Goal: Task Accomplishment & Management: Use online tool/utility

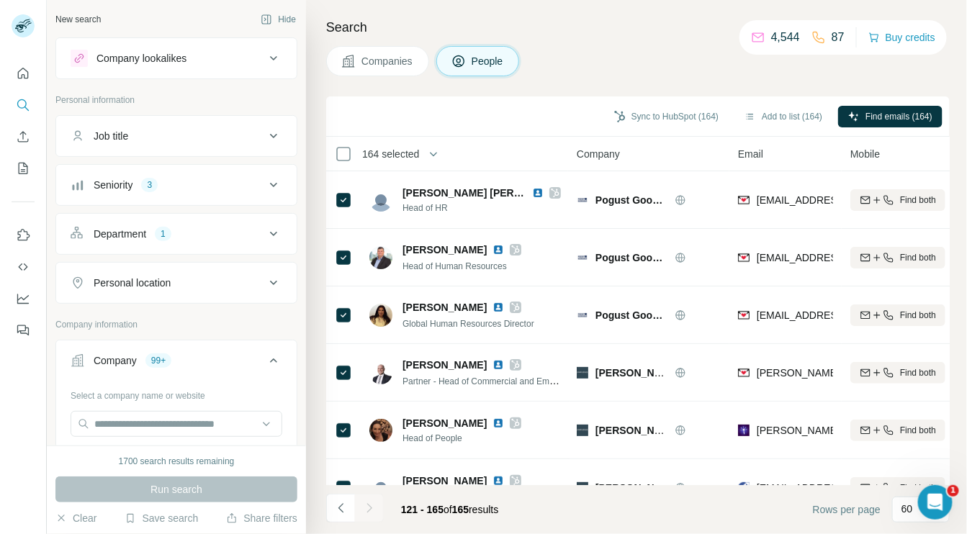
scroll to position [2285, 0]
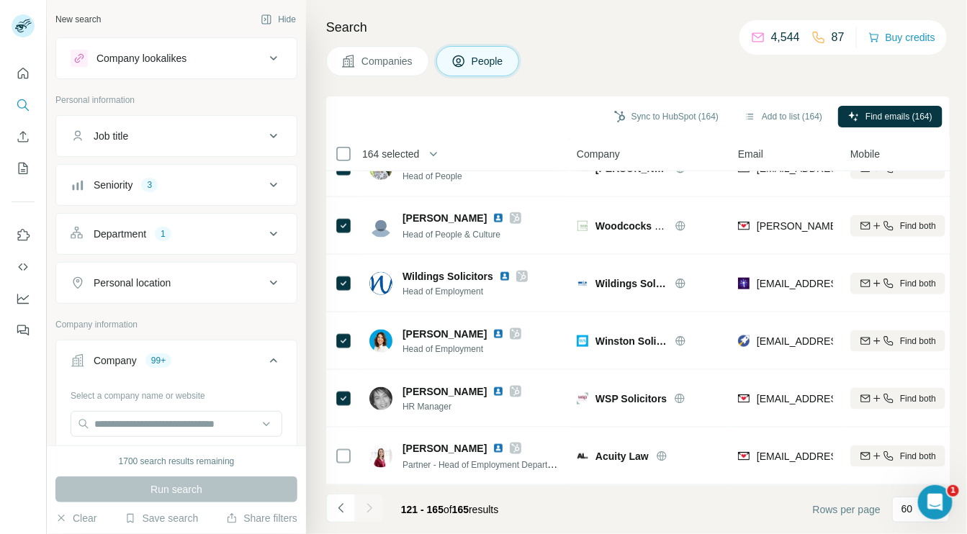
click at [375, 58] on span "Companies" at bounding box center [388, 61] width 53 height 14
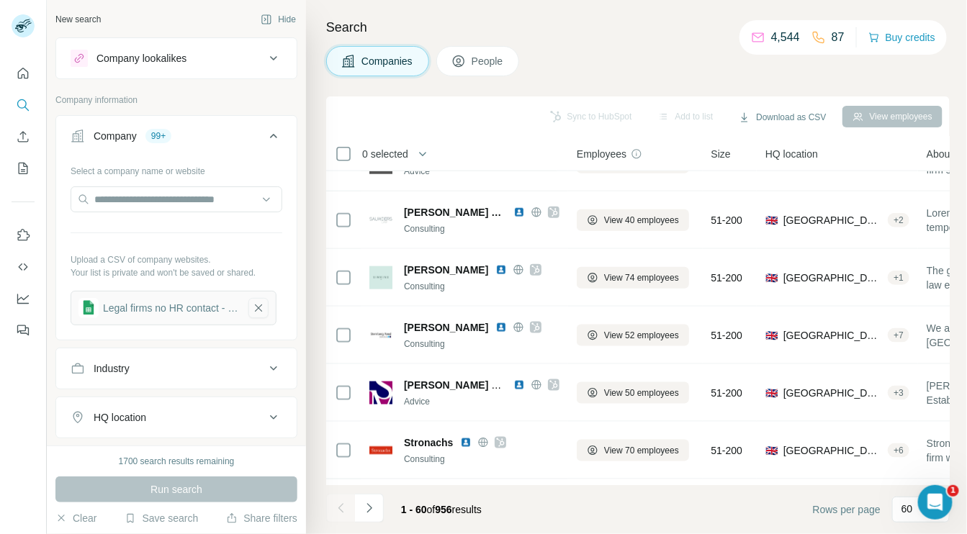
click at [264, 307] on icon "button" at bounding box center [258, 308] width 13 height 14
click at [220, 303] on button "Upload a list of companies" at bounding box center [177, 304] width 212 height 26
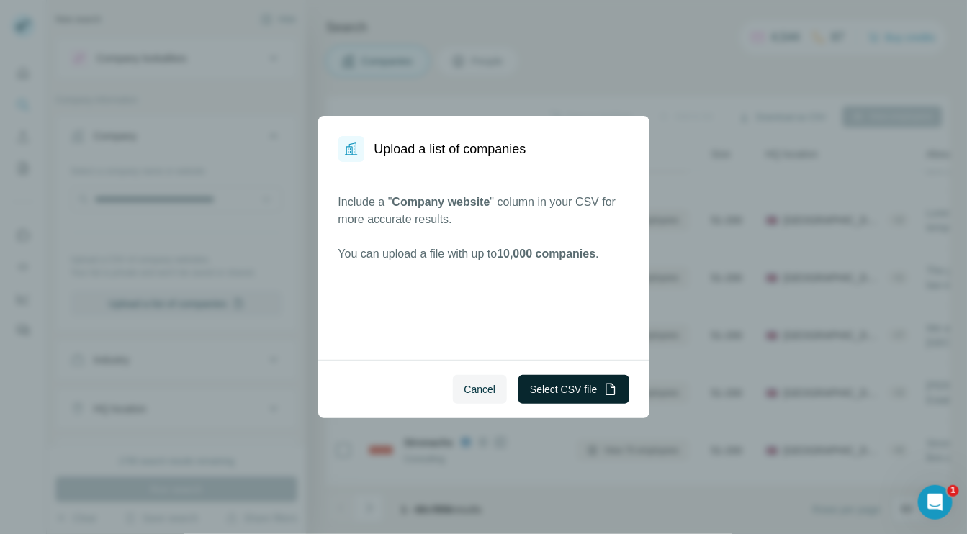
click at [579, 383] on button "Select CSV file" at bounding box center [574, 389] width 110 height 29
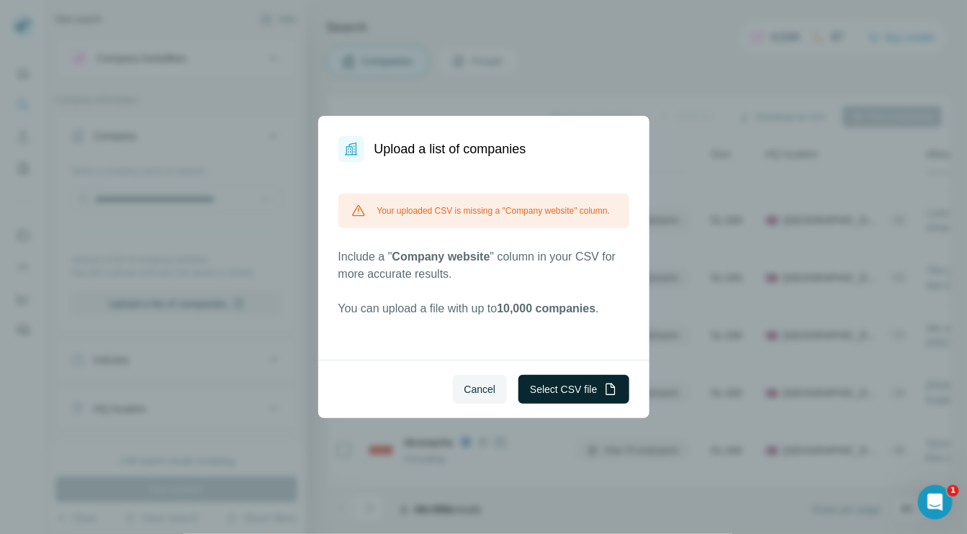
click at [539, 390] on button "Select CSV file" at bounding box center [574, 389] width 110 height 29
click at [478, 392] on span "Cancel" at bounding box center [481, 389] width 32 height 14
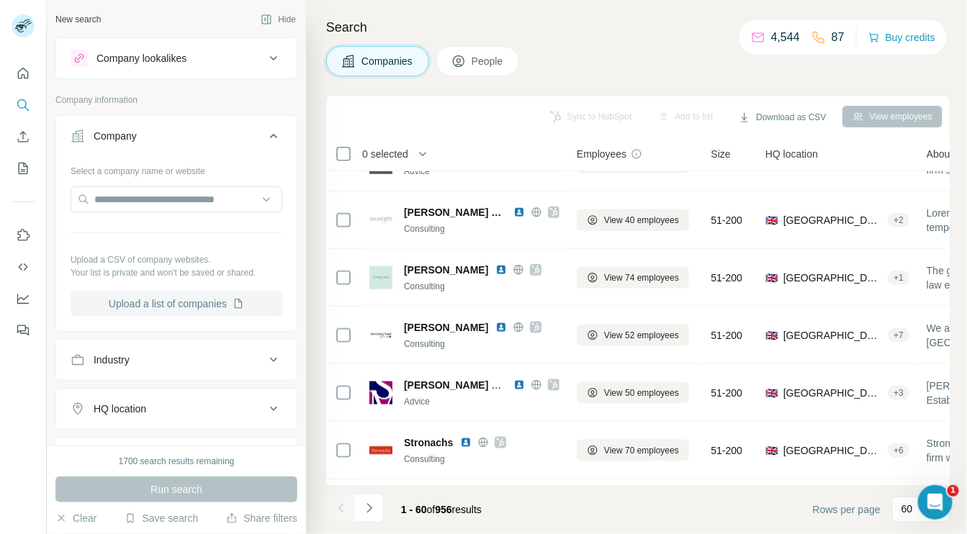
click at [223, 301] on button "Upload a list of companies" at bounding box center [177, 304] width 212 height 26
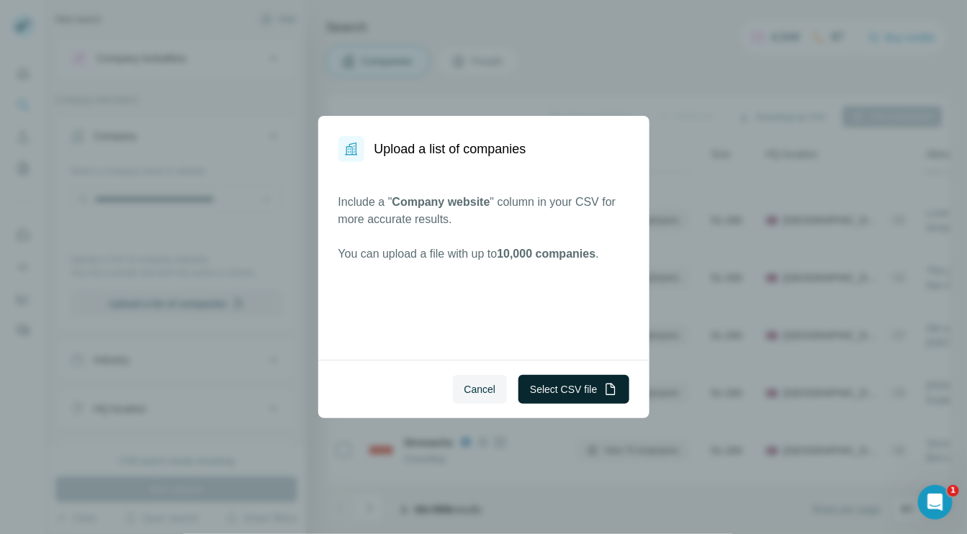
click at [588, 388] on button "Select CSV file" at bounding box center [574, 389] width 110 height 29
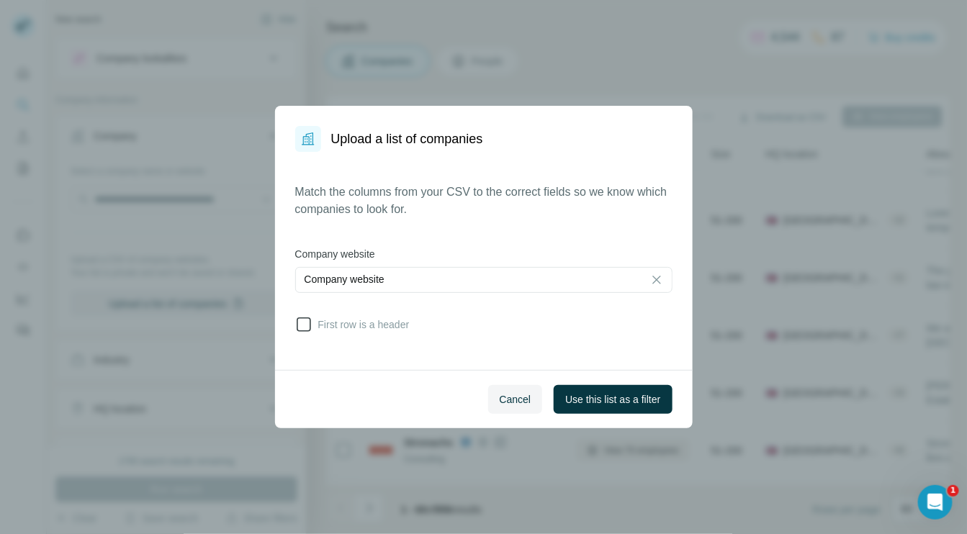
click at [340, 326] on span "First row is a header" at bounding box center [361, 325] width 97 height 14
click at [623, 395] on span "Use this list as a filter" at bounding box center [612, 400] width 95 height 14
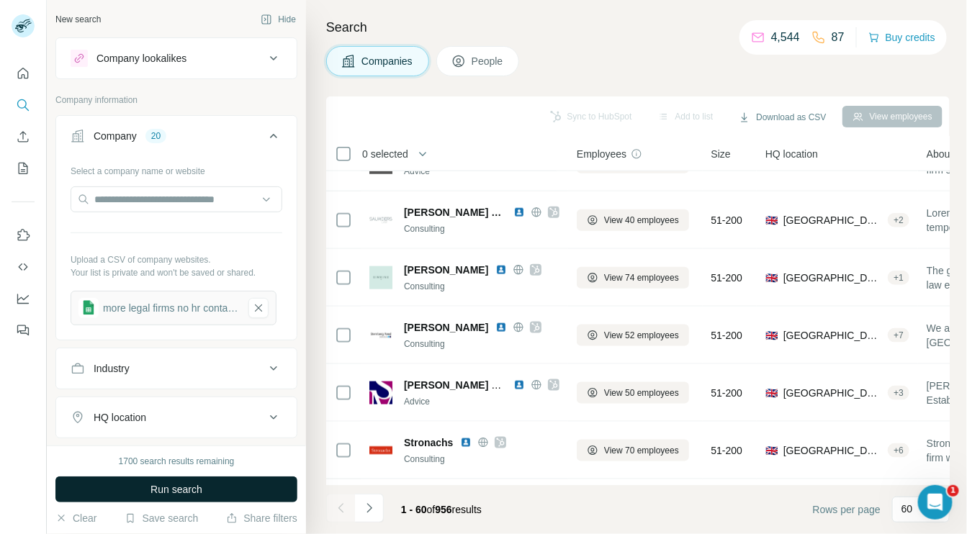
click at [178, 488] on span "Run search" at bounding box center [177, 490] width 52 height 14
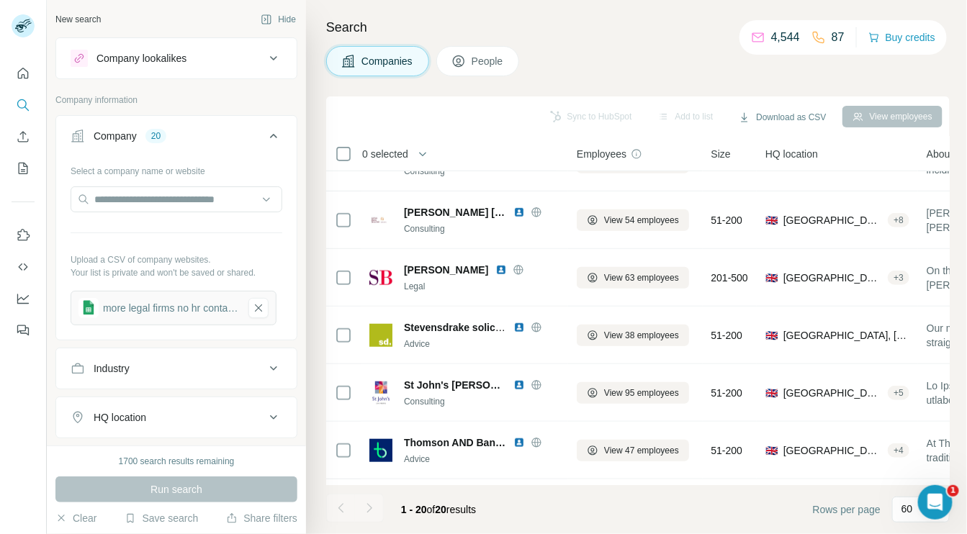
scroll to position [844, 0]
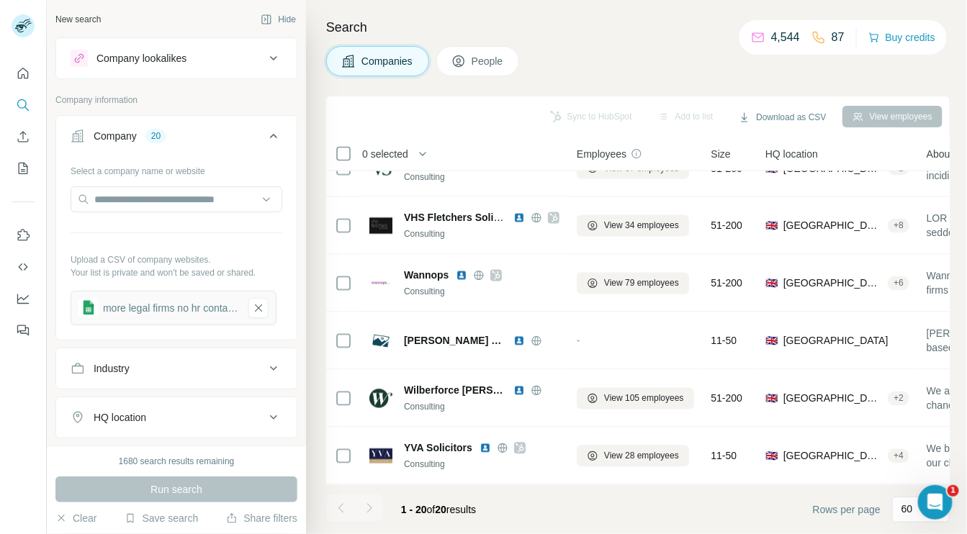
click at [471, 54] on button "People" at bounding box center [478, 61] width 84 height 30
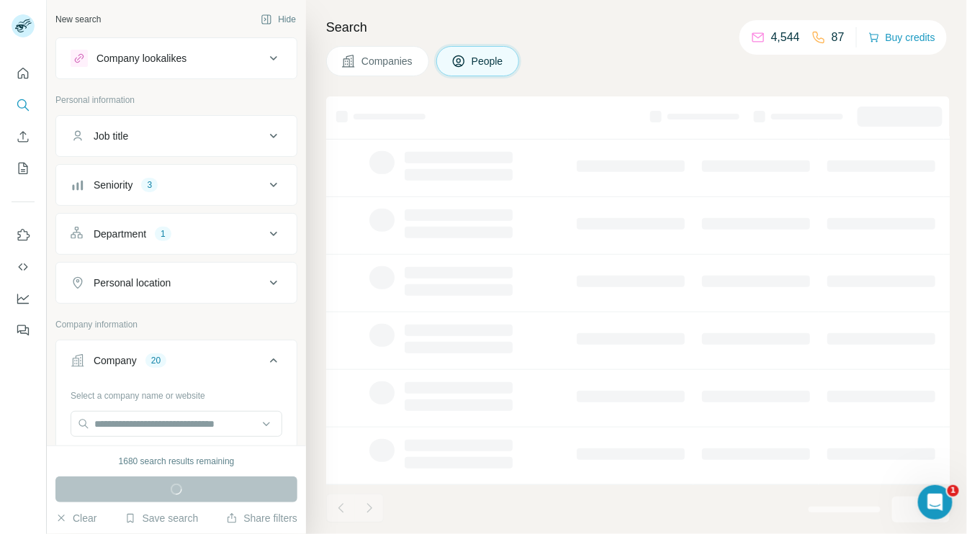
scroll to position [268, 0]
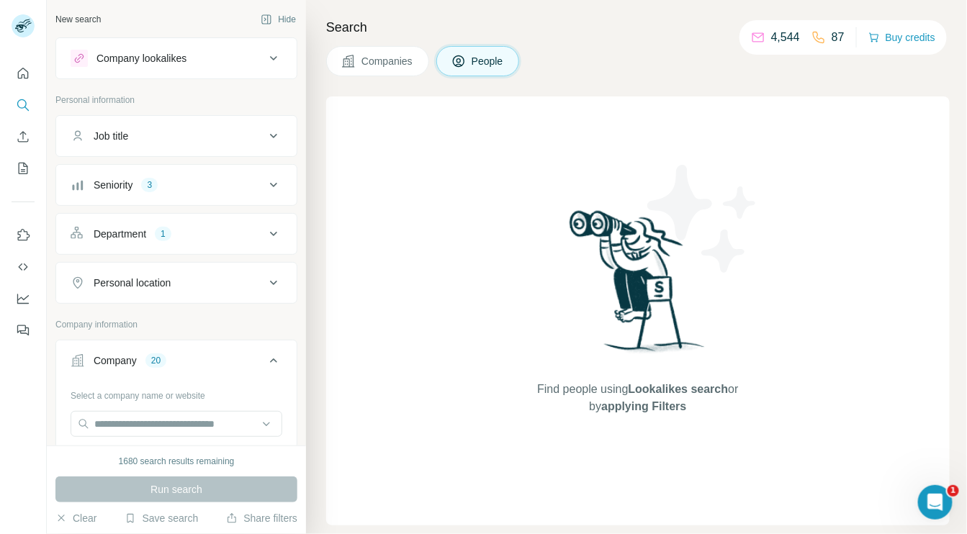
click at [384, 63] on span "Companies" at bounding box center [388, 61] width 53 height 14
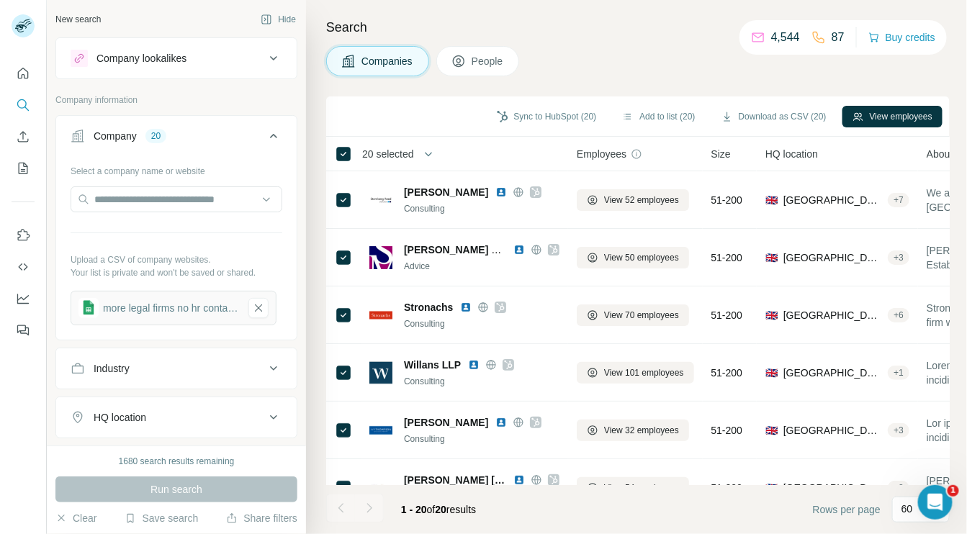
click at [466, 64] on icon at bounding box center [459, 61] width 14 height 14
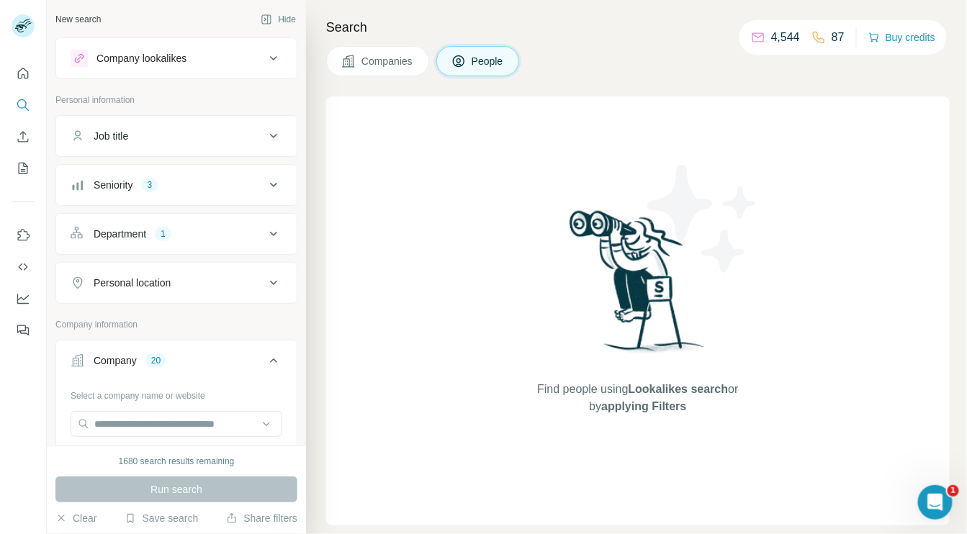
click at [269, 186] on icon at bounding box center [273, 184] width 17 height 17
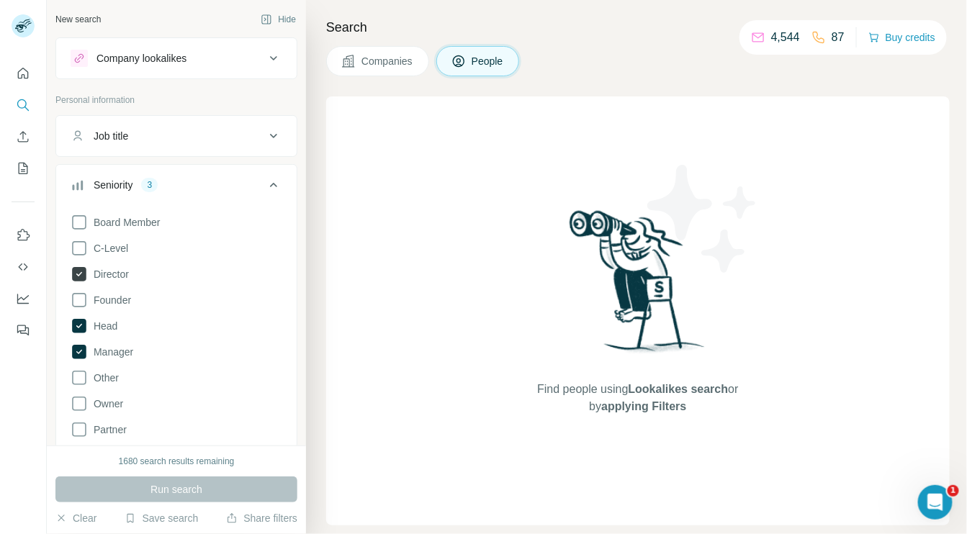
click at [81, 274] on icon at bounding box center [79, 274] width 6 height 4
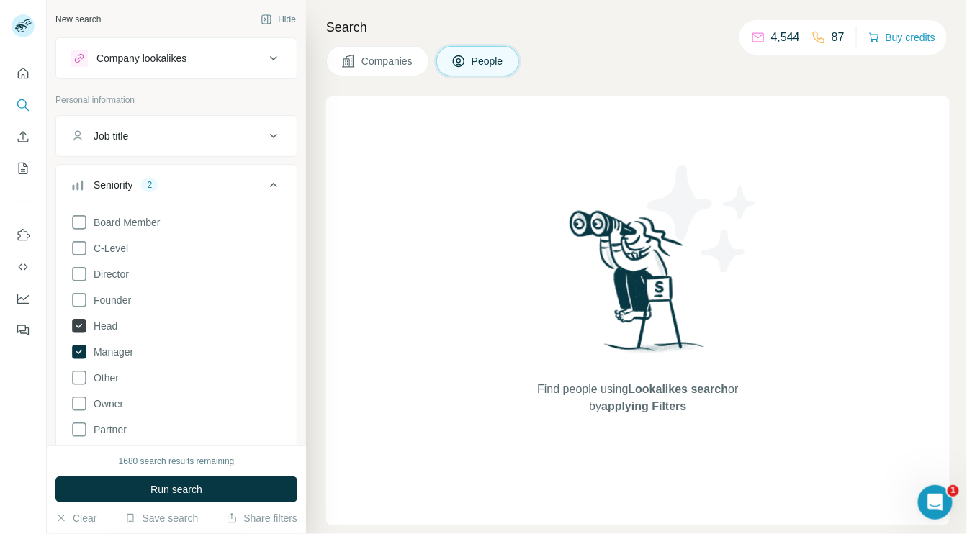
click at [81, 318] on icon at bounding box center [79, 326] width 17 height 17
click at [78, 350] on icon at bounding box center [79, 352] width 14 height 14
click at [127, 130] on div "Job title" at bounding box center [111, 136] width 35 height 14
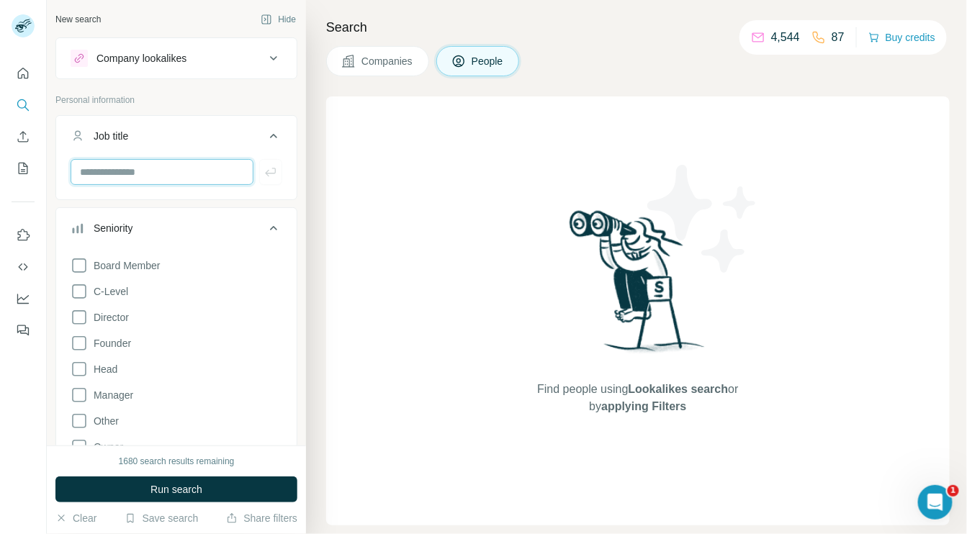
click at [112, 174] on input "text" at bounding box center [162, 172] width 183 height 26
type input "**"
type input "*********"
type input "********"
type input "*********"
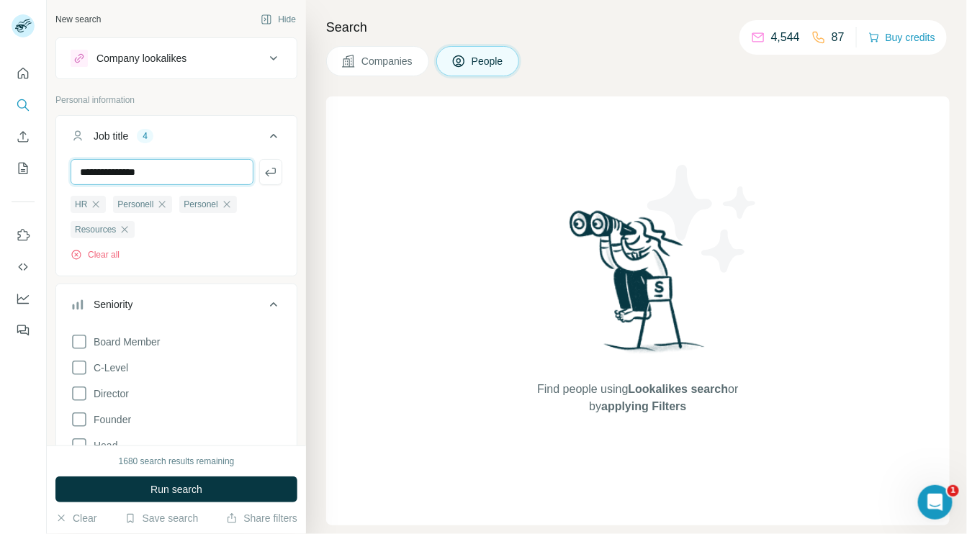
type input "**********"
type input "******"
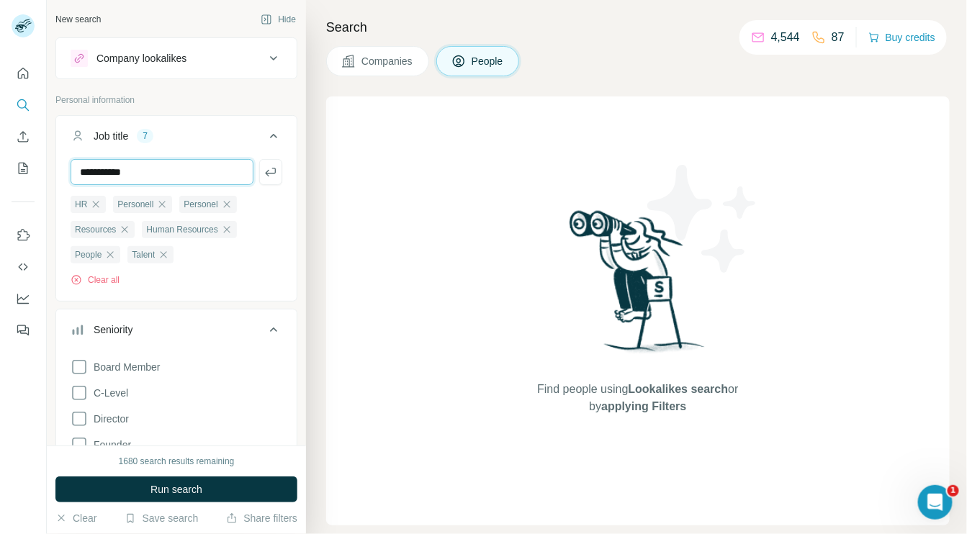
type input "**********"
type input "********"
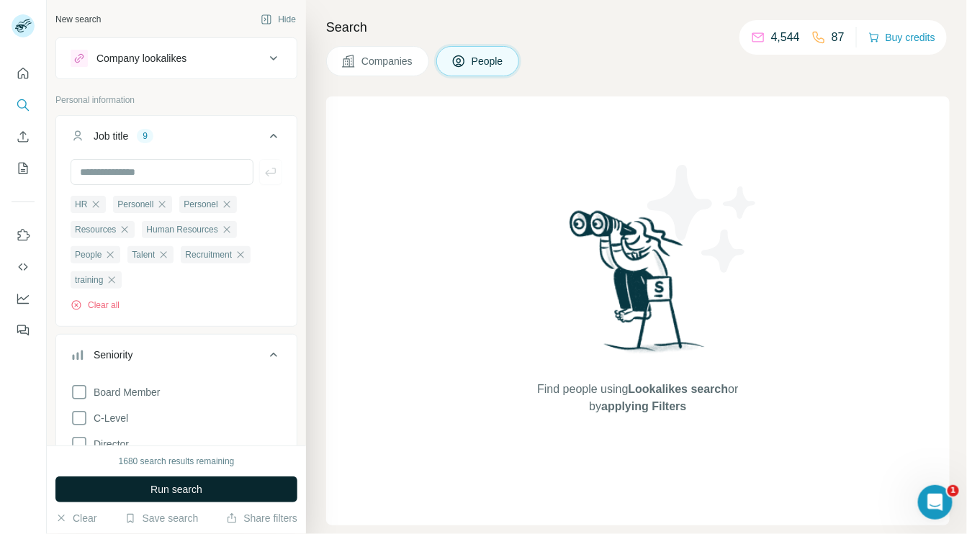
click at [170, 487] on span "Run search" at bounding box center [177, 490] width 52 height 14
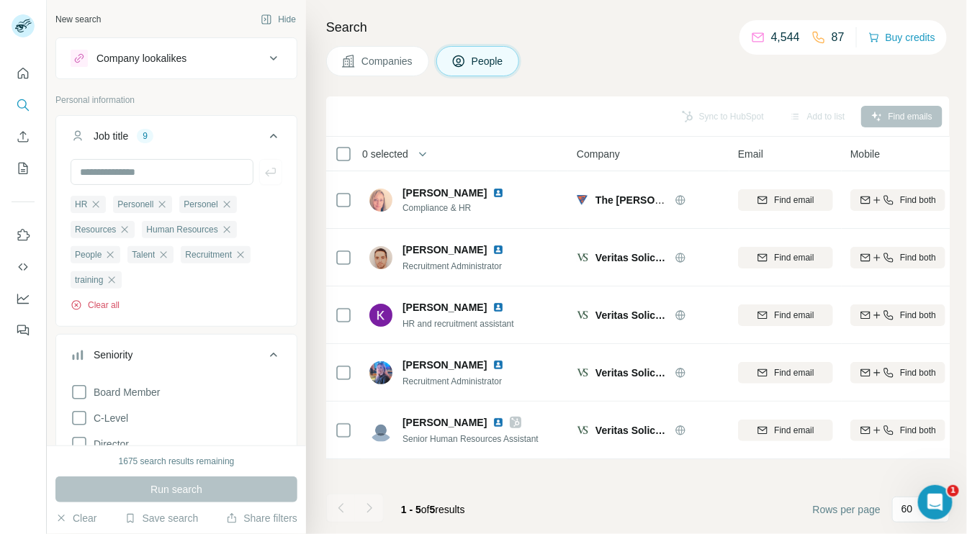
click at [97, 310] on button "Clear all" at bounding box center [95, 305] width 49 height 13
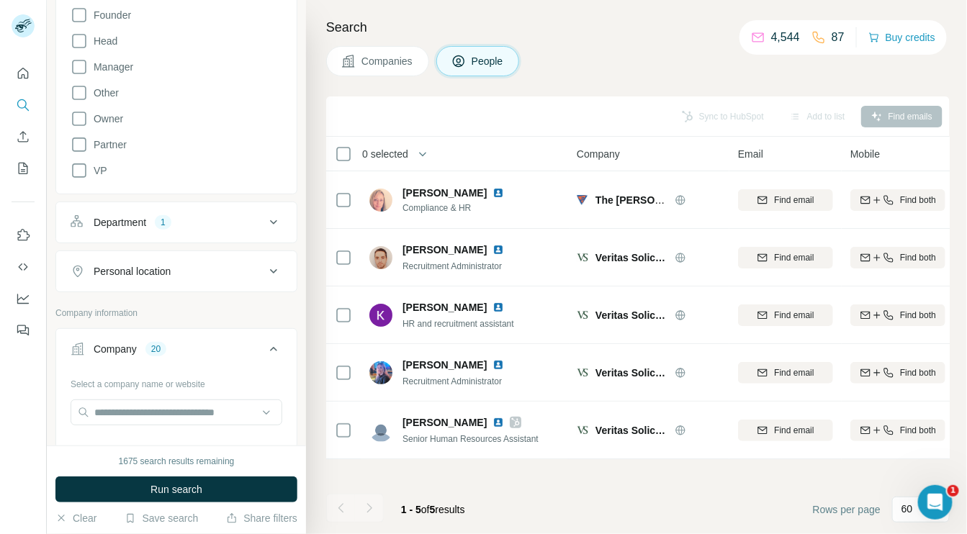
scroll to position [330, 0]
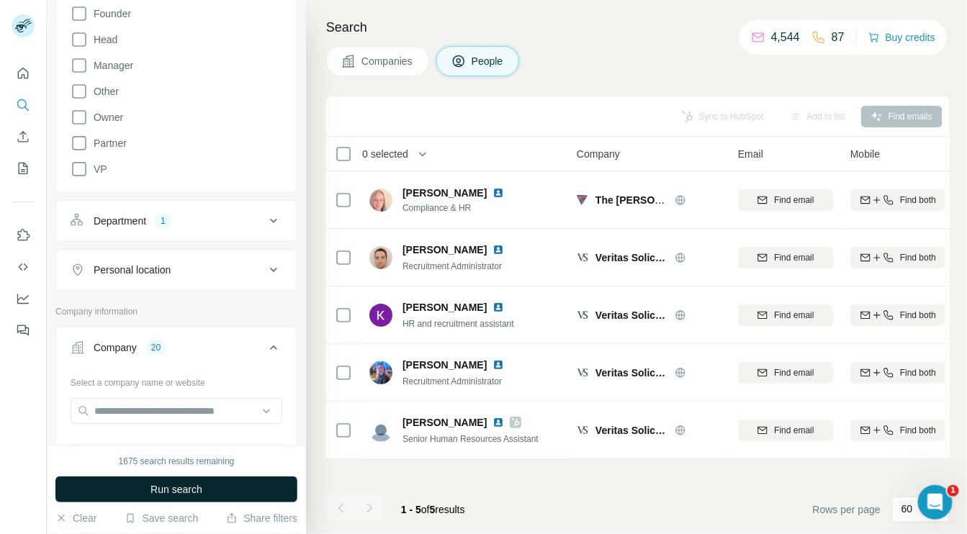
click at [209, 485] on button "Run search" at bounding box center [176, 490] width 242 height 26
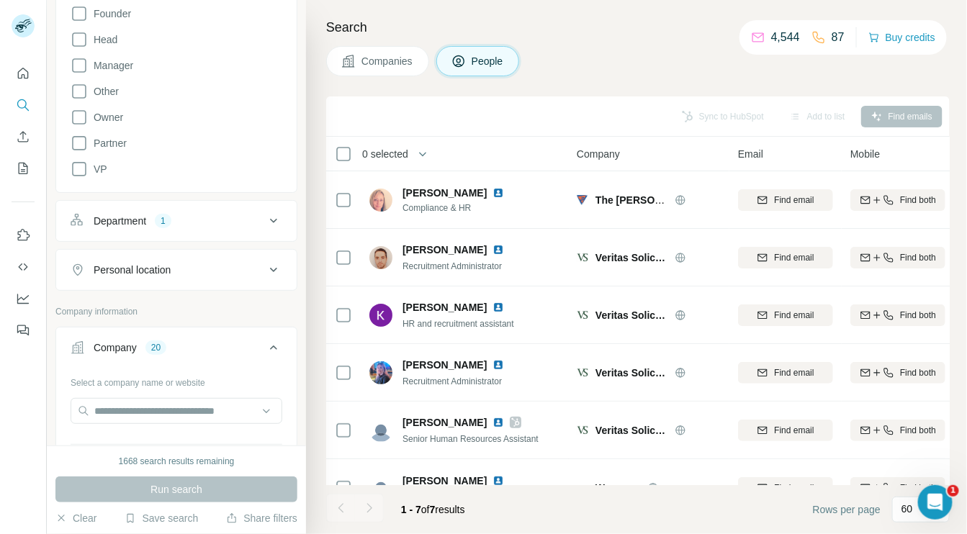
click at [265, 220] on icon at bounding box center [273, 220] width 17 height 17
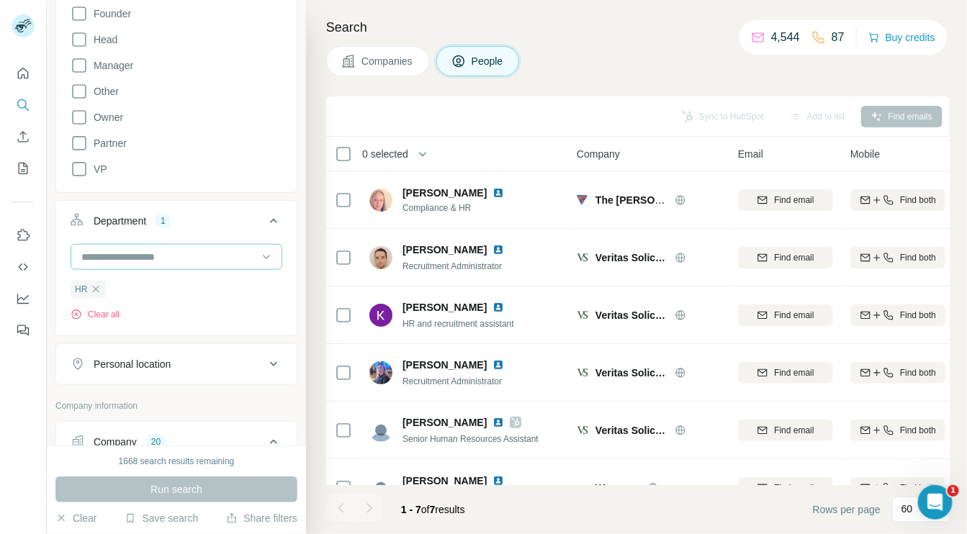
click at [246, 255] on input at bounding box center [169, 257] width 178 height 16
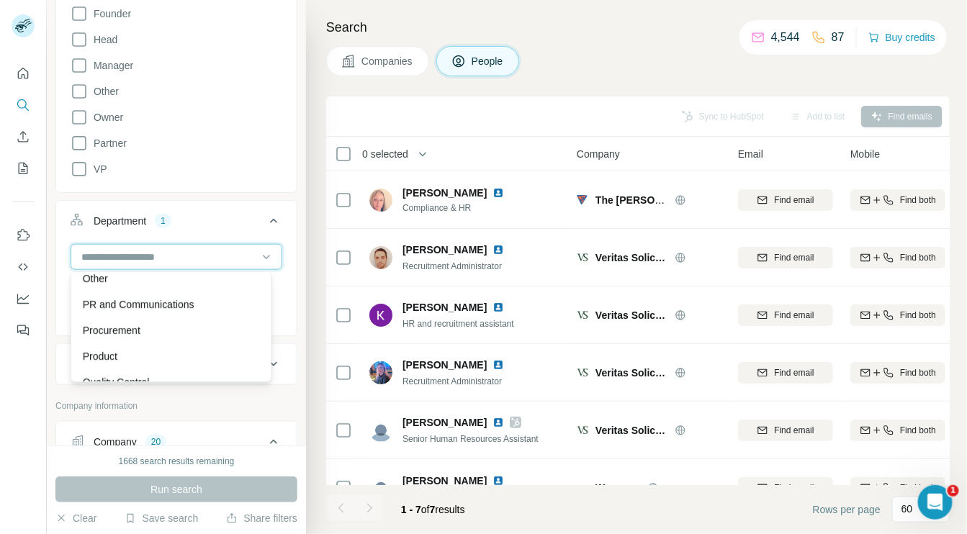
scroll to position [336, 0]
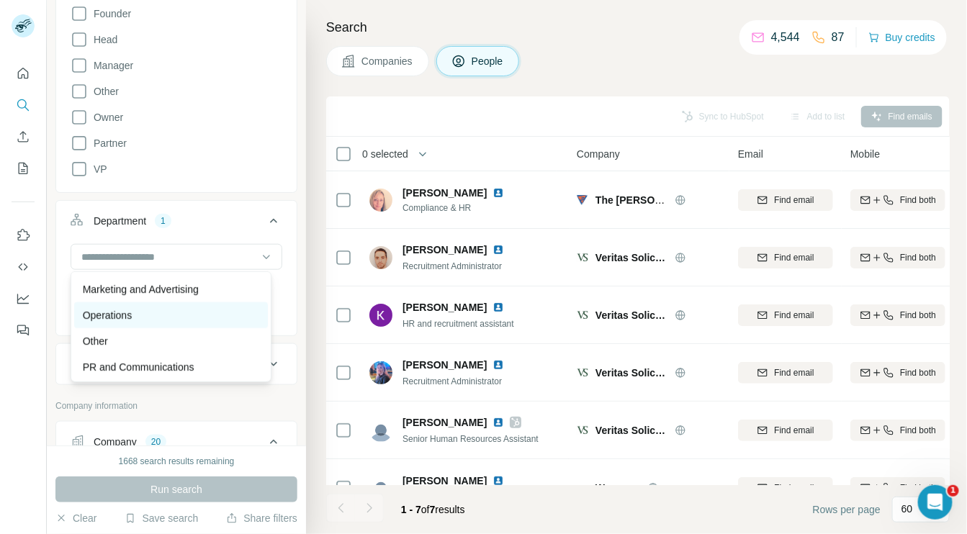
click at [197, 314] on div "Operations" at bounding box center [171, 315] width 176 height 14
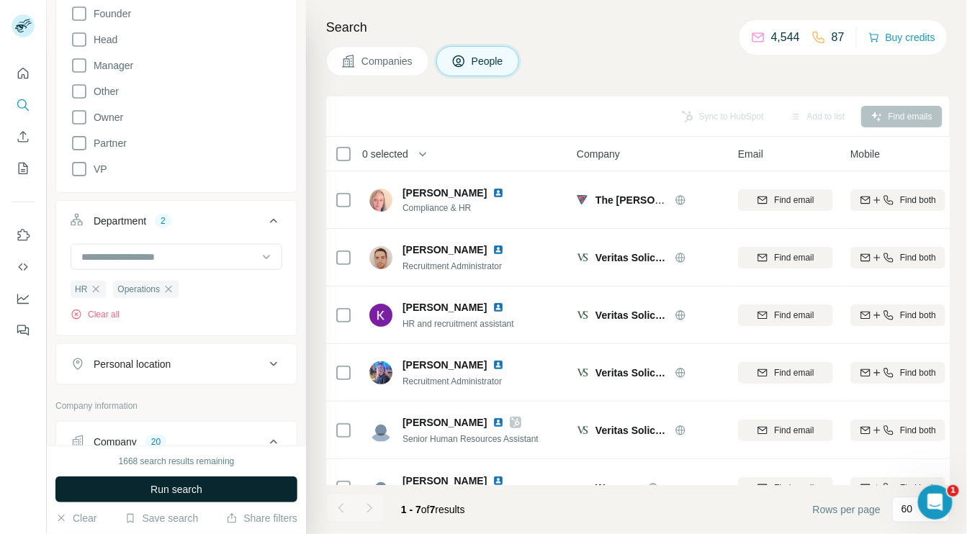
click at [200, 488] on span "Run search" at bounding box center [177, 490] width 52 height 14
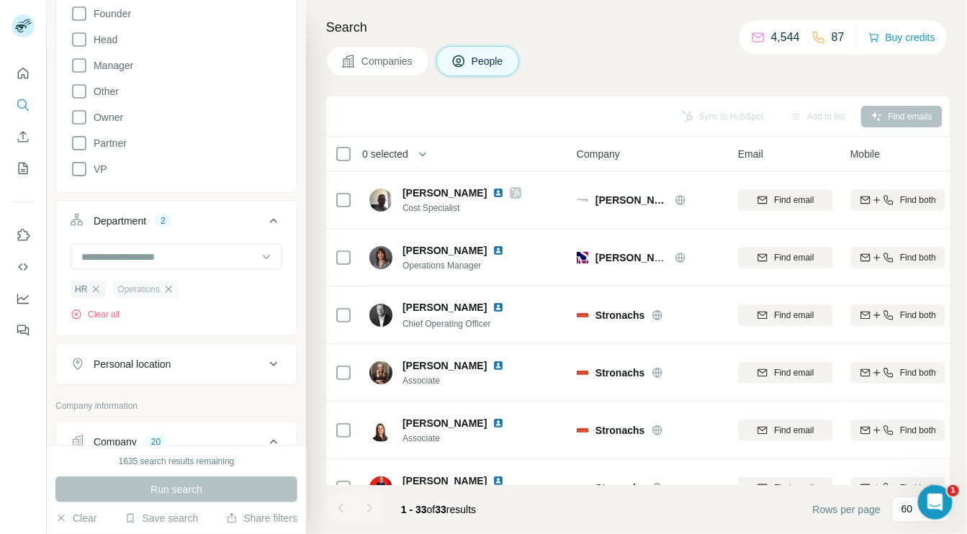
click at [170, 288] on icon "button" at bounding box center [169, 289] width 6 height 6
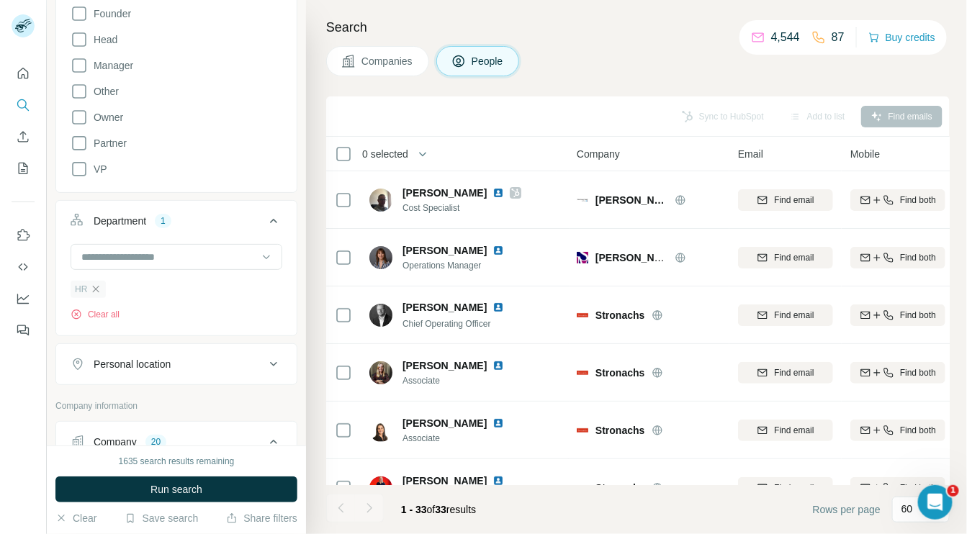
click at [95, 288] on icon "button" at bounding box center [96, 289] width 6 height 6
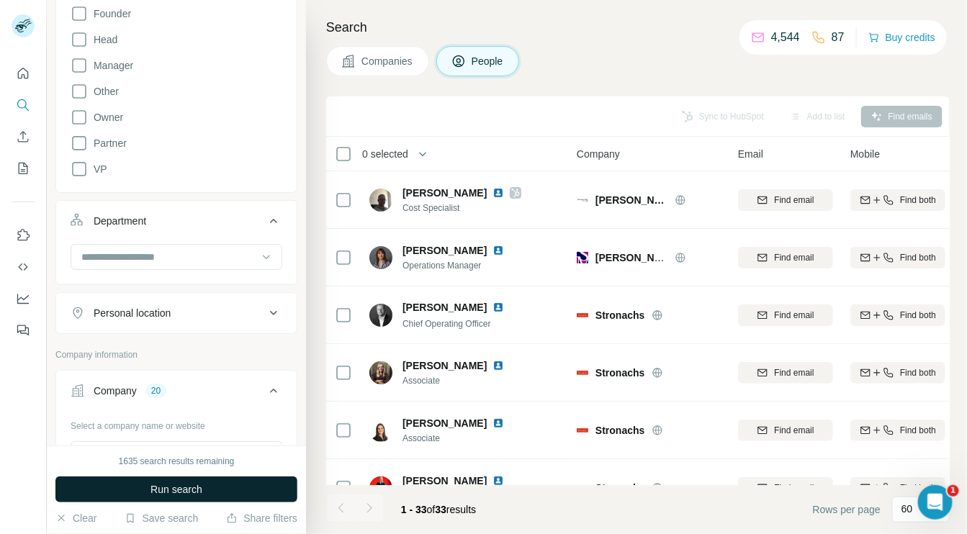
click at [169, 487] on span "Run search" at bounding box center [177, 490] width 52 height 14
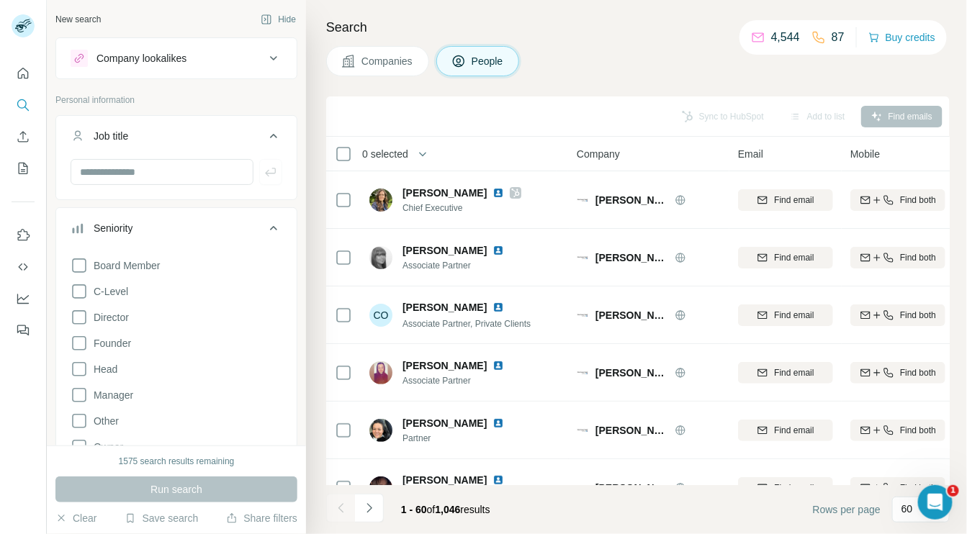
click at [170, 157] on button "Job title" at bounding box center [176, 139] width 241 height 40
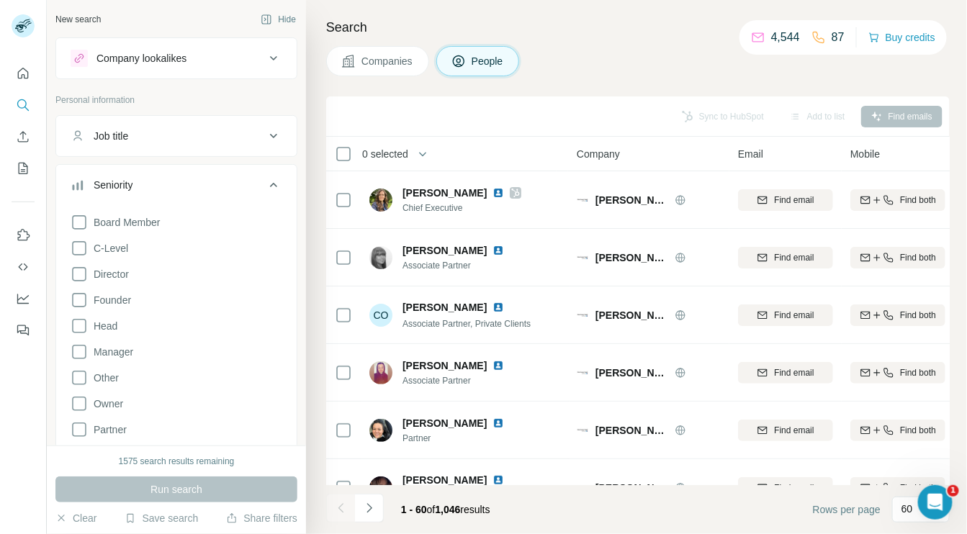
click at [158, 138] on div "Job title" at bounding box center [168, 136] width 194 height 14
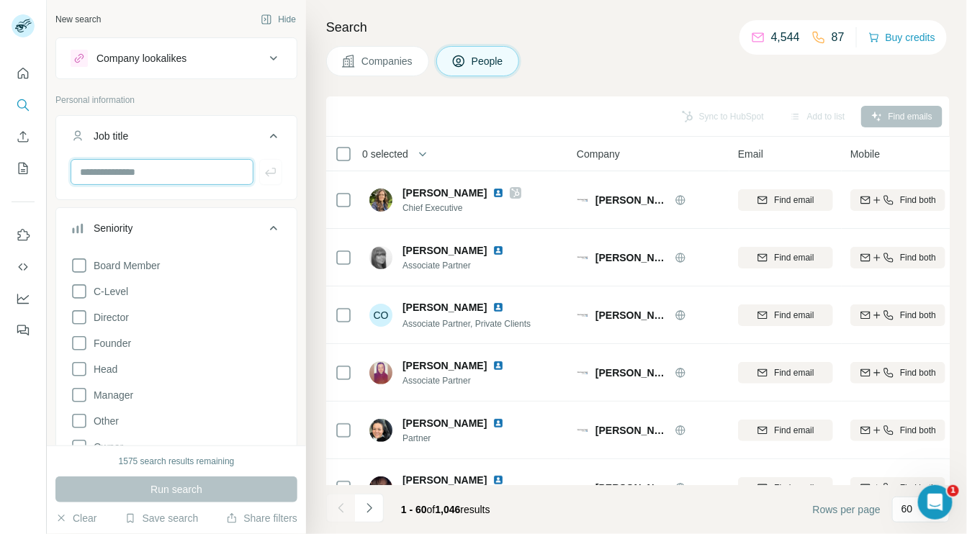
click at [146, 174] on input "text" at bounding box center [162, 172] width 183 height 26
type input "*"
type input "**********"
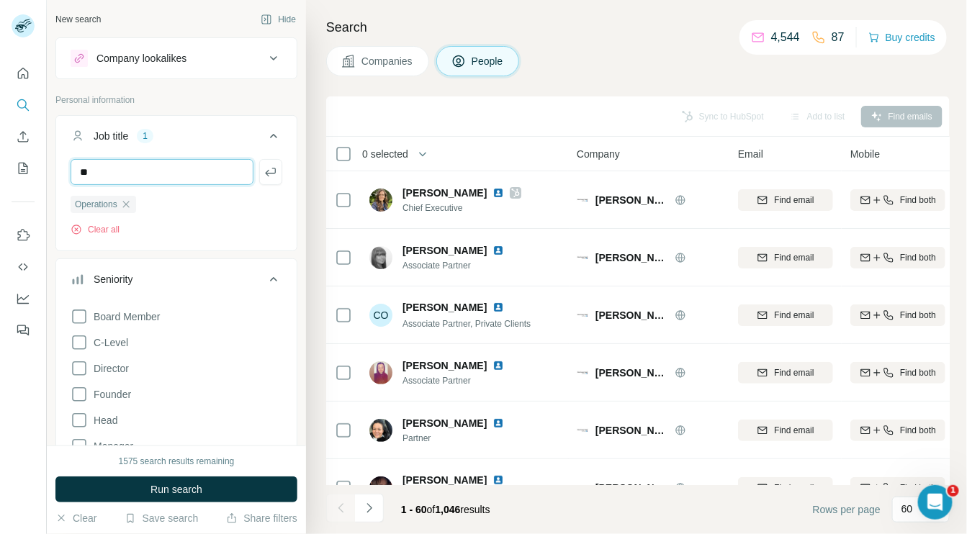
type input "**"
type input "**********"
type input "*********"
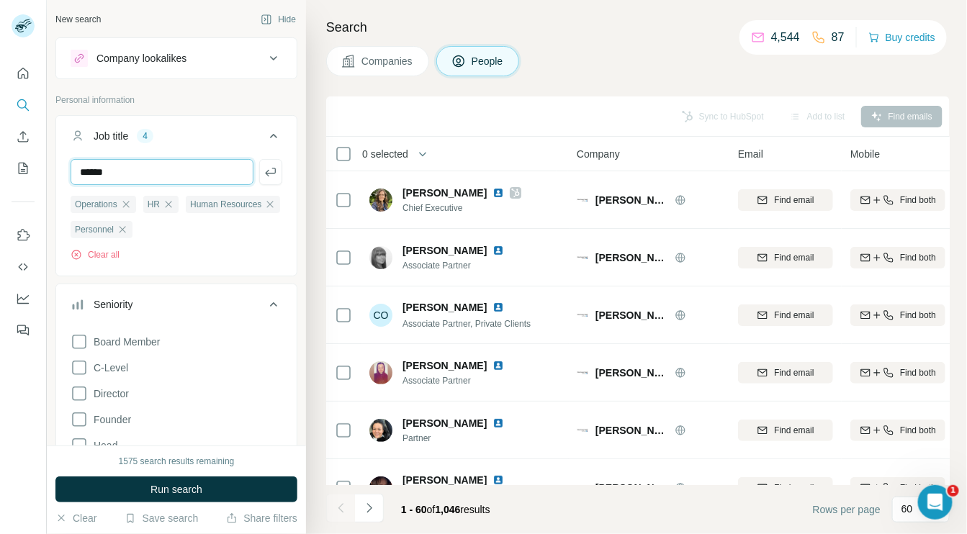
type input "******"
type input "*********"
type input "******"
type input "**********"
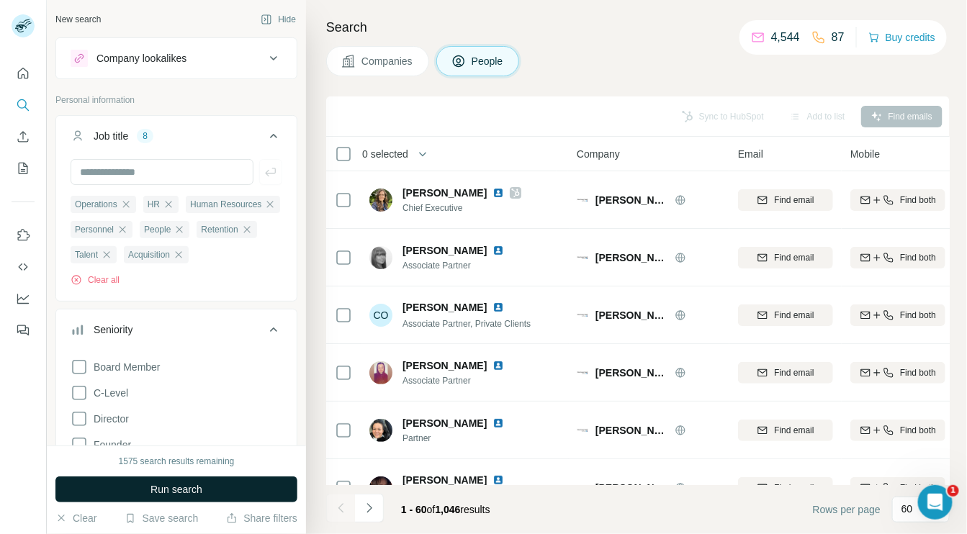
click at [207, 487] on button "Run search" at bounding box center [176, 490] width 242 height 26
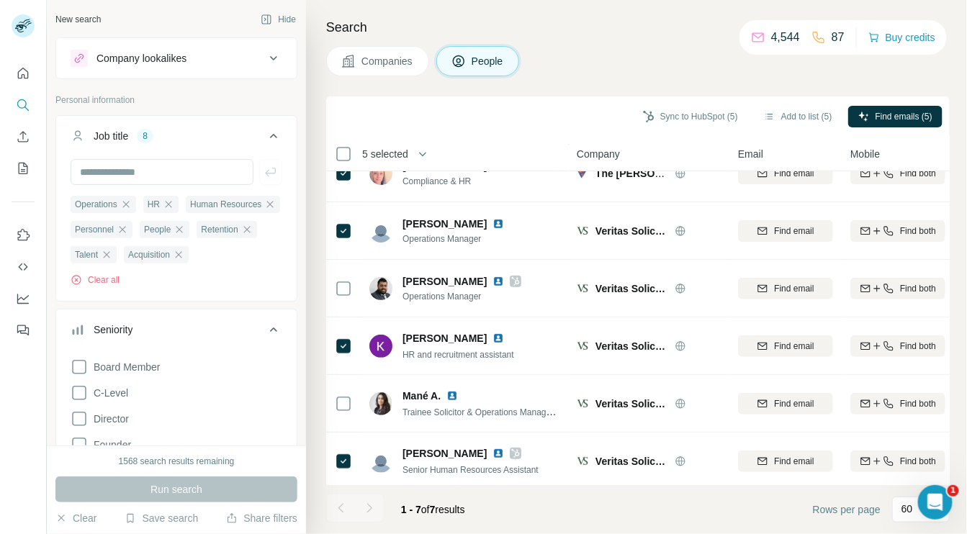
scroll to position [95, 0]
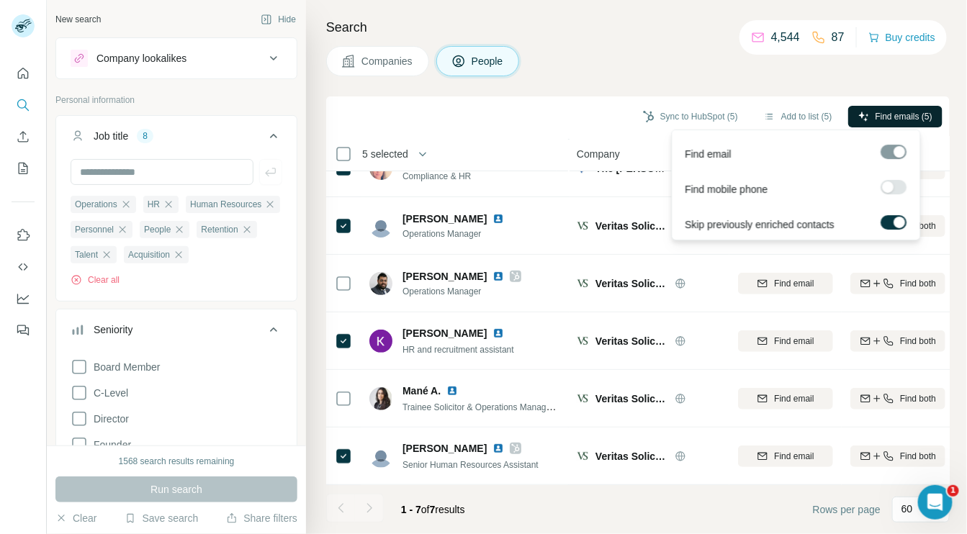
click at [876, 112] on span "Find emails (5)" at bounding box center [904, 116] width 57 height 13
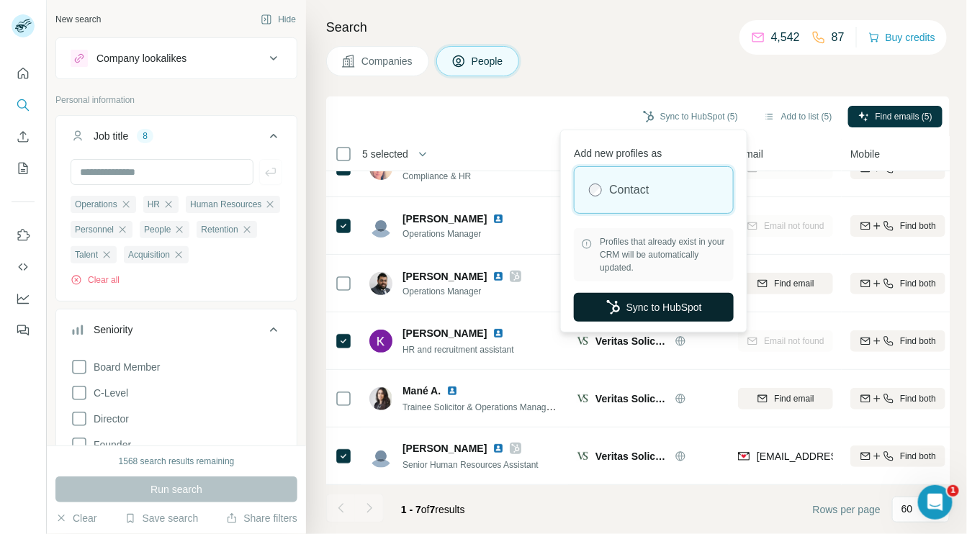
click at [677, 303] on button "Sync to HubSpot" at bounding box center [654, 307] width 160 height 29
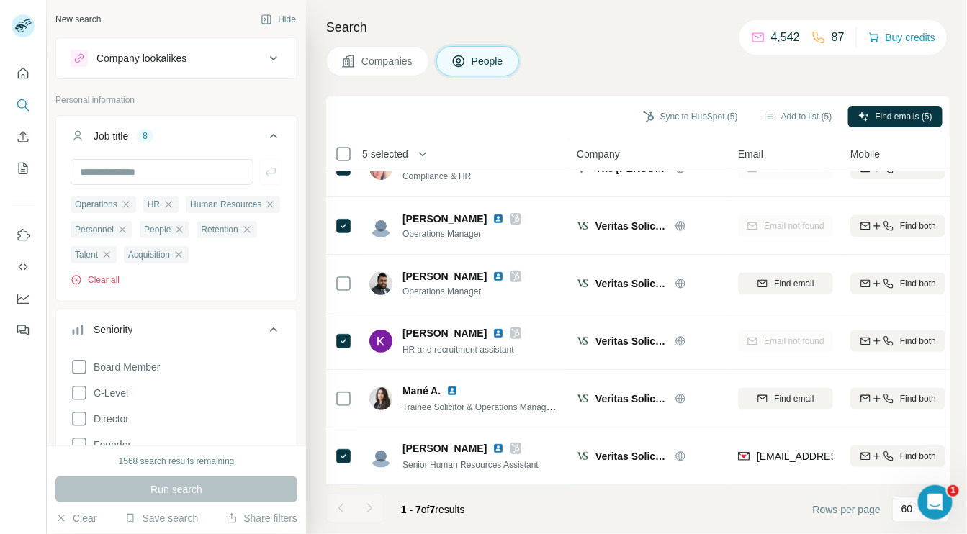
click at [112, 287] on button "Clear all" at bounding box center [95, 280] width 49 height 13
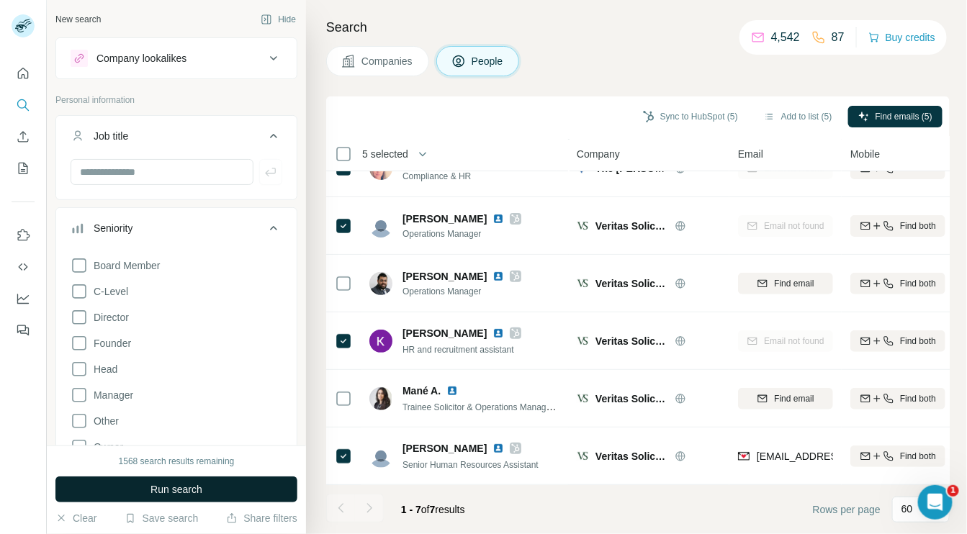
click at [171, 488] on span "Run search" at bounding box center [177, 490] width 52 height 14
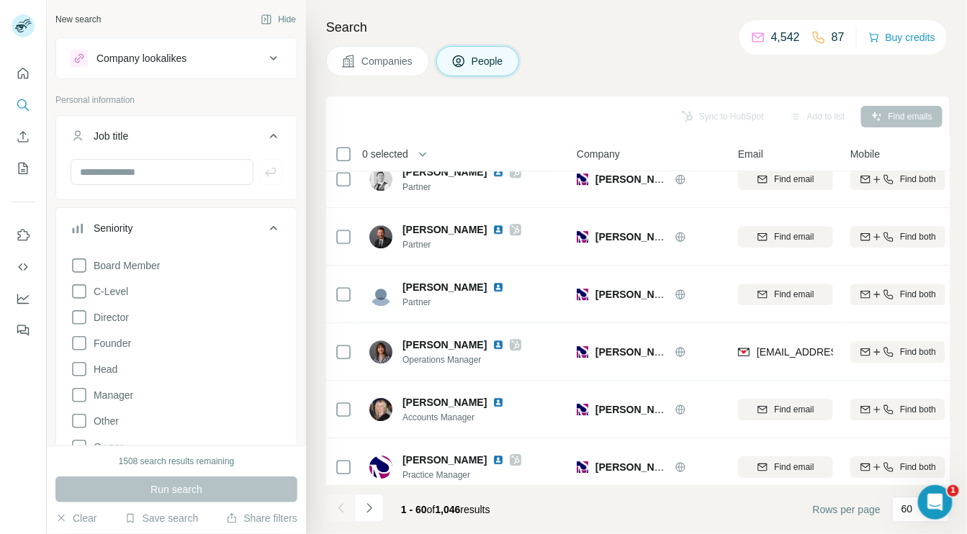
scroll to position [3148, 0]
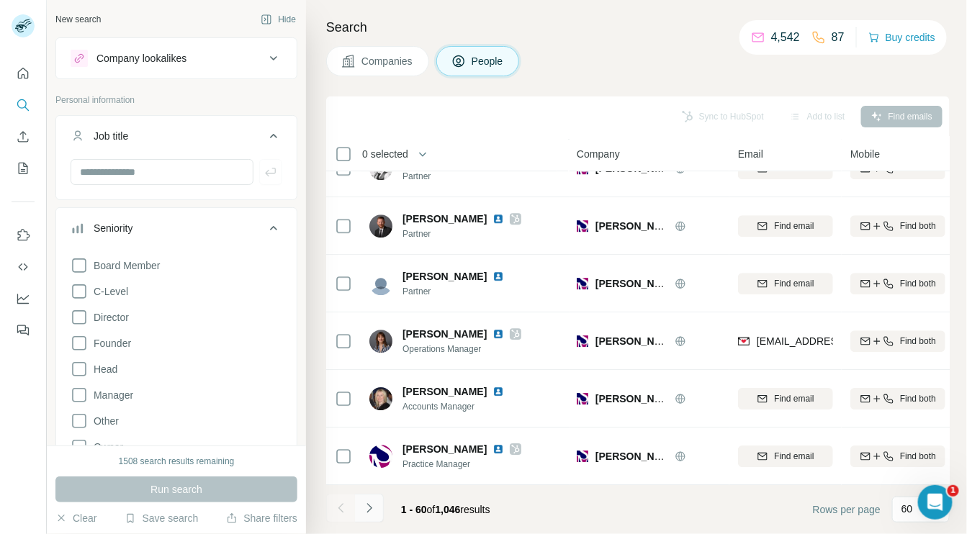
click at [369, 511] on icon "Navigate to next page" at bounding box center [369, 508] width 14 height 14
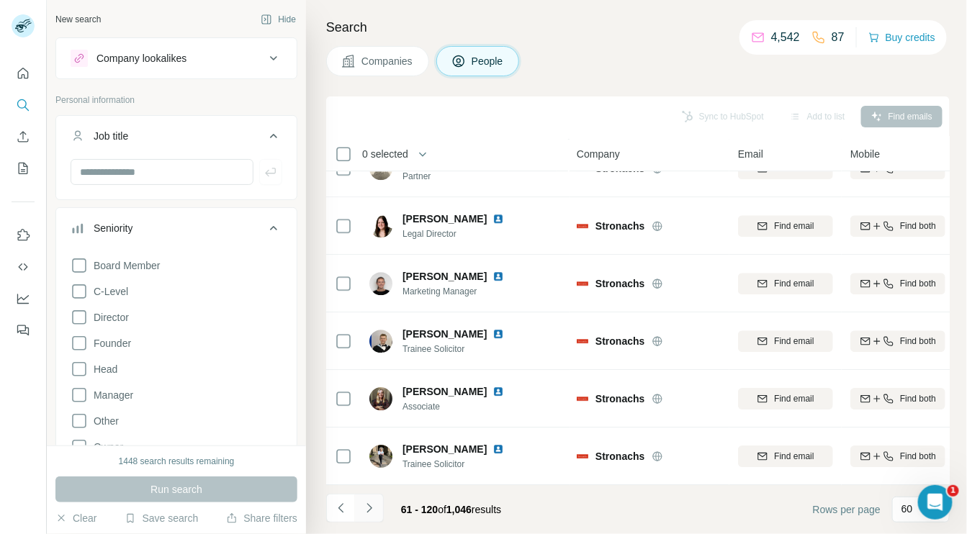
click at [367, 508] on icon "Navigate to next page" at bounding box center [369, 508] width 14 height 14
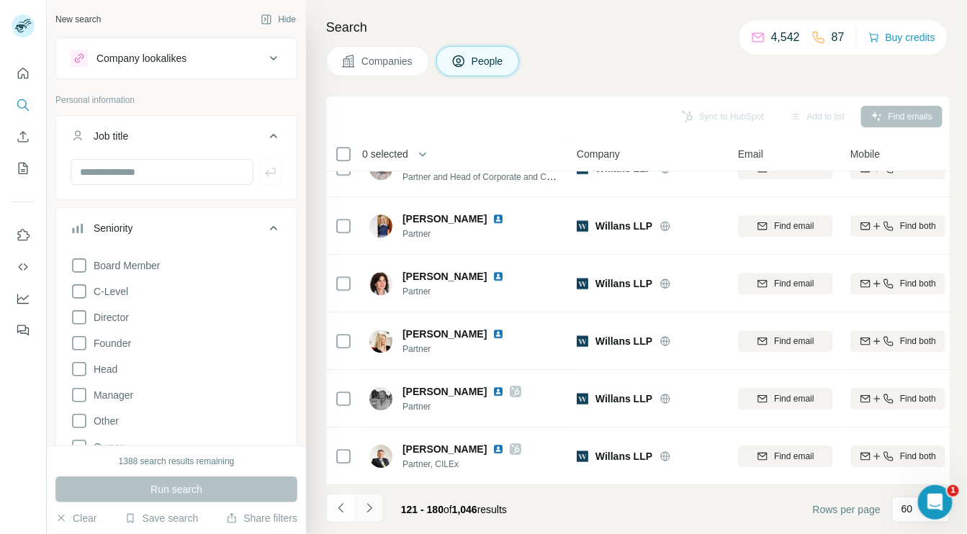
click at [370, 508] on icon "Navigate to next page" at bounding box center [369, 507] width 5 height 9
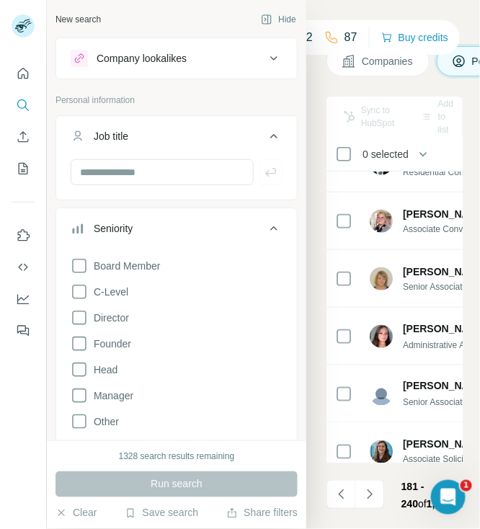
click at [364, 68] on span "Companies" at bounding box center [388, 61] width 53 height 14
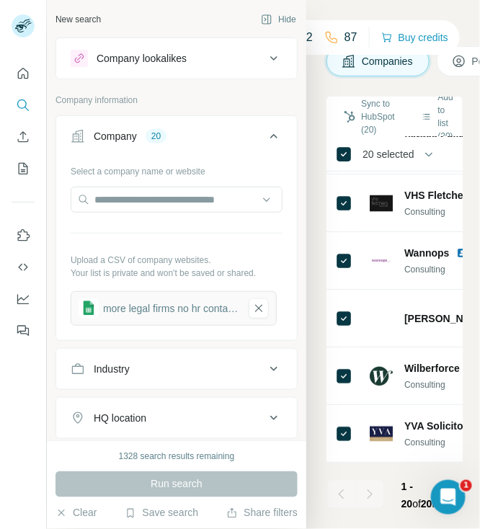
scroll to position [896, 0]
click at [265, 62] on icon at bounding box center [273, 58] width 17 height 17
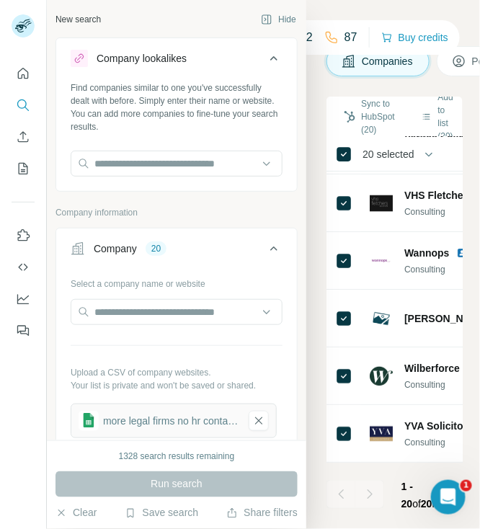
click at [265, 62] on icon at bounding box center [273, 58] width 17 height 17
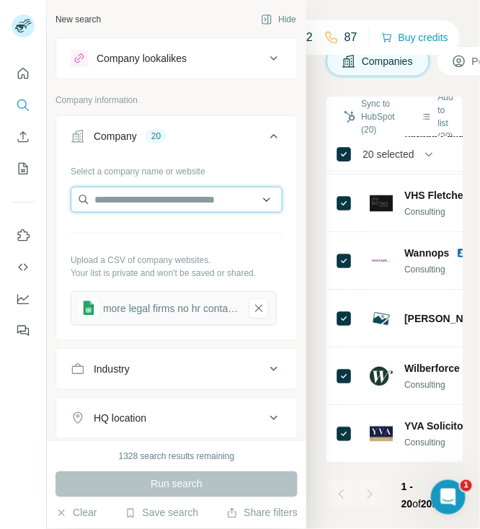
click at [88, 204] on input "text" at bounding box center [177, 200] width 212 height 26
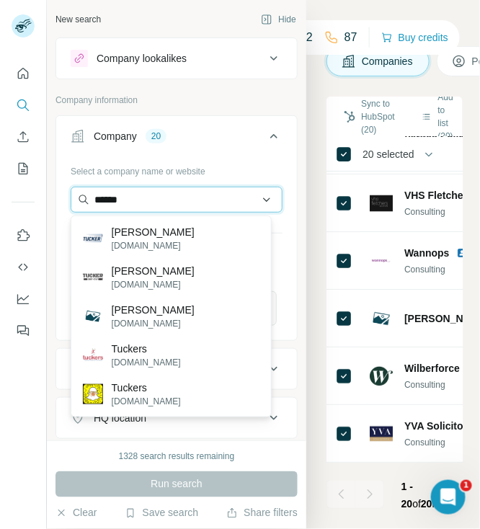
click at [135, 197] on input "******" at bounding box center [177, 200] width 212 height 26
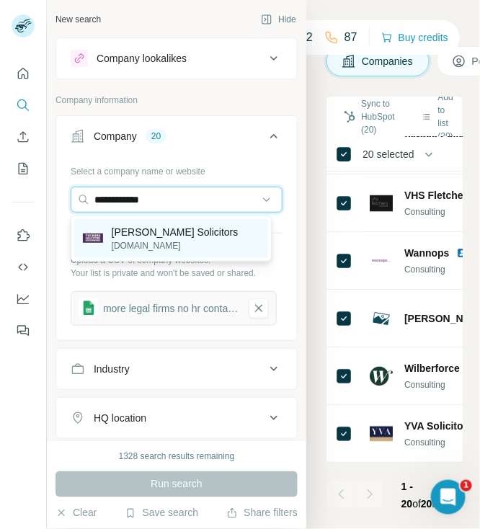
type input "**********"
click at [138, 239] on p "tuckerssolicitors.com" at bounding box center [175, 245] width 127 height 13
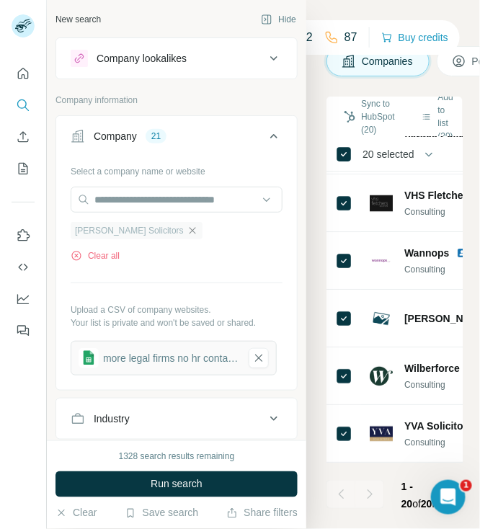
click at [189, 230] on icon "button" at bounding box center [192, 230] width 6 height 6
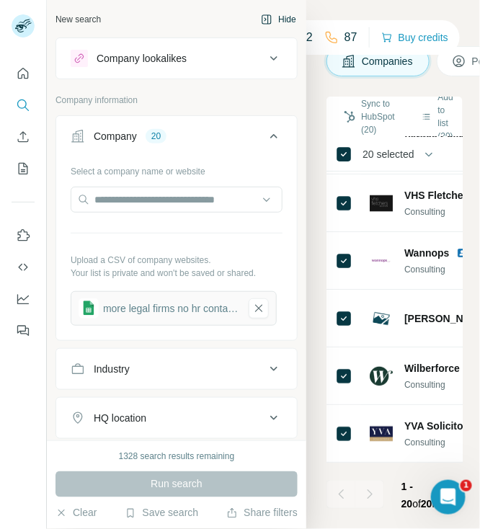
click at [275, 17] on button "Hide" at bounding box center [278, 20] width 55 height 22
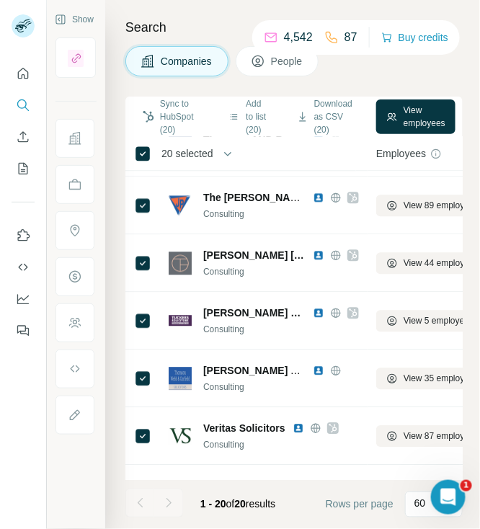
scroll to position [568, 0]
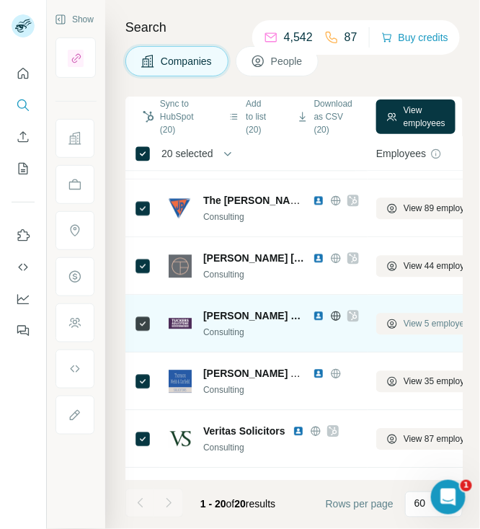
click at [432, 321] on span "View 5 employees" at bounding box center [438, 324] width 70 height 13
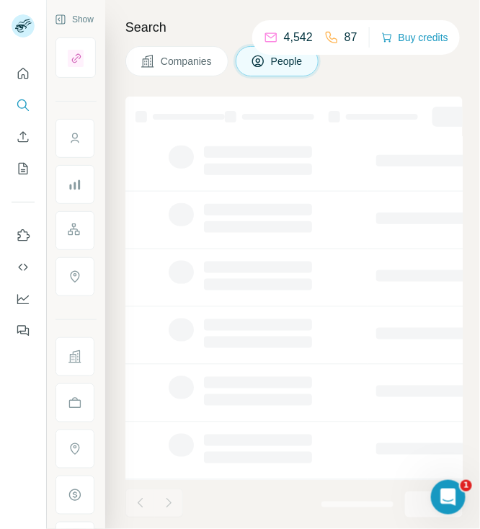
scroll to position [285, 0]
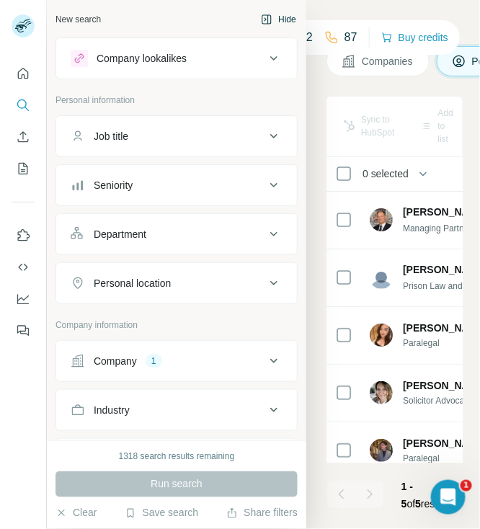
click at [269, 14] on button "Hide" at bounding box center [278, 20] width 55 height 22
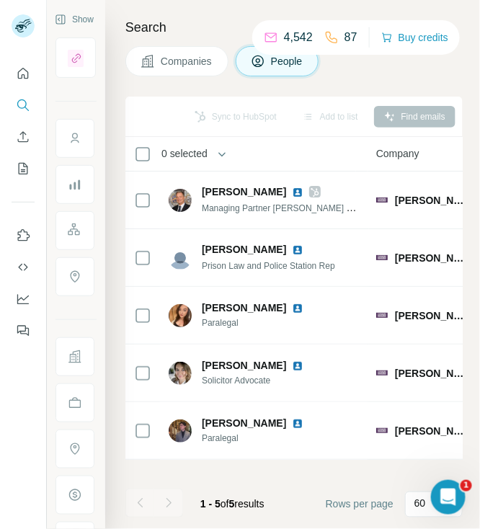
click at [202, 66] on span "Companies" at bounding box center [187, 61] width 53 height 14
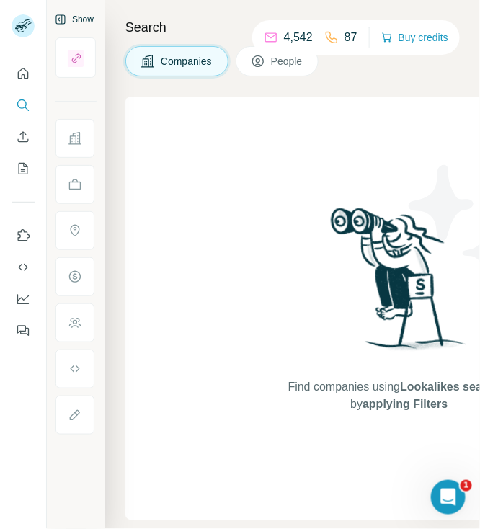
click at [86, 15] on button "Show" at bounding box center [74, 20] width 59 height 22
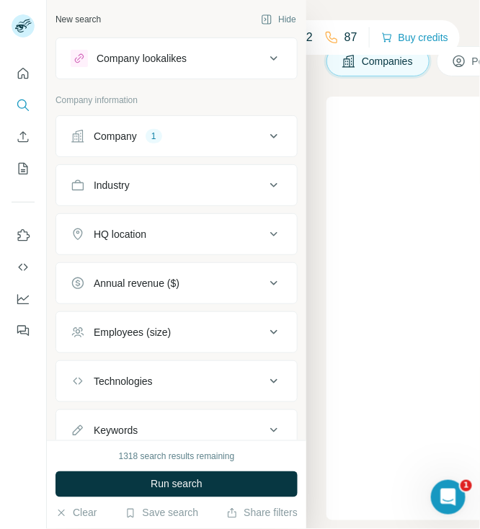
click at [265, 140] on icon at bounding box center [273, 135] width 17 height 17
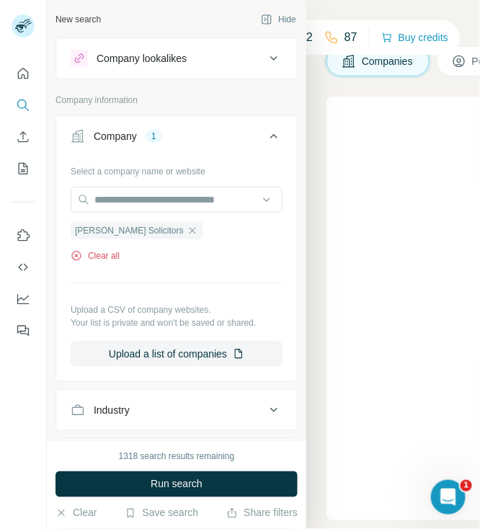
click at [107, 255] on button "Clear all" at bounding box center [95, 255] width 49 height 13
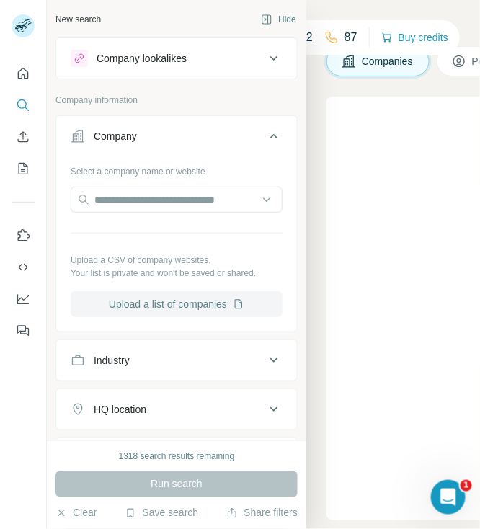
click at [142, 303] on button "Upload a list of companies" at bounding box center [177, 304] width 212 height 26
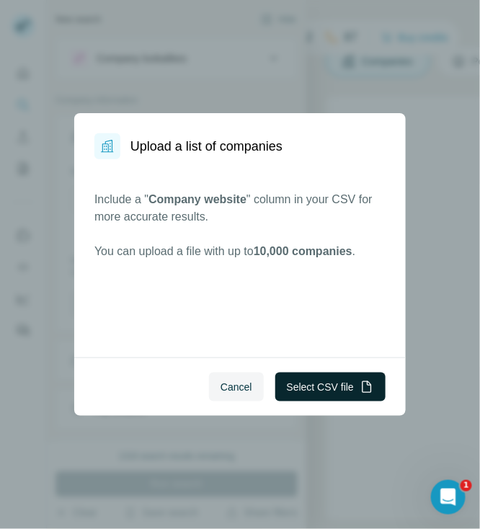
click at [301, 393] on button "Select CSV file" at bounding box center [330, 386] width 110 height 29
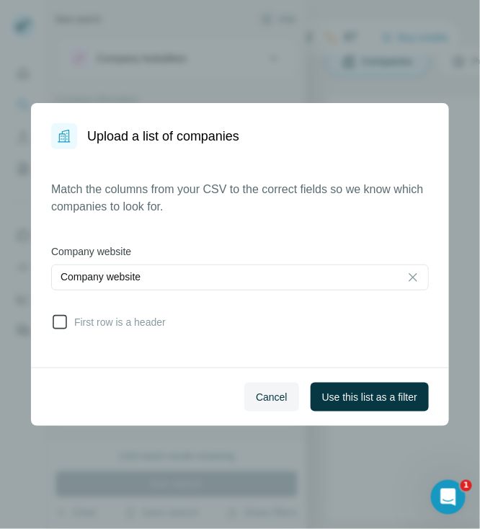
click at [143, 323] on span "First row is a header" at bounding box center [116, 322] width 97 height 14
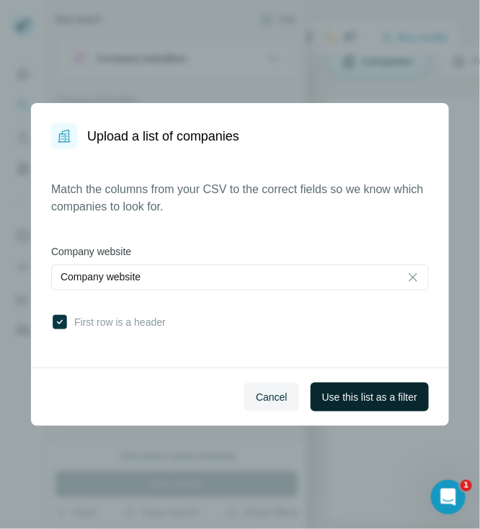
click at [376, 395] on span "Use this list as a filter" at bounding box center [369, 397] width 95 height 14
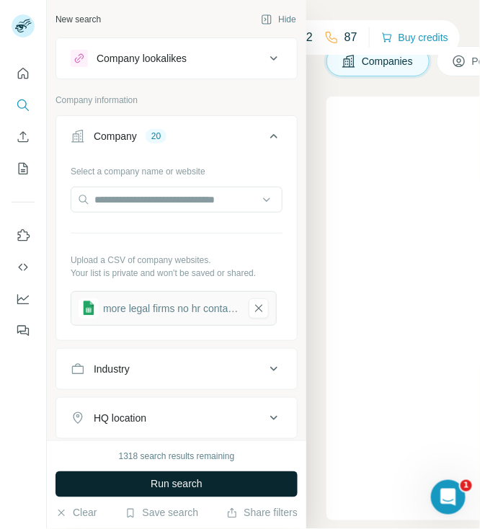
click at [241, 475] on button "Run search" at bounding box center [176, 484] width 242 height 26
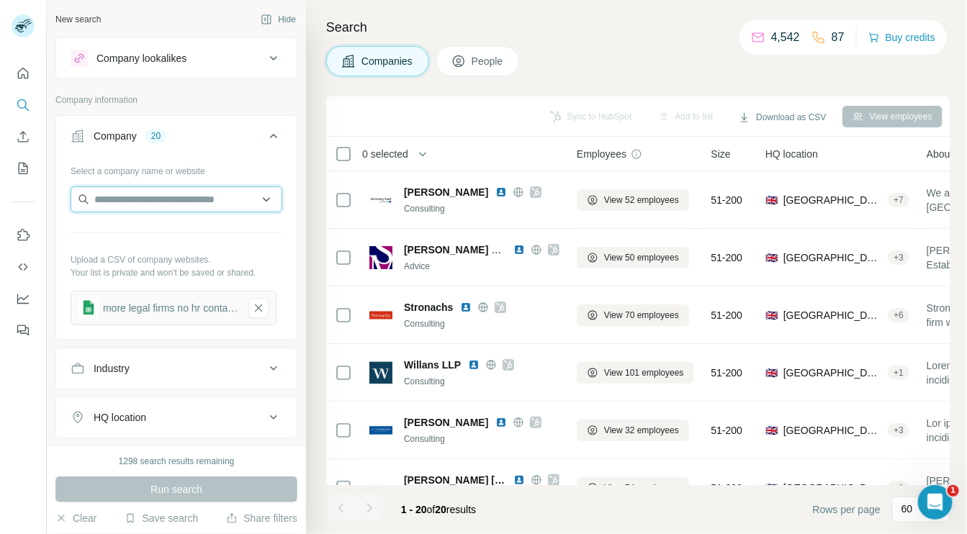
click at [198, 199] on input "text" at bounding box center [177, 200] width 212 height 26
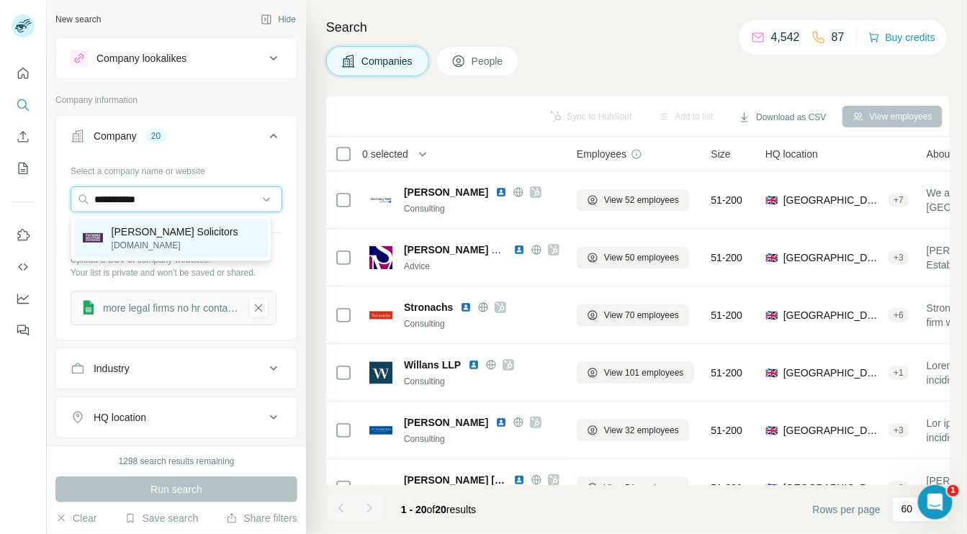
type input "**********"
click at [191, 229] on p "[PERSON_NAME] Solicitors" at bounding box center [175, 232] width 127 height 14
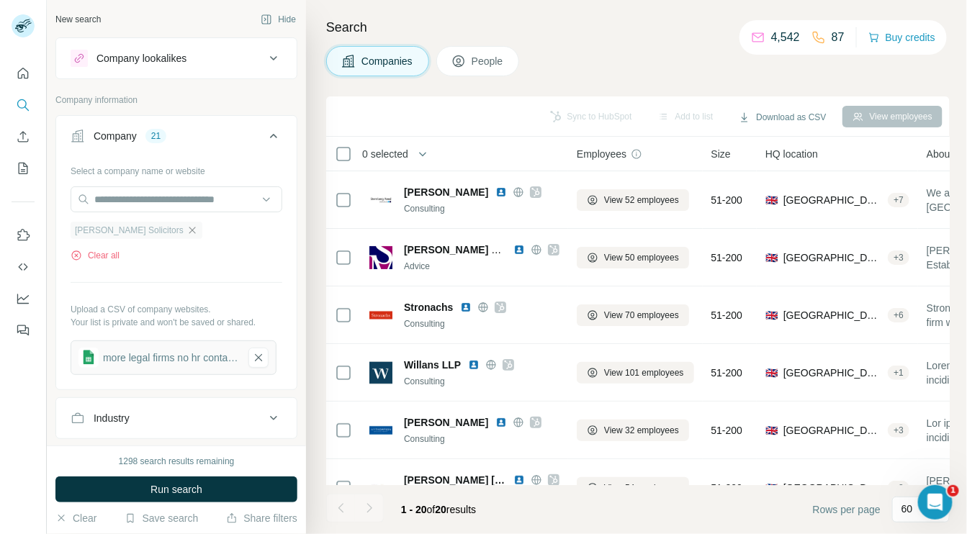
click at [187, 229] on icon "button" at bounding box center [193, 231] width 12 height 12
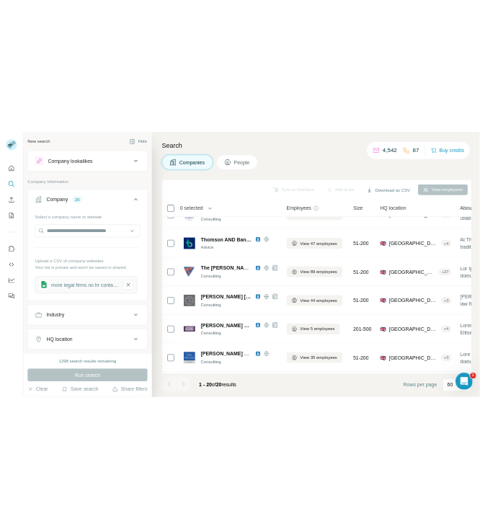
scroll to position [511, 0]
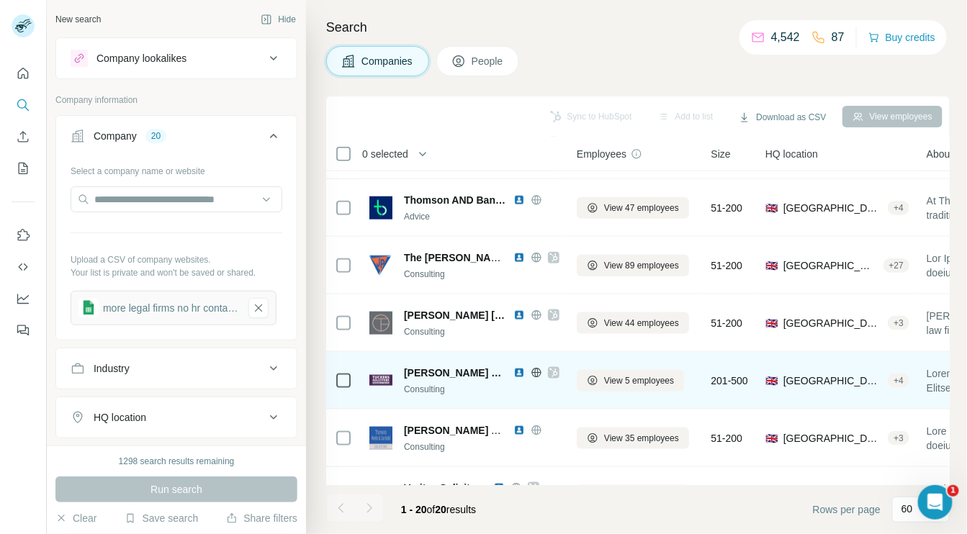
click at [514, 370] on img at bounding box center [520, 373] width 12 height 12
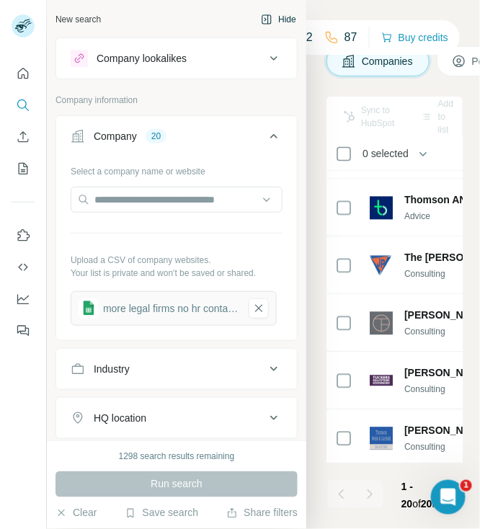
click at [275, 20] on button "Hide" at bounding box center [278, 20] width 55 height 22
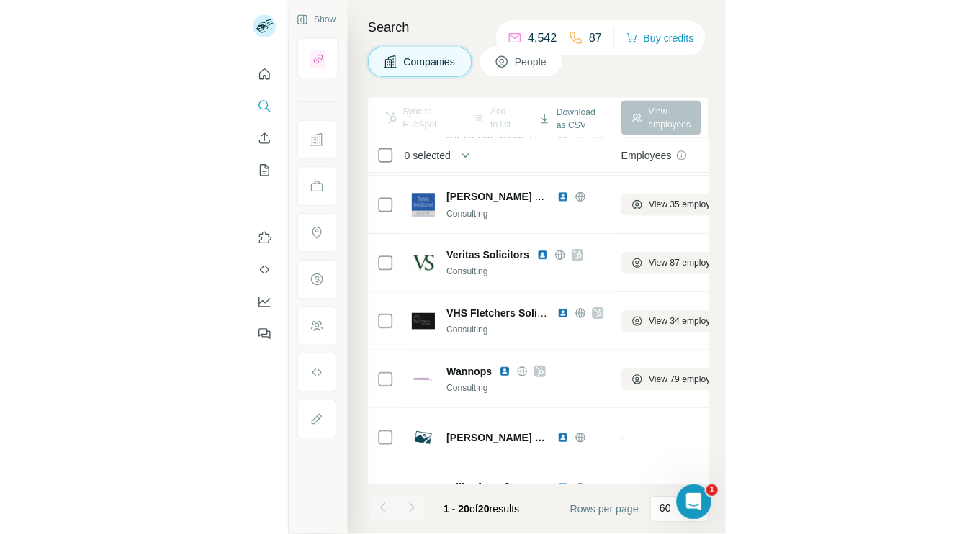
scroll to position [850, 0]
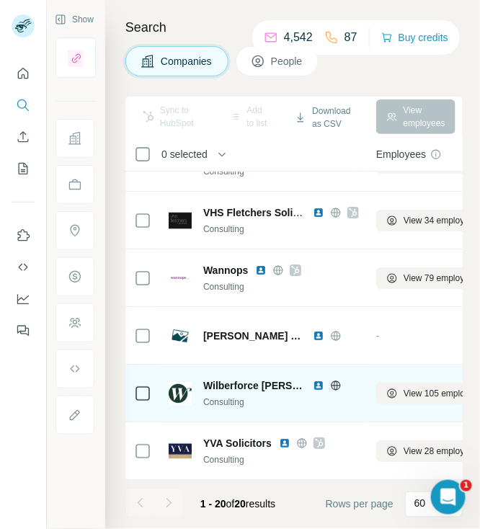
click at [318, 380] on img at bounding box center [319, 386] width 12 height 12
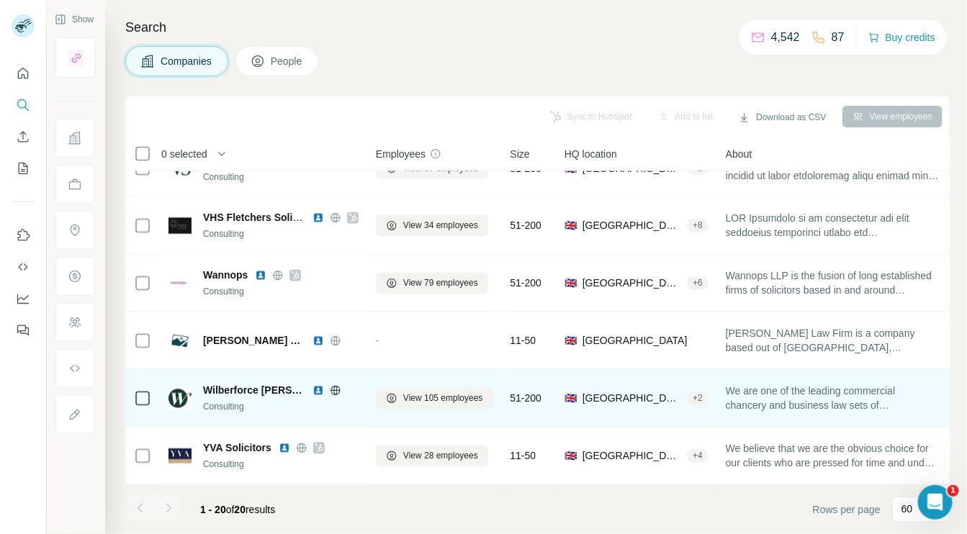
scroll to position [844, 0]
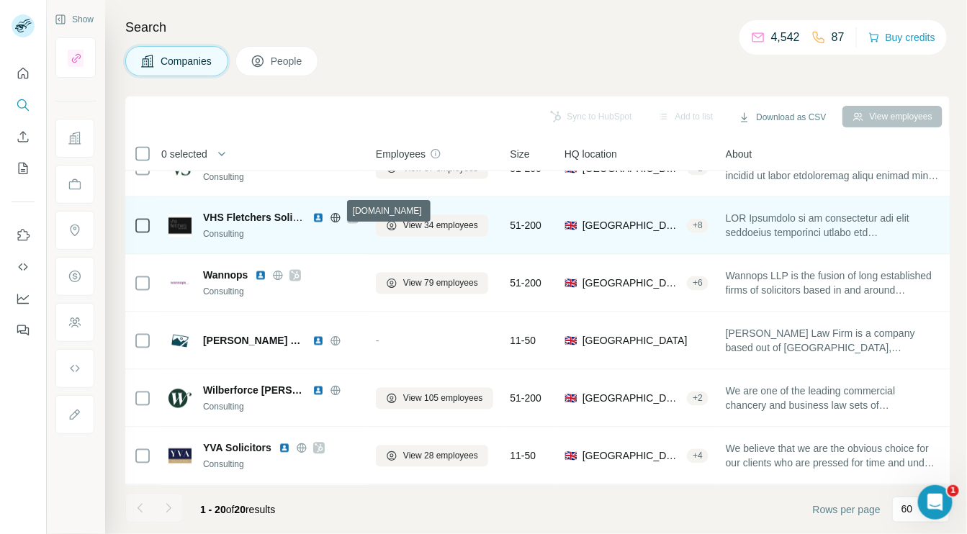
click at [336, 213] on icon at bounding box center [335, 217] width 4 height 9
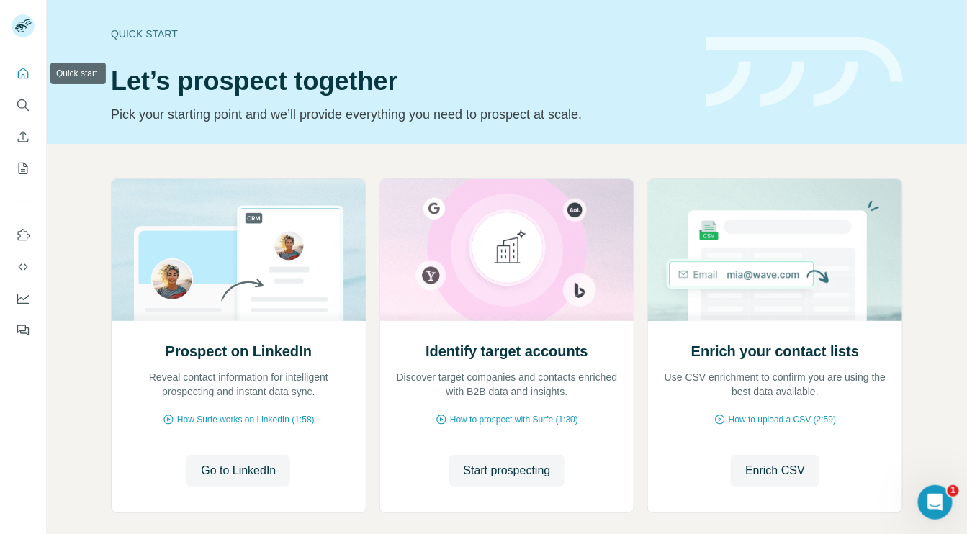
click at [26, 79] on icon "Quick start" at bounding box center [23, 73] width 11 height 11
click at [23, 103] on icon "Search" at bounding box center [23, 105] width 14 height 14
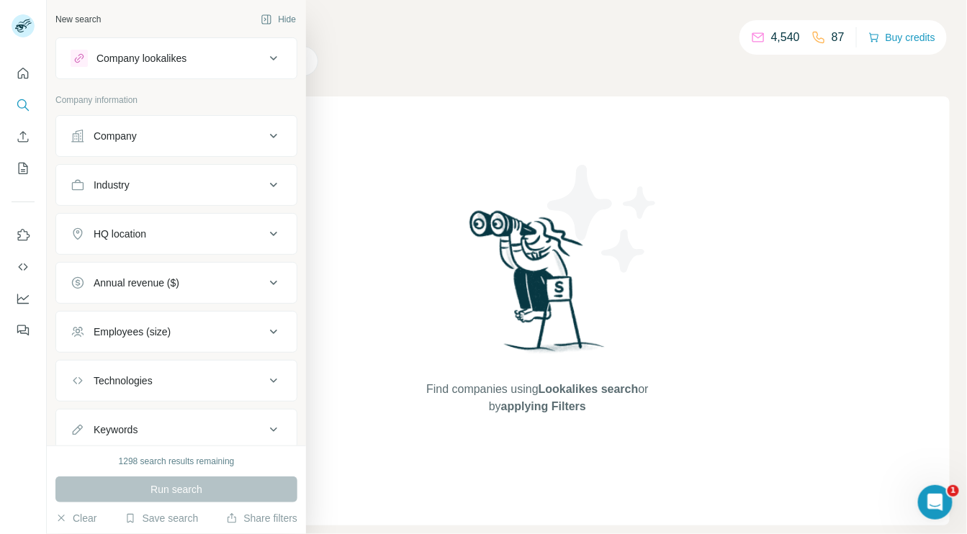
click at [118, 131] on div "Company" at bounding box center [115, 136] width 43 height 14
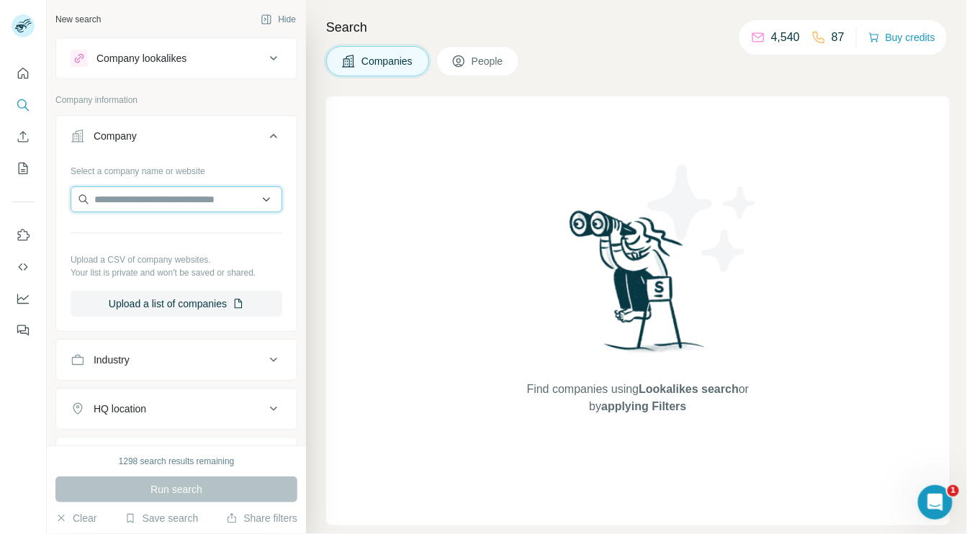
click at [122, 194] on input "text" at bounding box center [177, 200] width 212 height 26
click at [180, 300] on button "Upload a list of companies" at bounding box center [177, 304] width 212 height 26
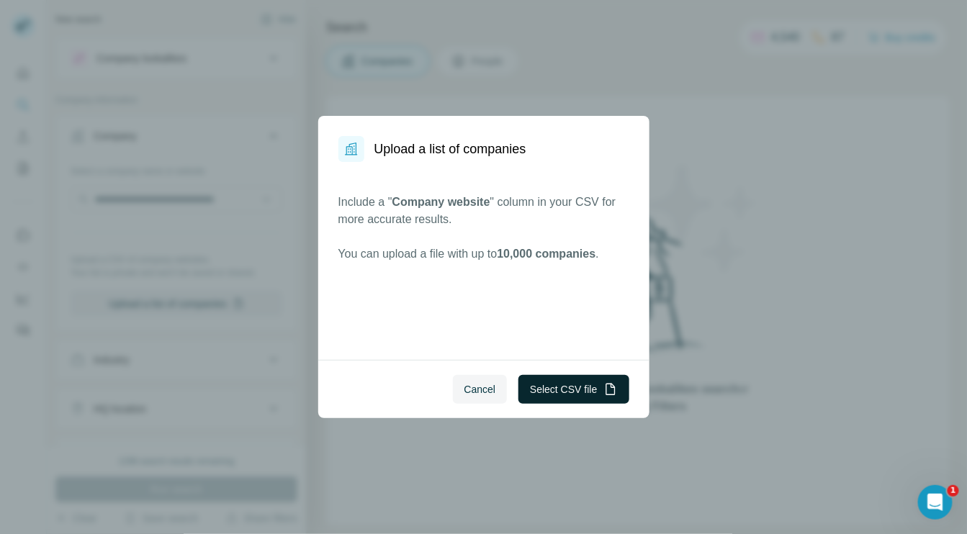
click at [547, 389] on button "Select CSV file" at bounding box center [574, 389] width 110 height 29
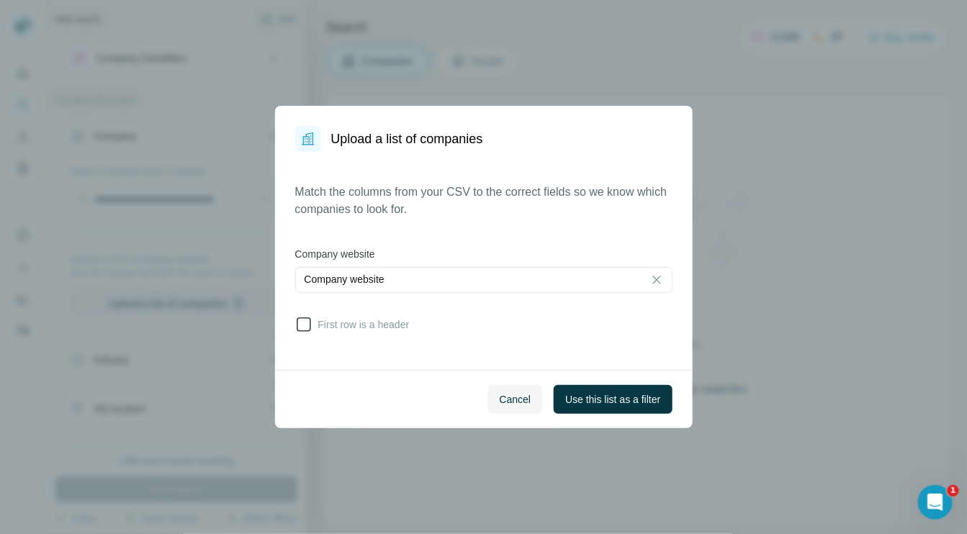
click at [338, 321] on span "First row is a header" at bounding box center [361, 325] width 97 height 14
click at [573, 399] on span "Use this list as a filter" at bounding box center [612, 400] width 95 height 14
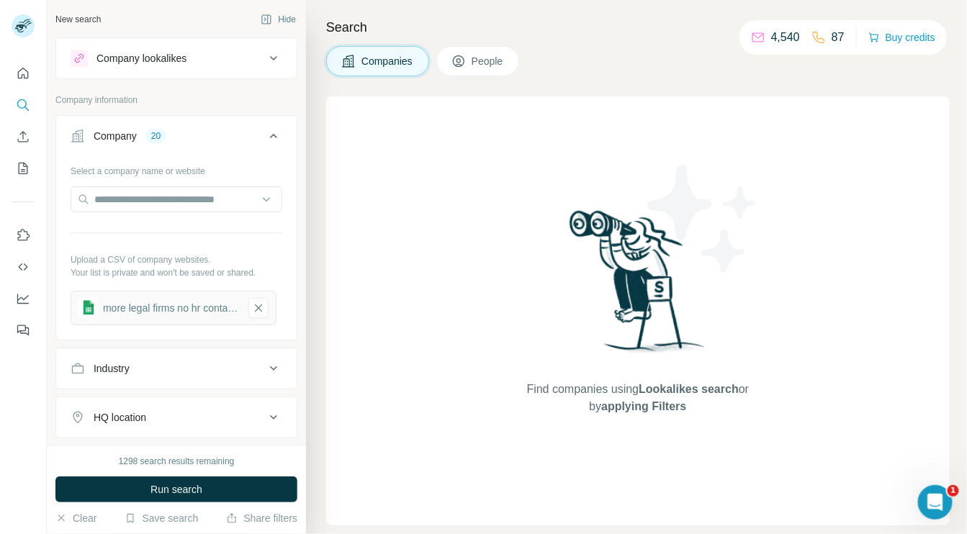
click at [265, 418] on icon at bounding box center [273, 417] width 17 height 17
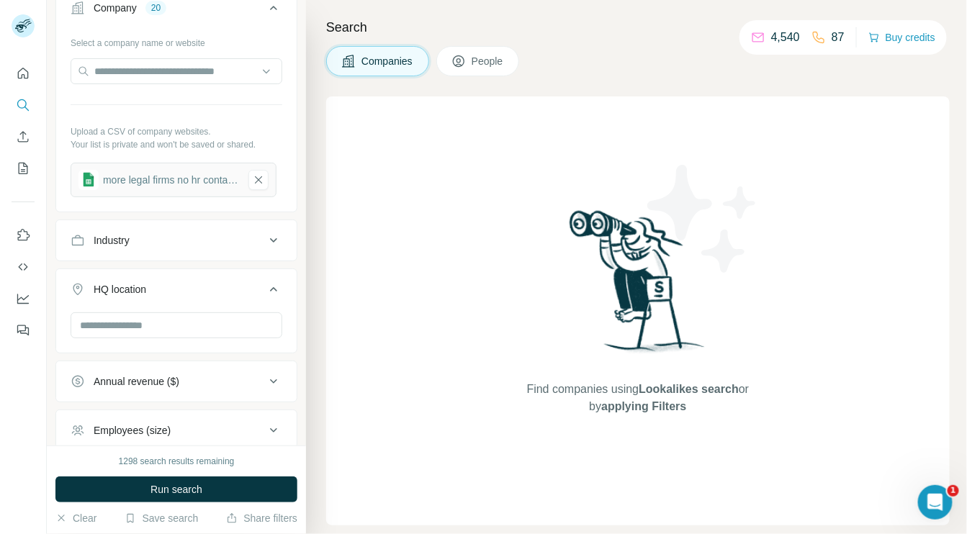
scroll to position [140, 0]
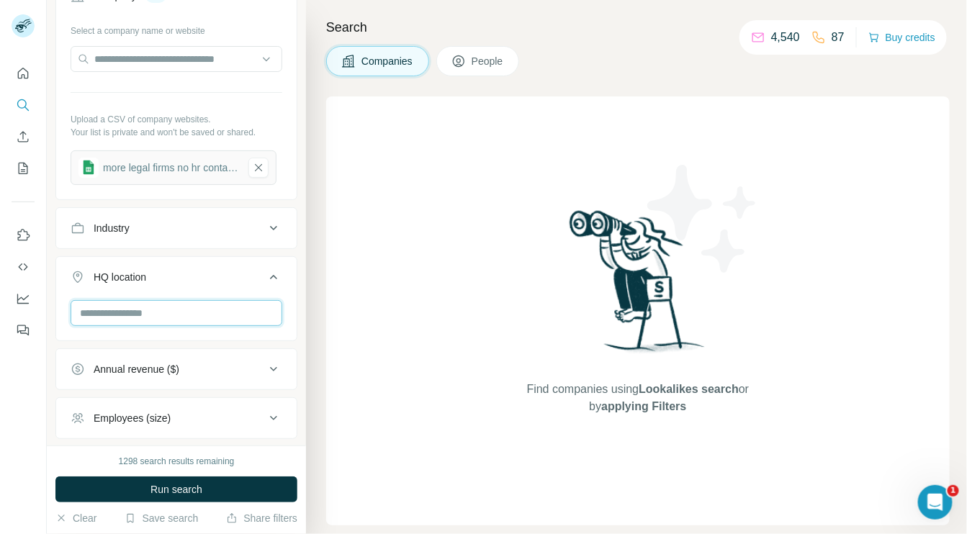
click at [238, 310] on input "text" at bounding box center [177, 313] width 212 height 26
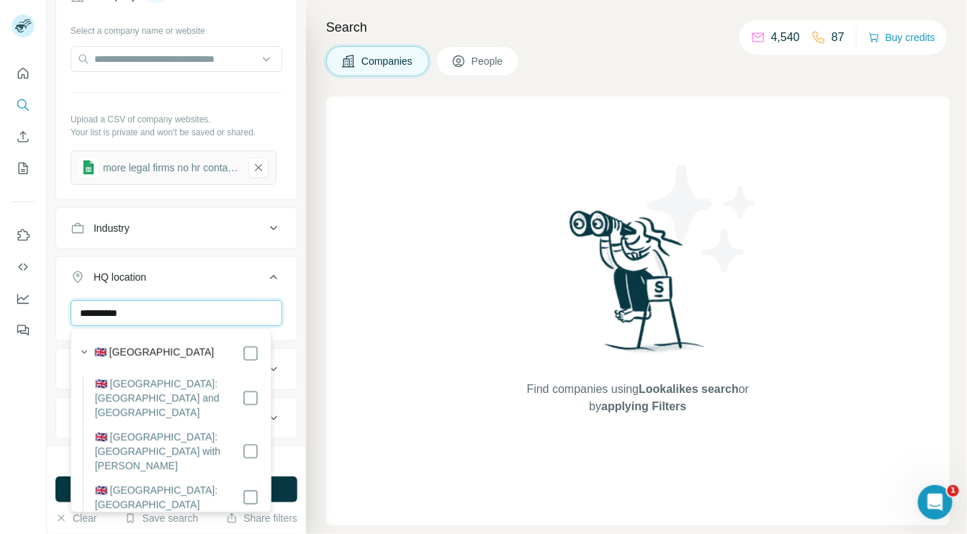
type input "**********"
click at [195, 353] on div "🇬🇧 [GEOGRAPHIC_DATA]" at bounding box center [176, 353] width 165 height 17
click at [290, 324] on div "**********" at bounding box center [176, 223] width 259 height 446
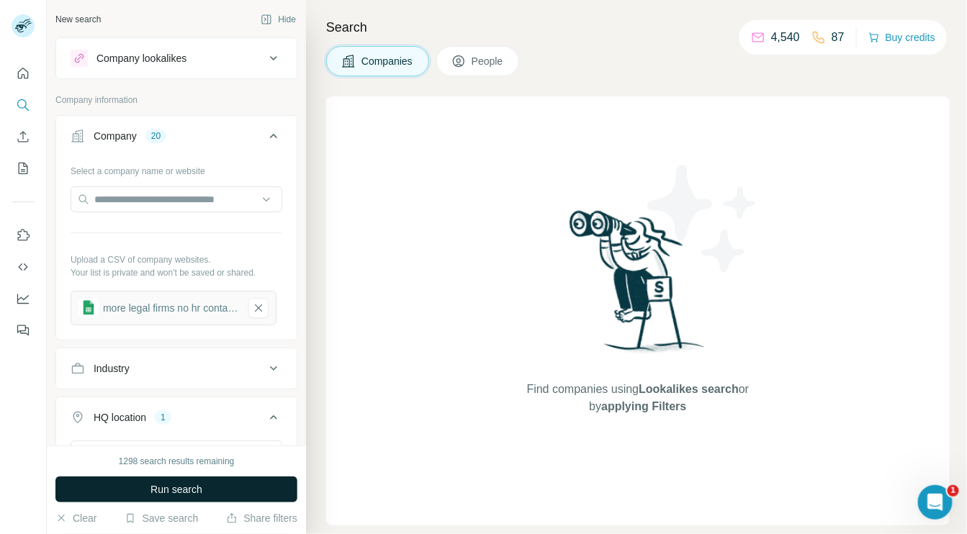
click at [215, 499] on button "Run search" at bounding box center [176, 490] width 242 height 26
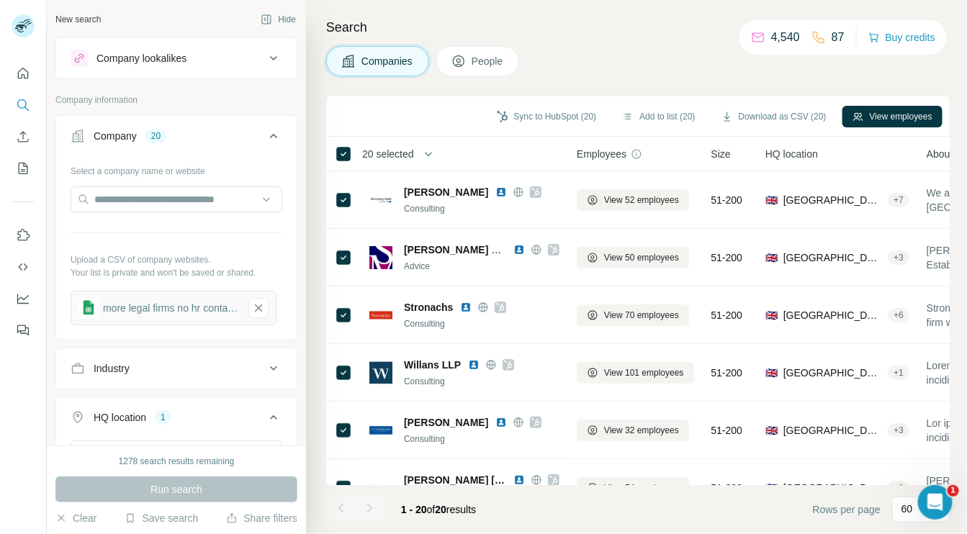
click at [475, 58] on span "People" at bounding box center [488, 61] width 33 height 14
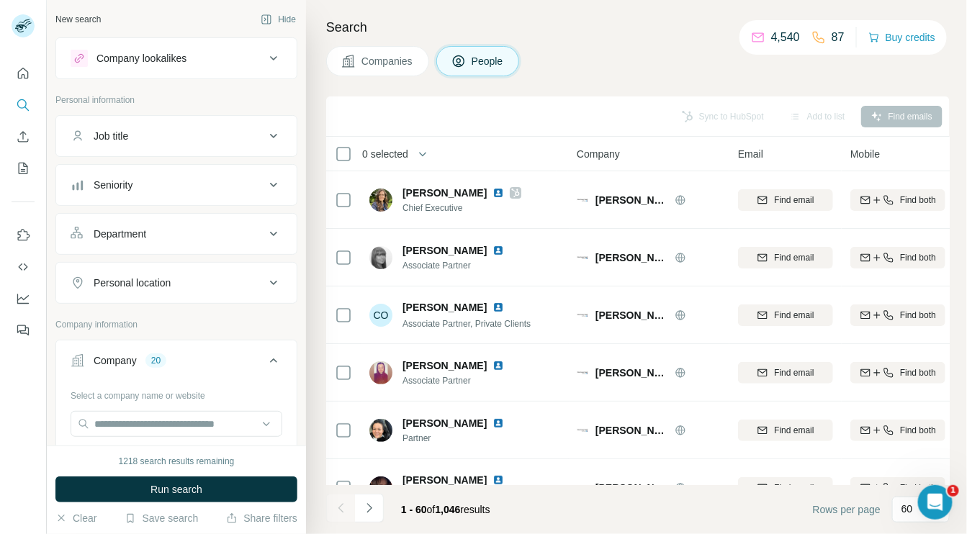
click at [266, 236] on icon at bounding box center [273, 233] width 17 height 17
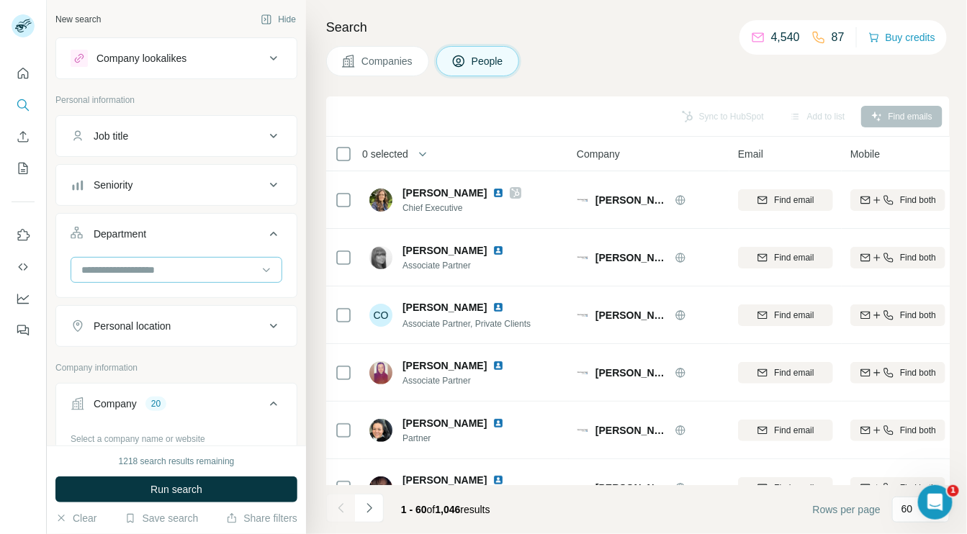
click at [197, 265] on input at bounding box center [169, 270] width 178 height 16
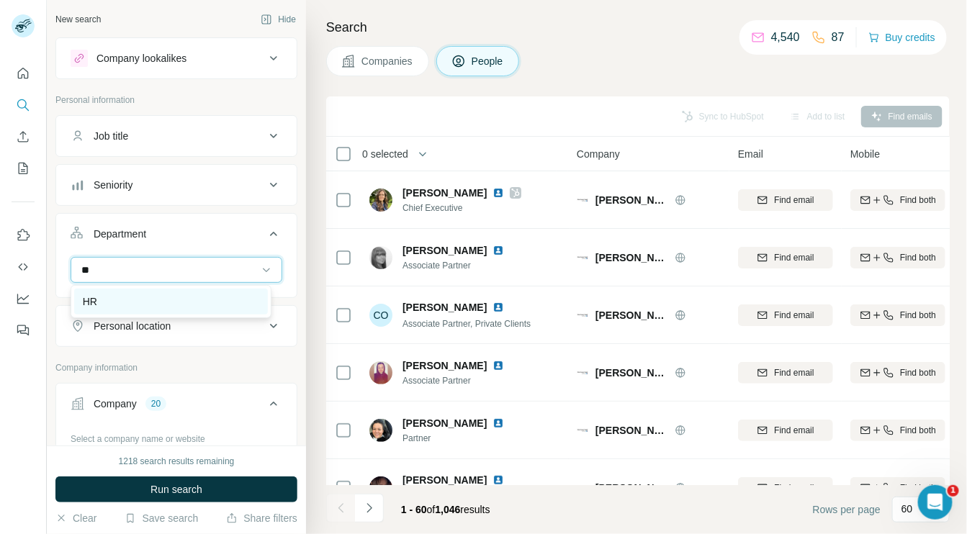
type input "**"
click at [180, 299] on div "HR" at bounding box center [171, 302] width 176 height 14
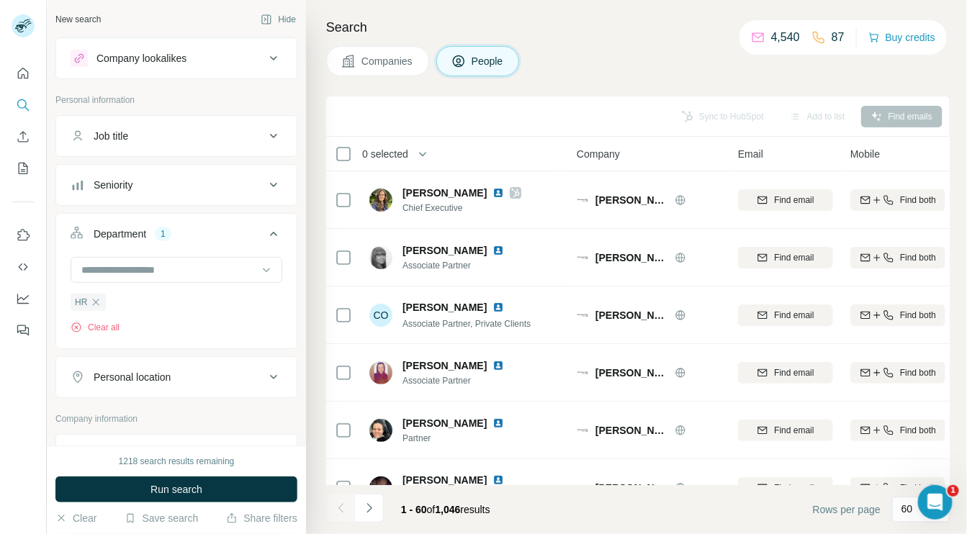
click at [170, 380] on div "Personal location" at bounding box center [132, 377] width 77 height 14
click at [165, 414] on input "text" at bounding box center [177, 413] width 212 height 26
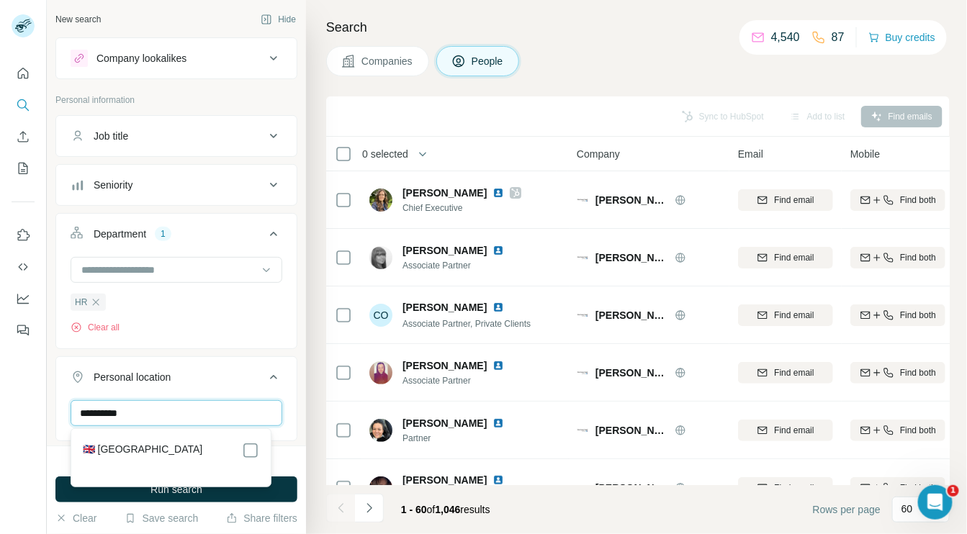
type input "**********"
click at [207, 452] on div "🇬🇧 [GEOGRAPHIC_DATA]" at bounding box center [171, 450] width 176 height 17
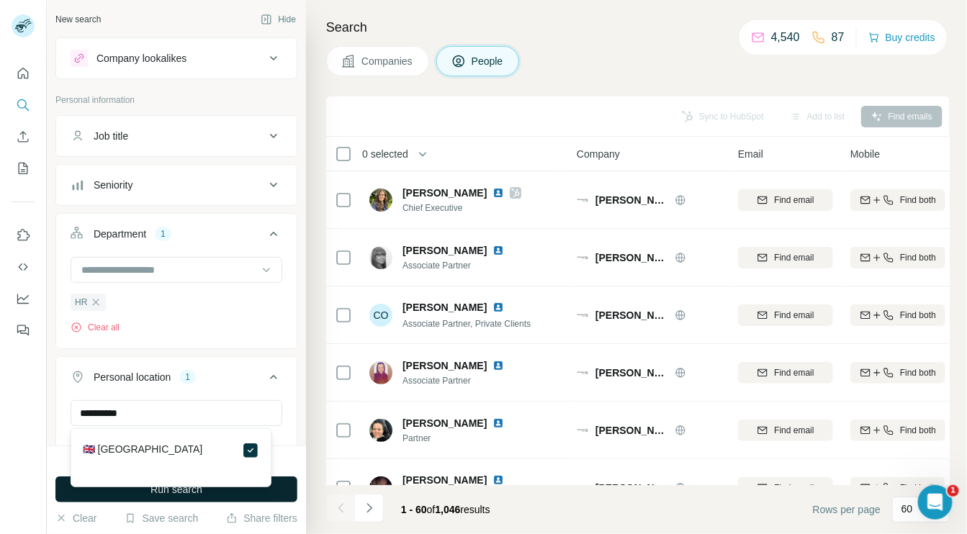
click at [236, 498] on button "Run search" at bounding box center [176, 490] width 242 height 26
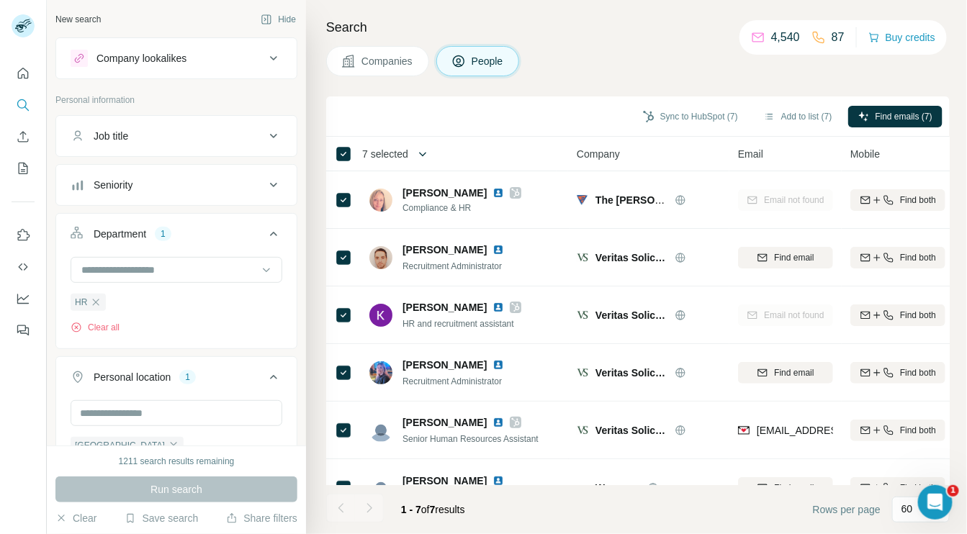
click at [430, 153] on icon "button" at bounding box center [423, 154] width 14 height 14
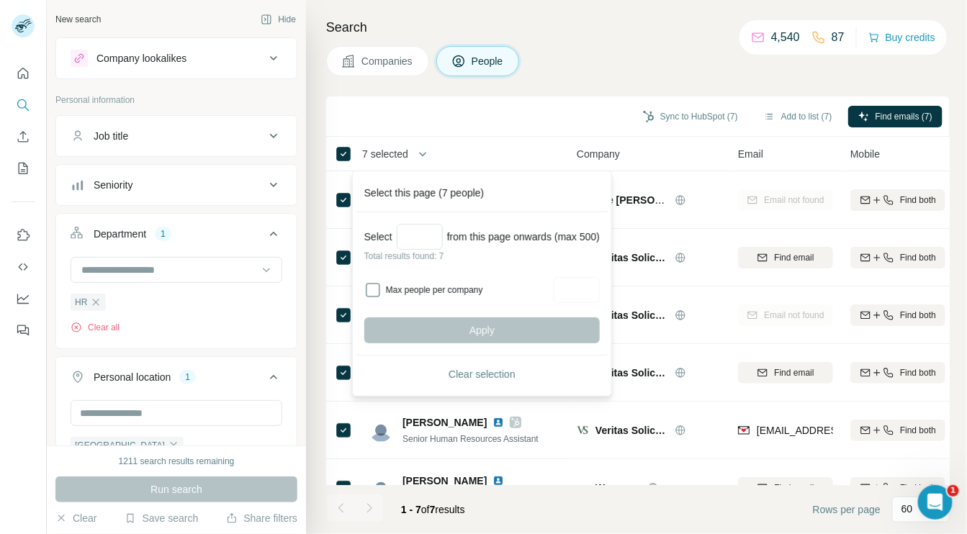
click at [421, 115] on div "Sync to HubSpot (7) Add to list (7) Find emails (7)" at bounding box center [637, 116] width 609 height 25
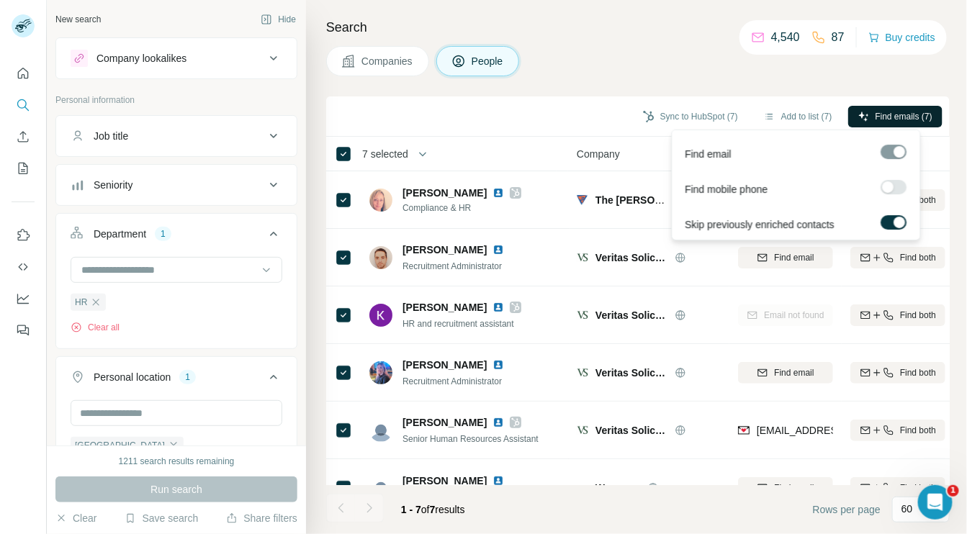
click at [902, 118] on span "Find emails (7)" at bounding box center [904, 116] width 57 height 13
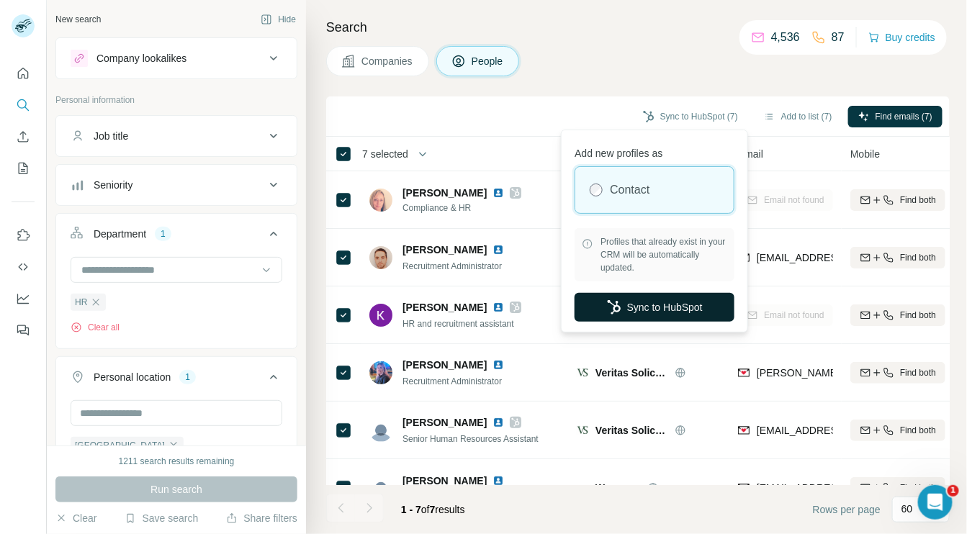
click at [680, 302] on button "Sync to HubSpot" at bounding box center [655, 307] width 160 height 29
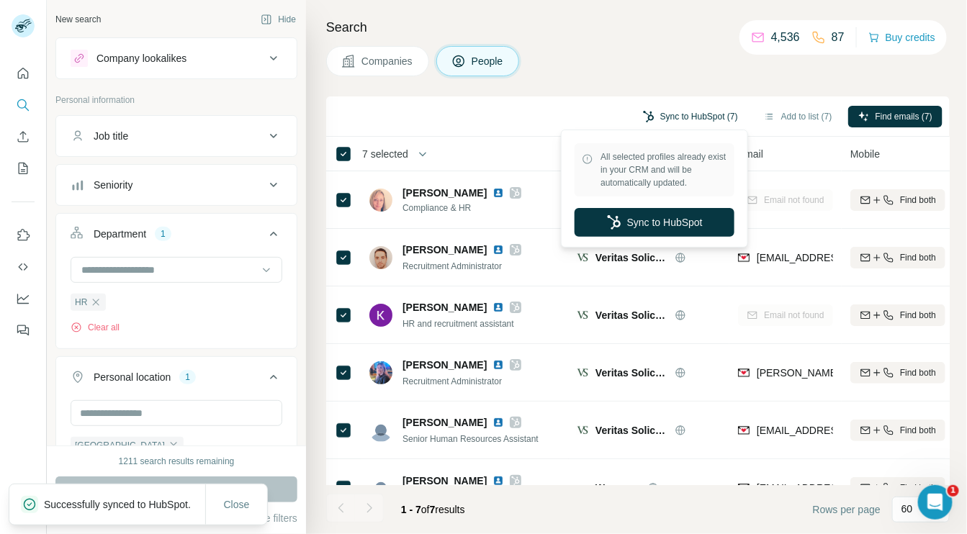
click at [678, 112] on button "Sync to HubSpot (7)" at bounding box center [690, 117] width 115 height 22
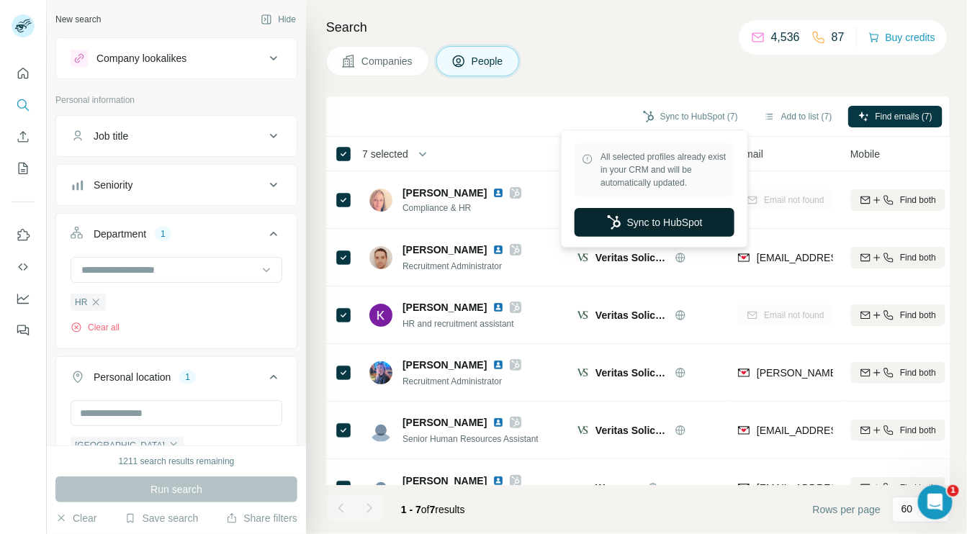
click at [666, 220] on button "Sync to HubSpot" at bounding box center [655, 222] width 160 height 29
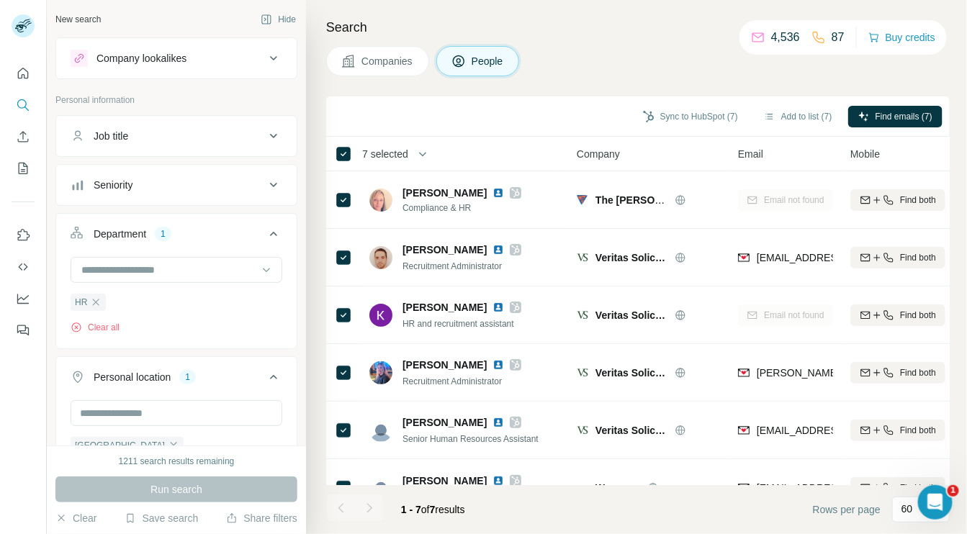
click at [369, 63] on span "Companies" at bounding box center [388, 61] width 53 height 14
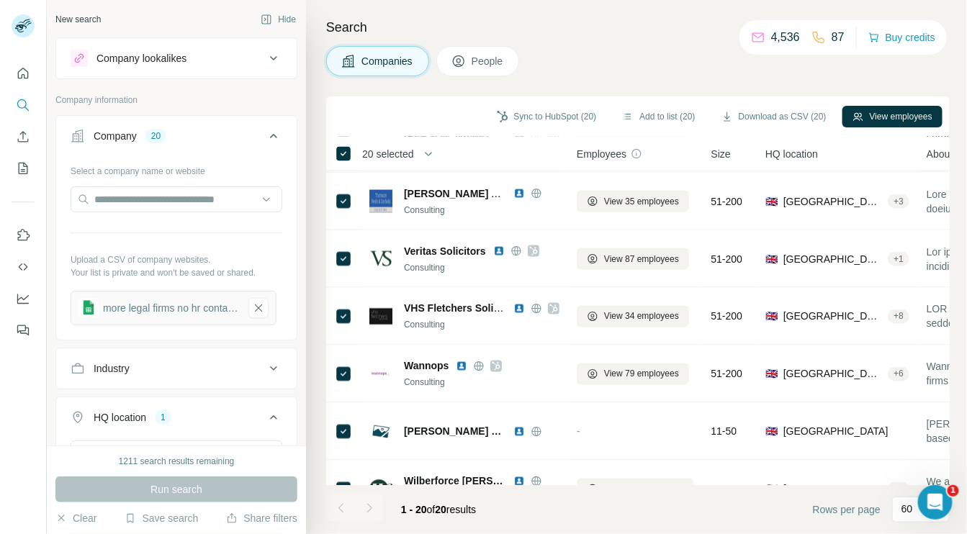
scroll to position [750, 0]
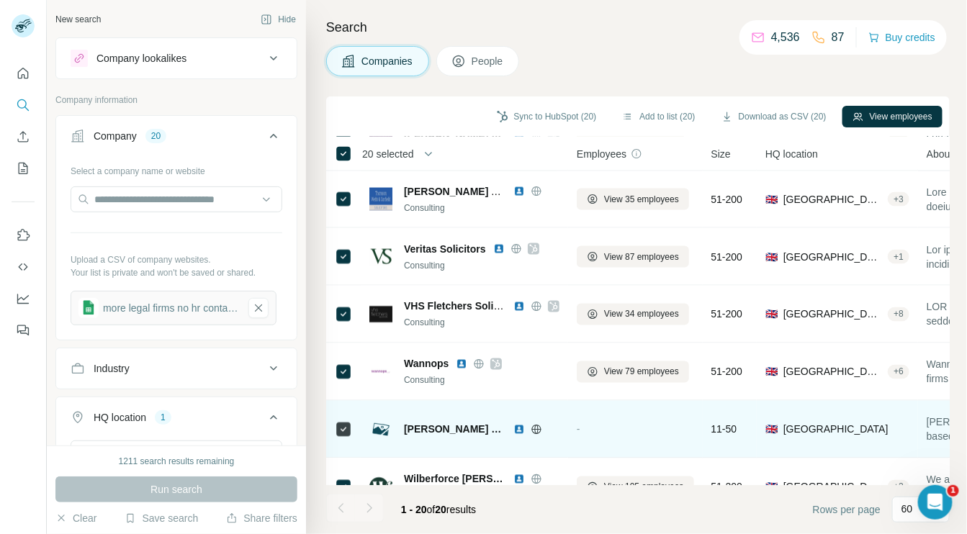
click at [531, 429] on icon at bounding box center [537, 430] width 12 height 12
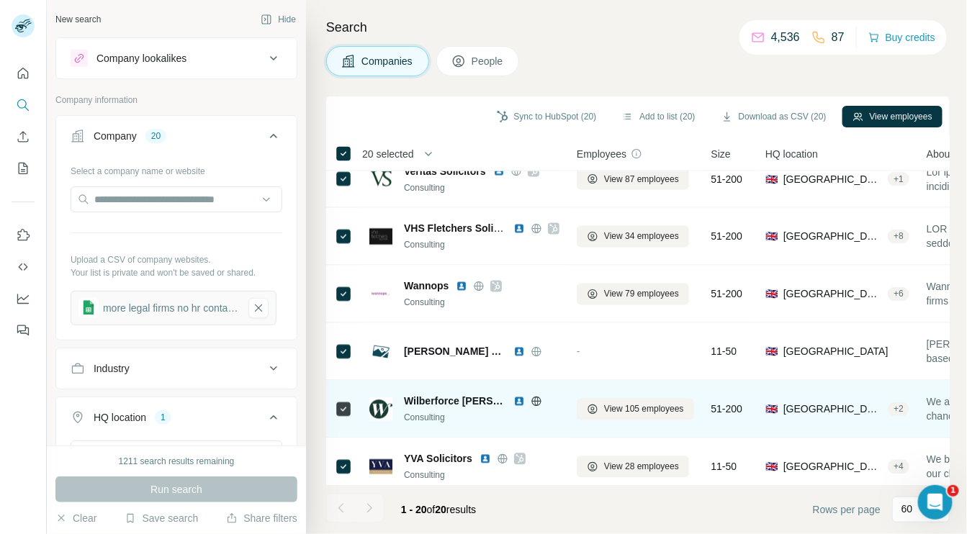
scroll to position [830, 0]
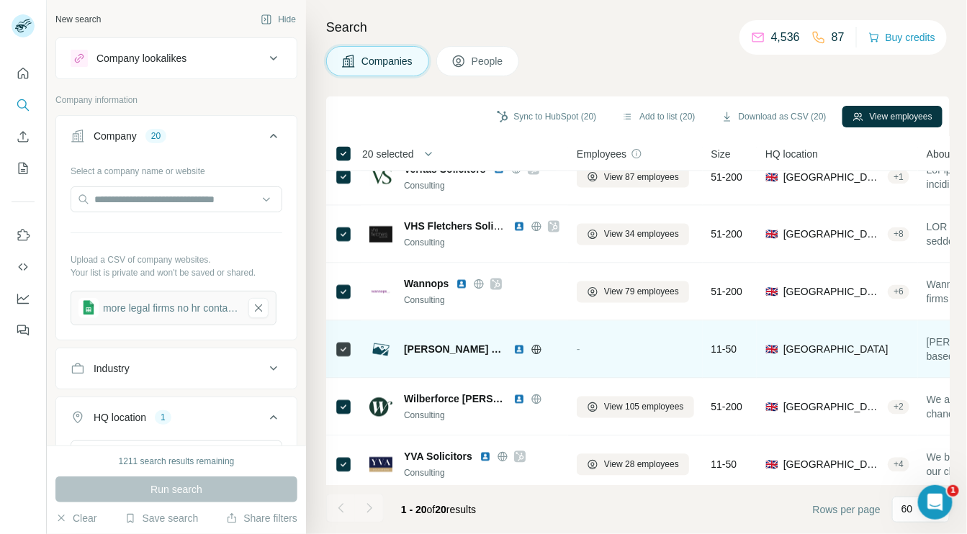
click at [514, 347] on img at bounding box center [520, 350] width 12 height 12
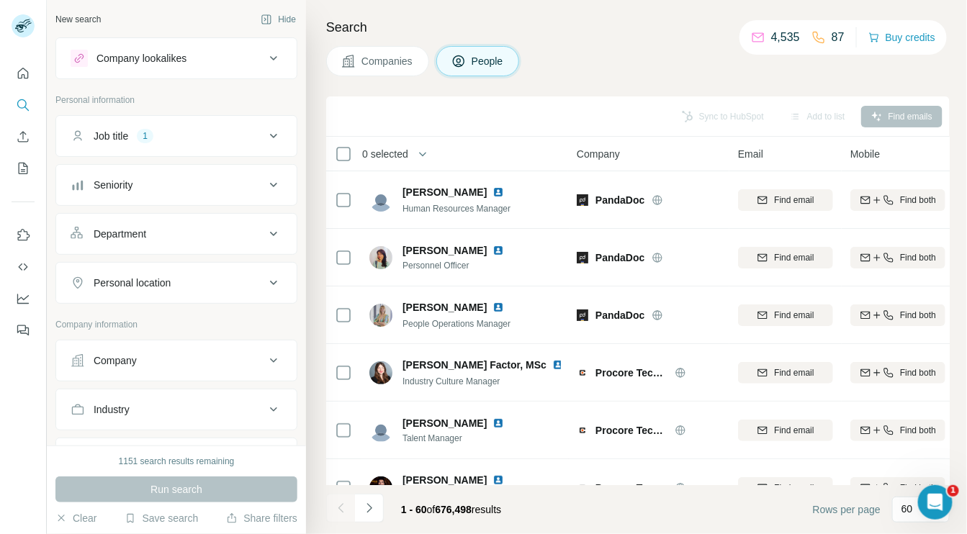
click at [265, 280] on icon at bounding box center [273, 282] width 17 height 17
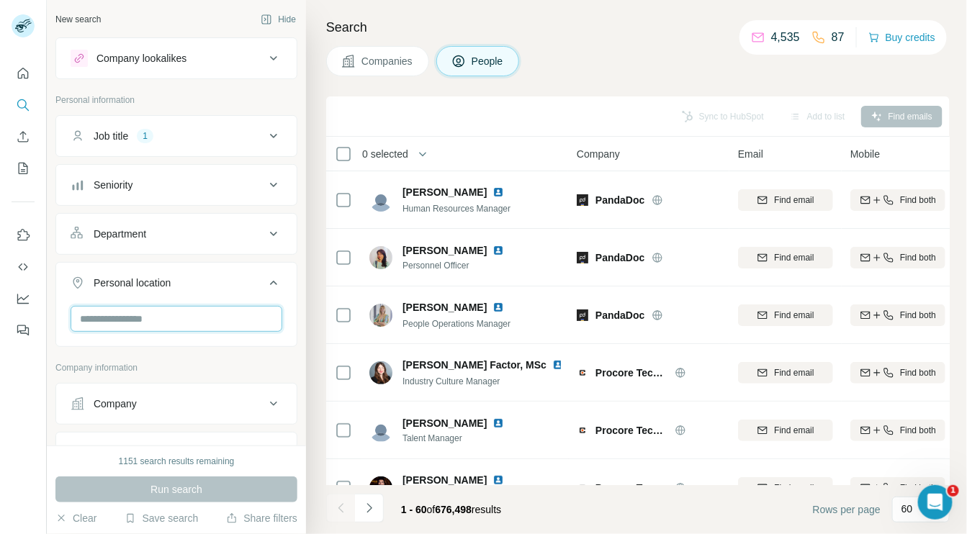
click at [191, 321] on input "text" at bounding box center [177, 319] width 212 height 26
type input "********"
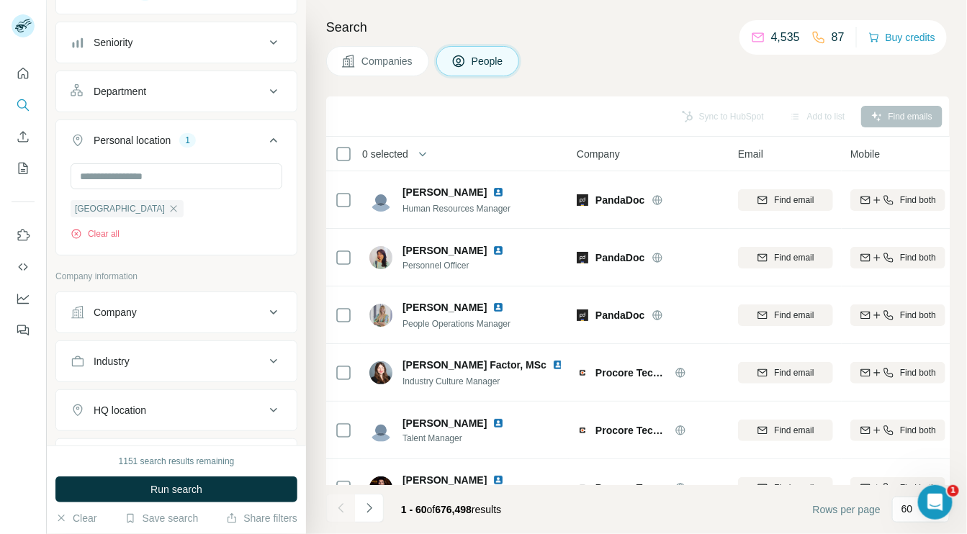
scroll to position [189, 0]
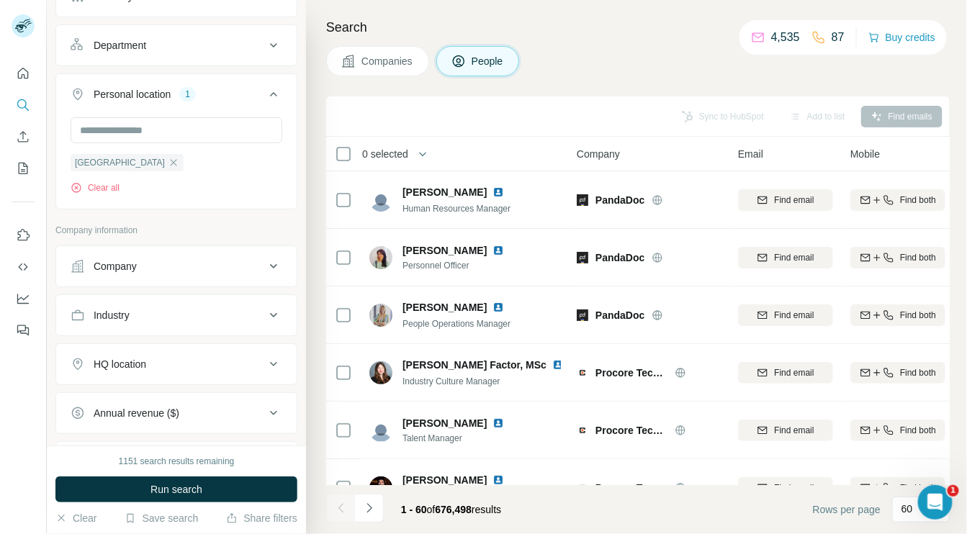
click at [265, 308] on icon at bounding box center [273, 315] width 17 height 17
click at [197, 346] on input at bounding box center [169, 352] width 178 height 16
type input "*"
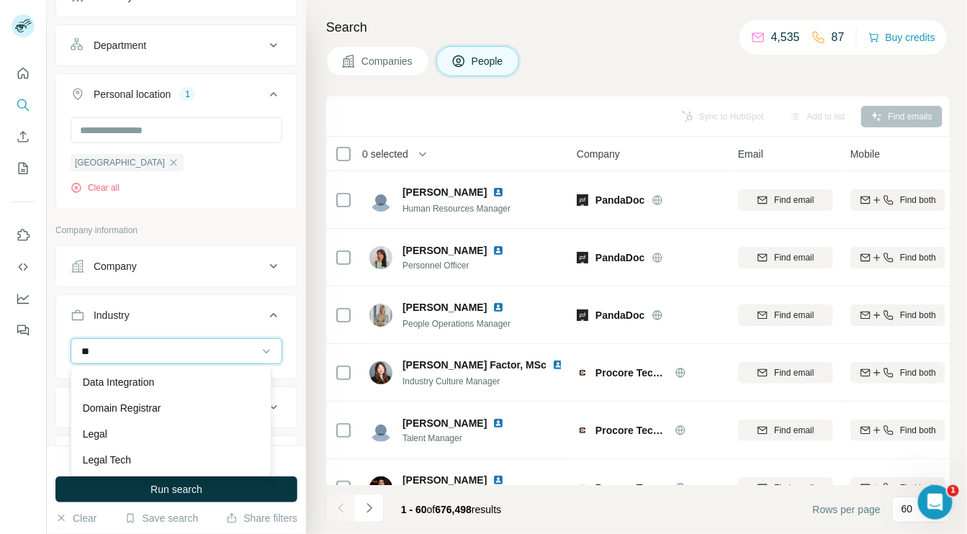
type input "*"
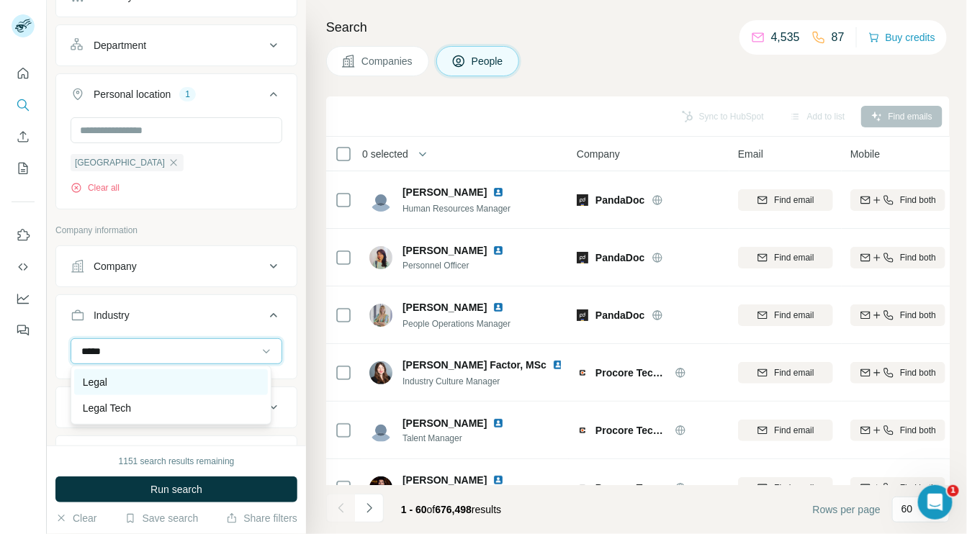
type input "*****"
click at [127, 380] on div "Legal" at bounding box center [171, 382] width 176 height 14
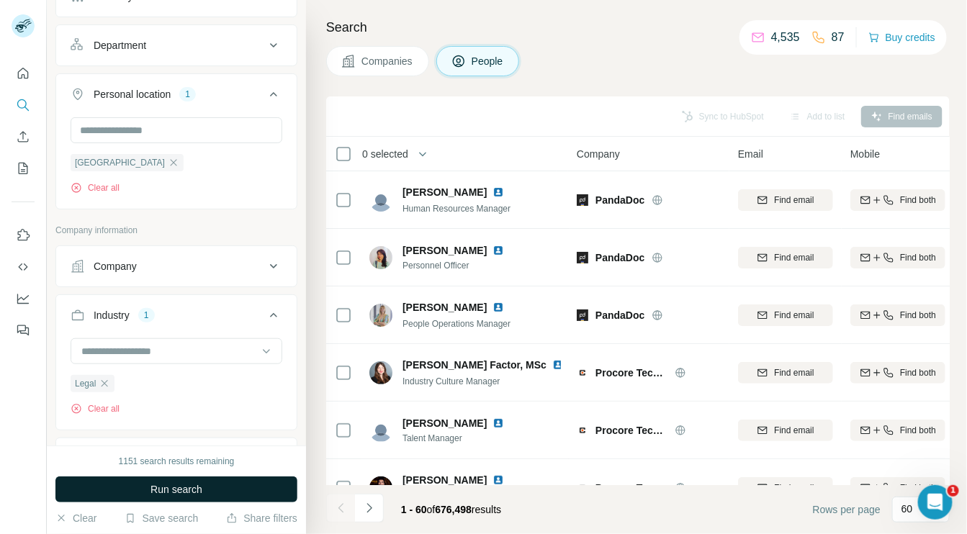
click at [178, 492] on span "Run search" at bounding box center [177, 490] width 52 height 14
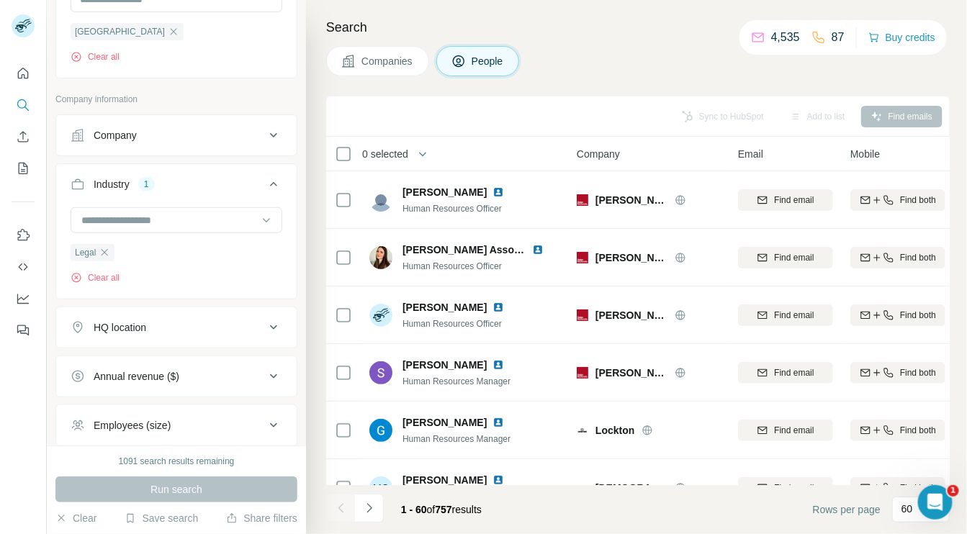
scroll to position [321, 0]
click at [270, 324] on icon at bounding box center [273, 326] width 7 height 4
click at [193, 357] on input "text" at bounding box center [177, 362] width 212 height 26
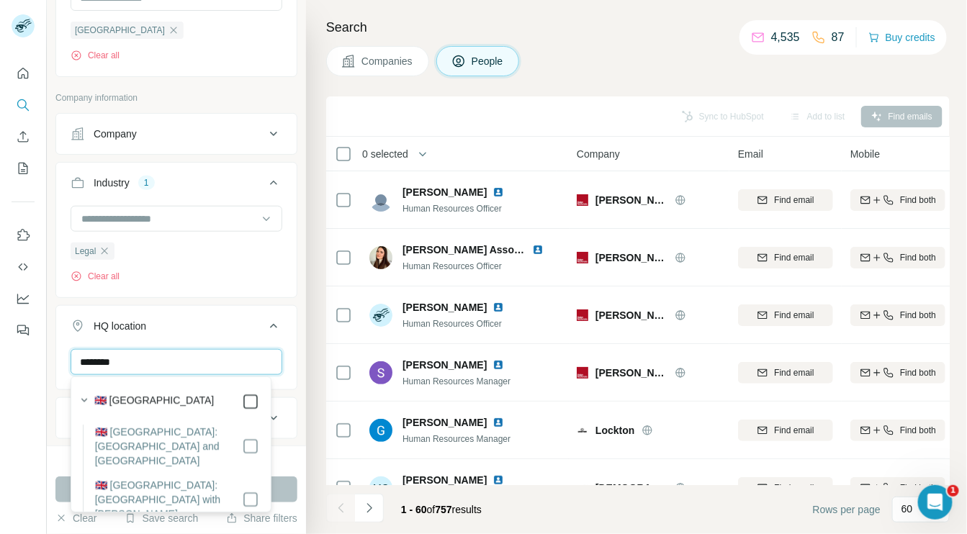
type input "********"
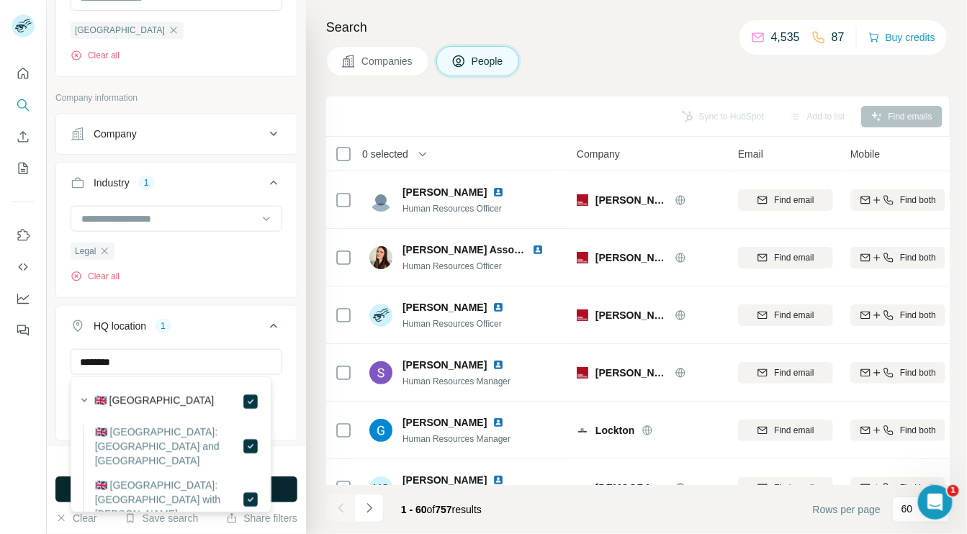
click at [61, 485] on button "Run search" at bounding box center [176, 490] width 242 height 26
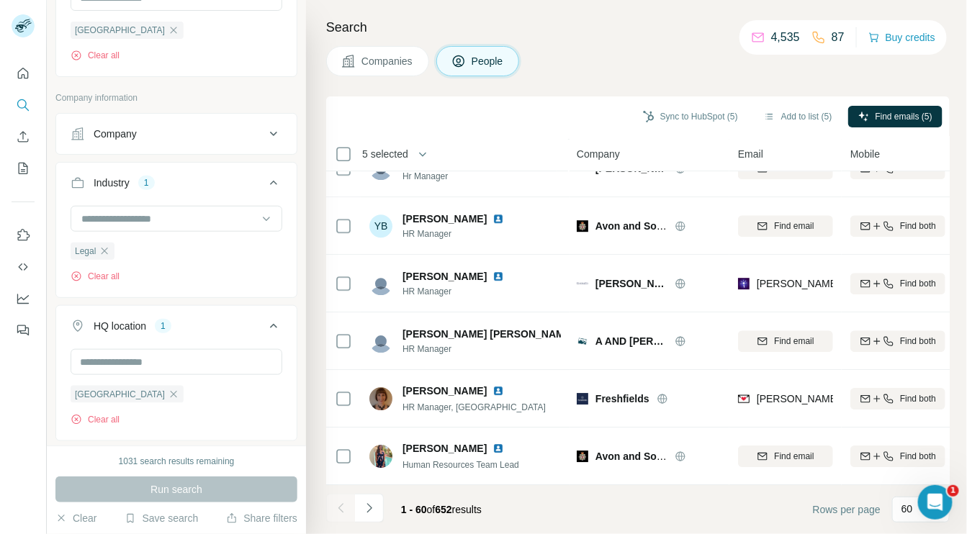
scroll to position [3148, 0]
click at [372, 508] on icon "Navigate to next page" at bounding box center [369, 508] width 14 height 14
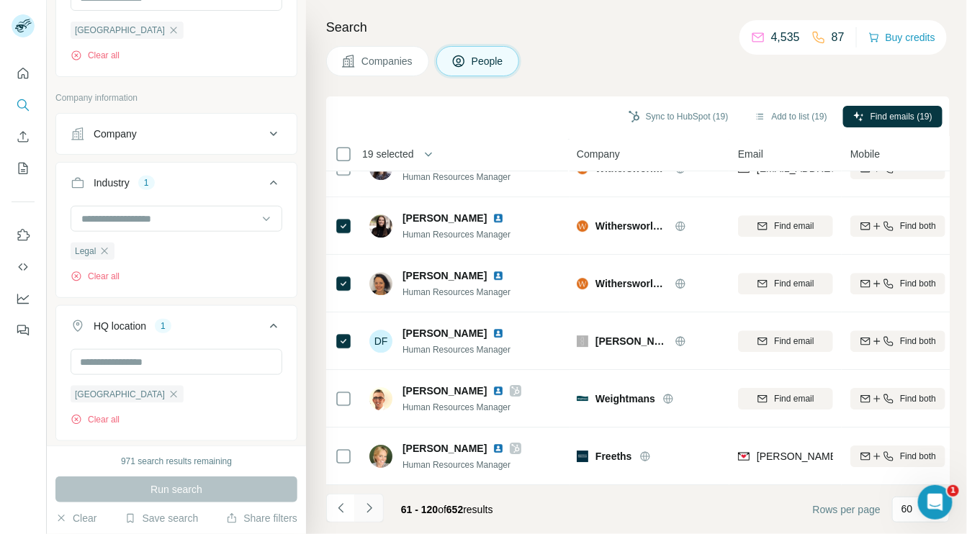
click at [372, 509] on icon "Navigate to next page" at bounding box center [369, 508] width 14 height 14
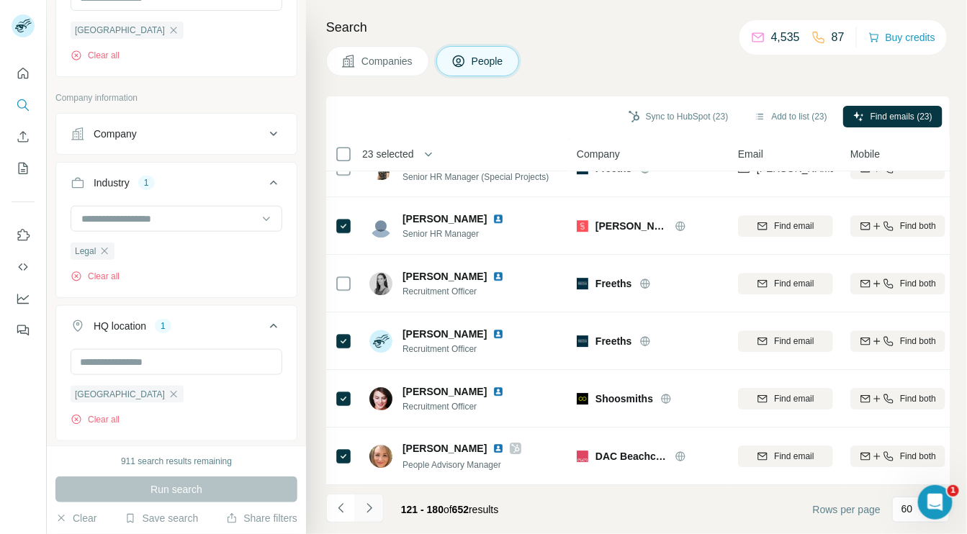
click at [372, 506] on icon "Navigate to next page" at bounding box center [369, 508] width 14 height 14
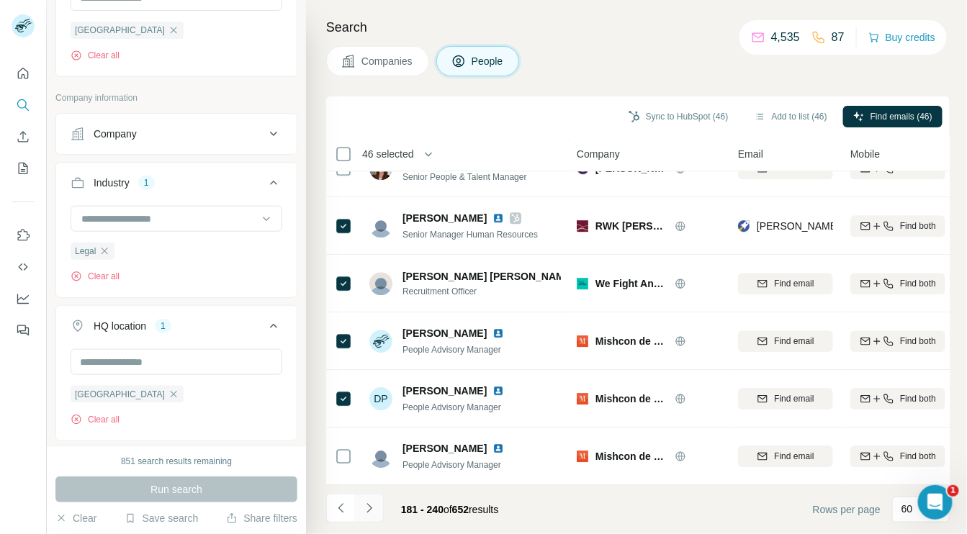
click at [370, 508] on icon "Navigate to next page" at bounding box center [369, 507] width 5 height 9
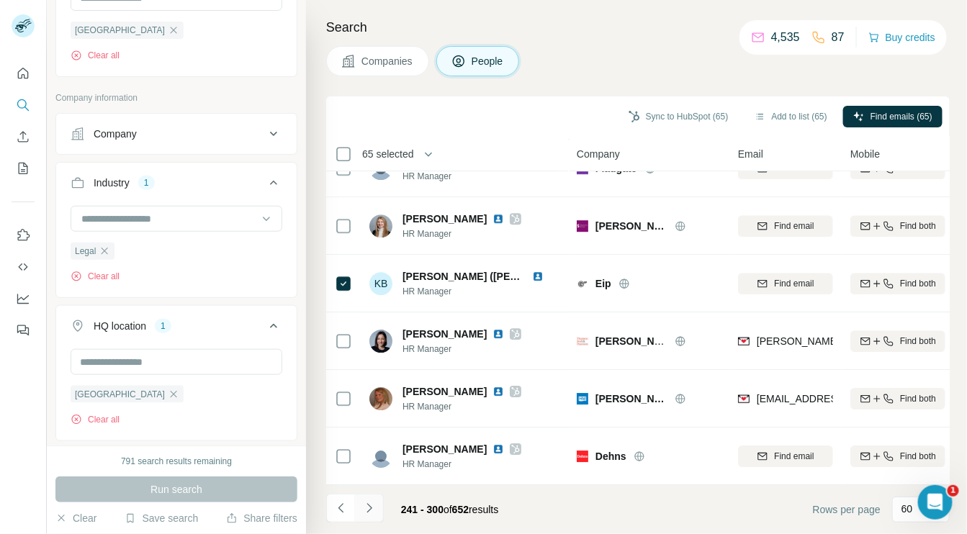
click at [369, 508] on icon "Navigate to next page" at bounding box center [369, 508] width 14 height 14
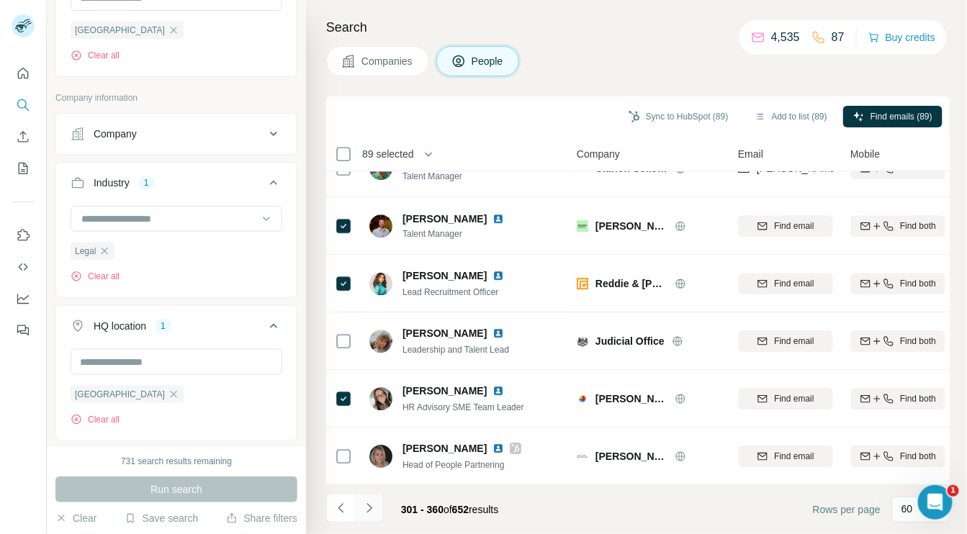
click at [369, 509] on icon "Navigate to next page" at bounding box center [369, 508] width 14 height 14
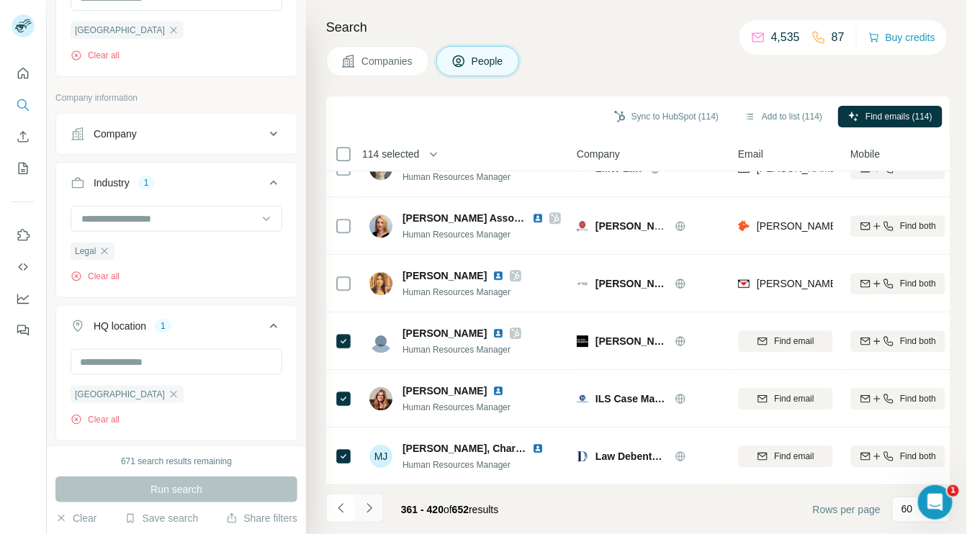
click at [370, 507] on icon "Navigate to next page" at bounding box center [369, 507] width 5 height 9
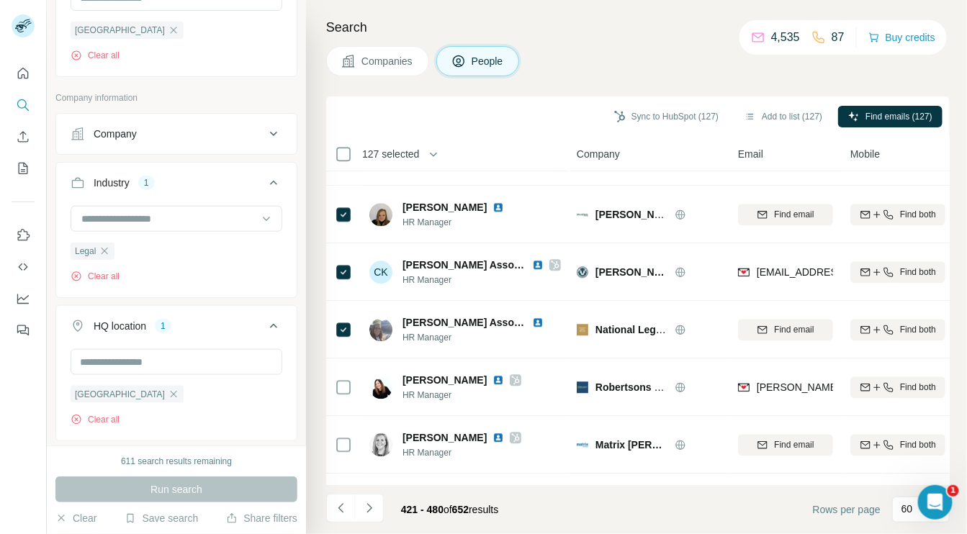
scroll to position [1089, 0]
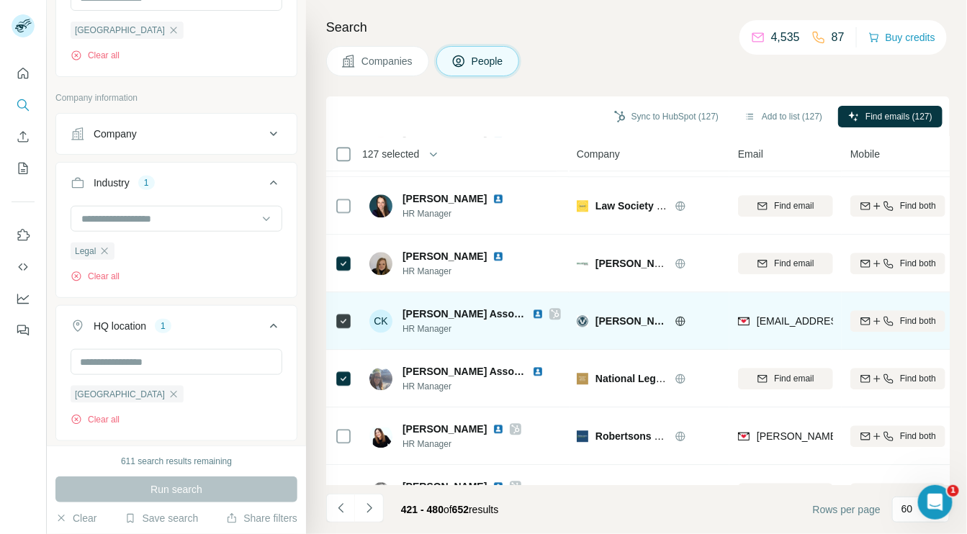
click at [357, 321] on td at bounding box center [343, 321] width 35 height 58
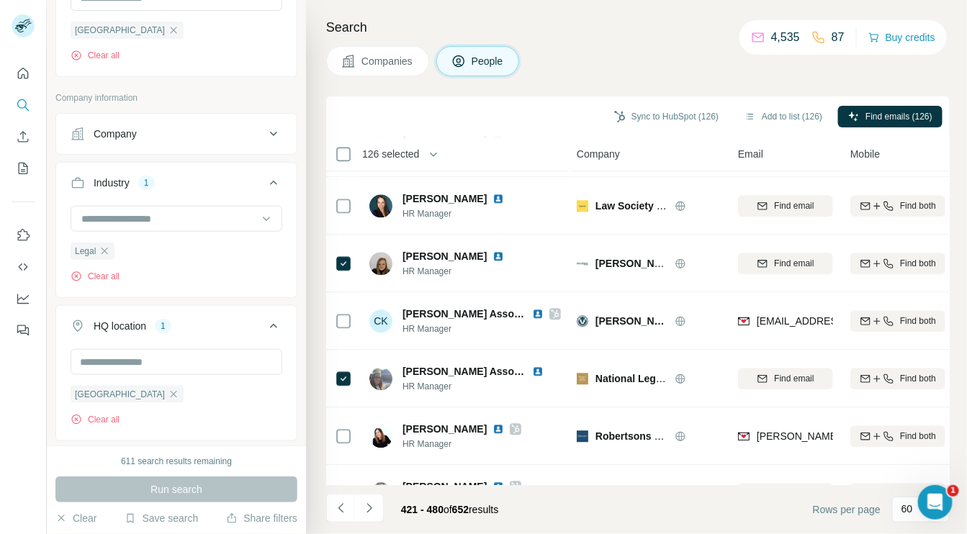
drag, startPoint x: 951, startPoint y: 266, endPoint x: 948, endPoint y: 246, distance: 21.1
click at [948, 246] on div "Search Companies People Sync to HubSpot (126) Add to list (126) Find emails (12…" at bounding box center [636, 267] width 661 height 534
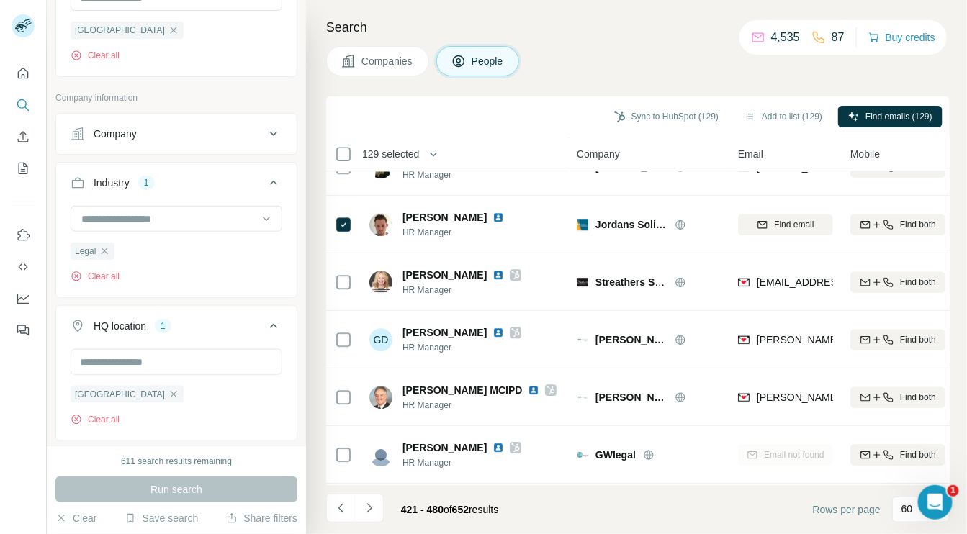
scroll to position [3148, 0]
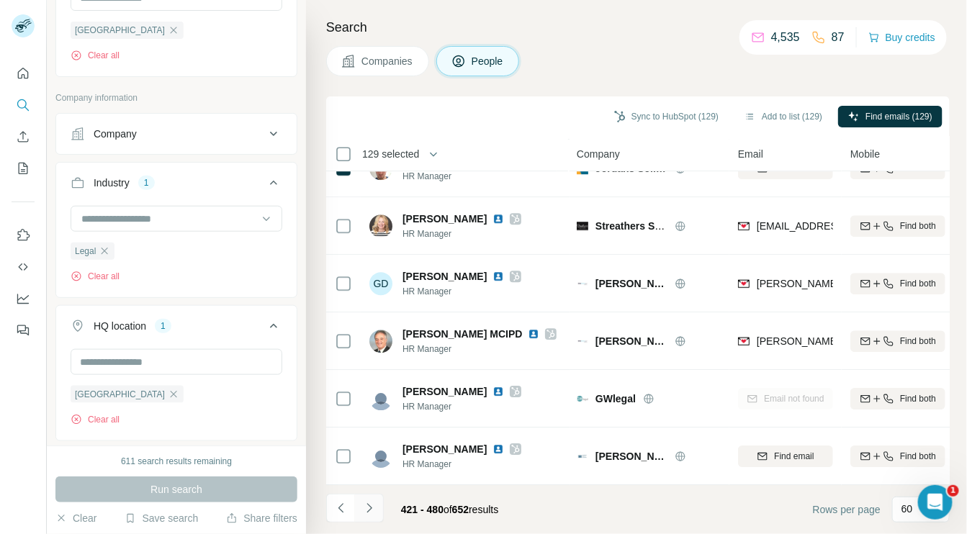
click at [367, 506] on icon "Navigate to next page" at bounding box center [369, 508] width 14 height 14
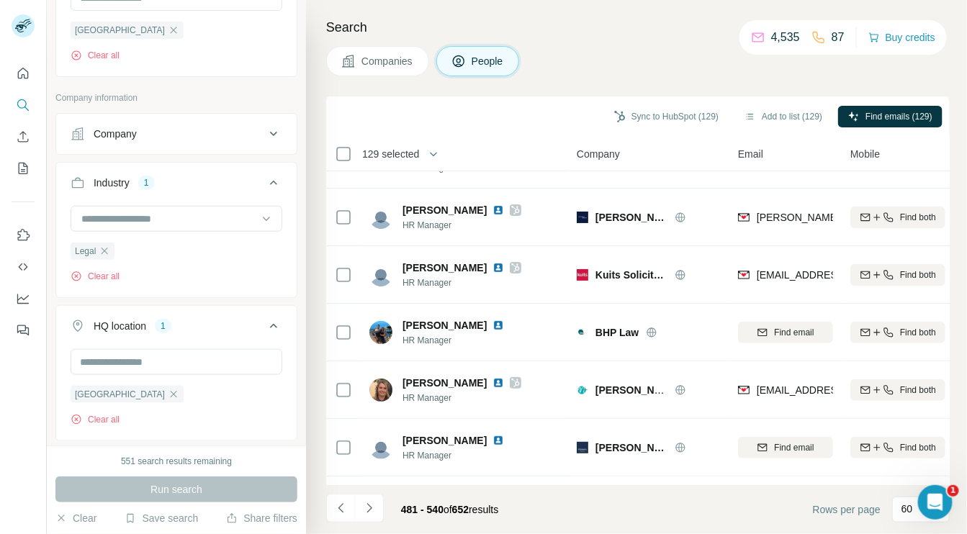
scroll to position [0, 0]
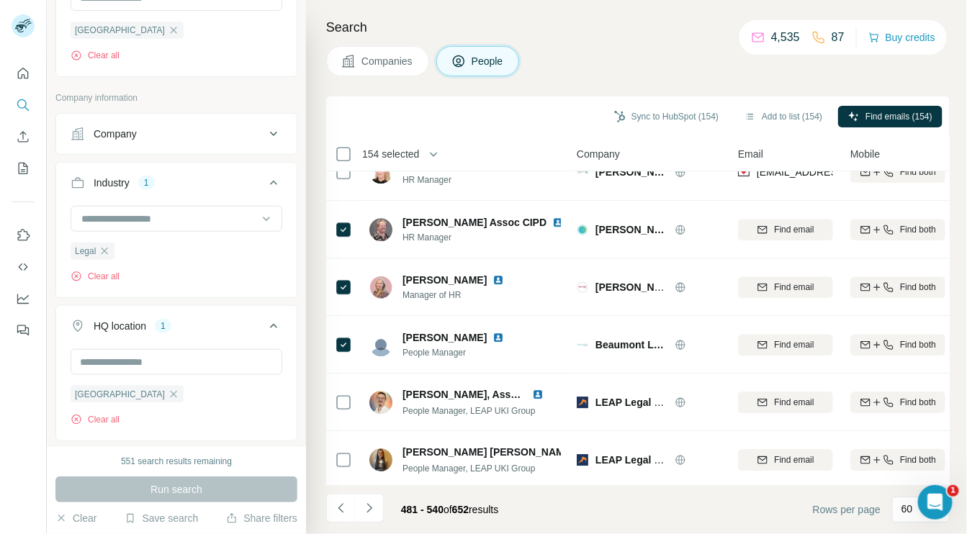
scroll to position [3148, 0]
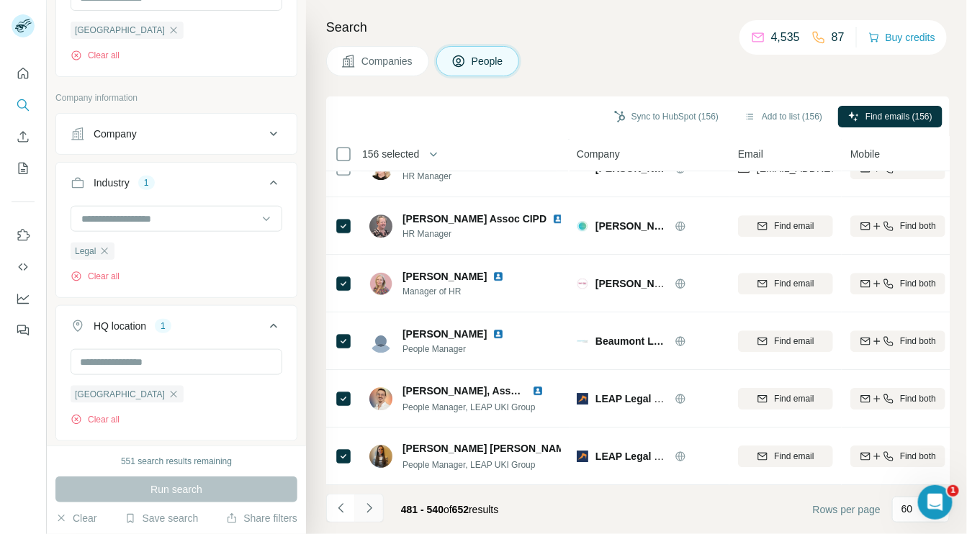
click at [367, 512] on icon "Navigate to next page" at bounding box center [369, 507] width 5 height 9
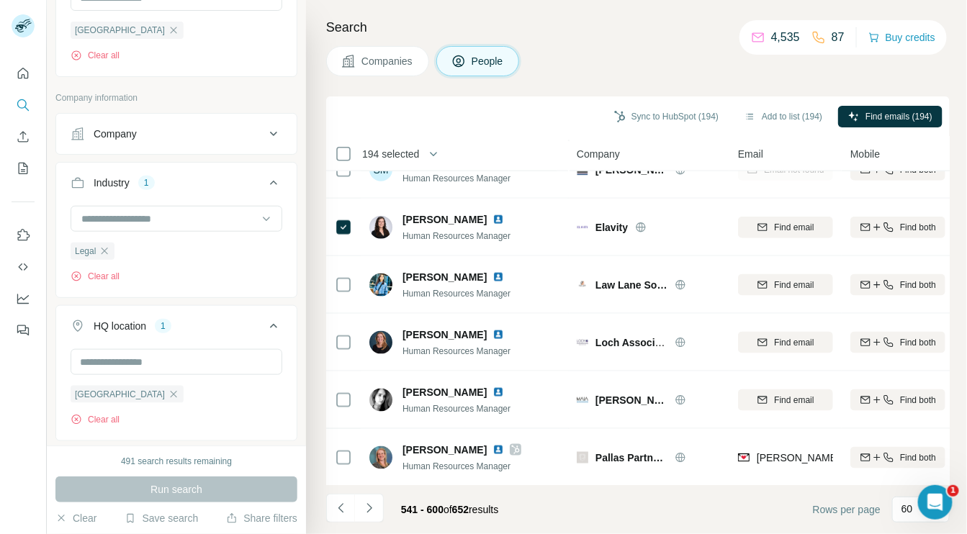
scroll to position [2342, 0]
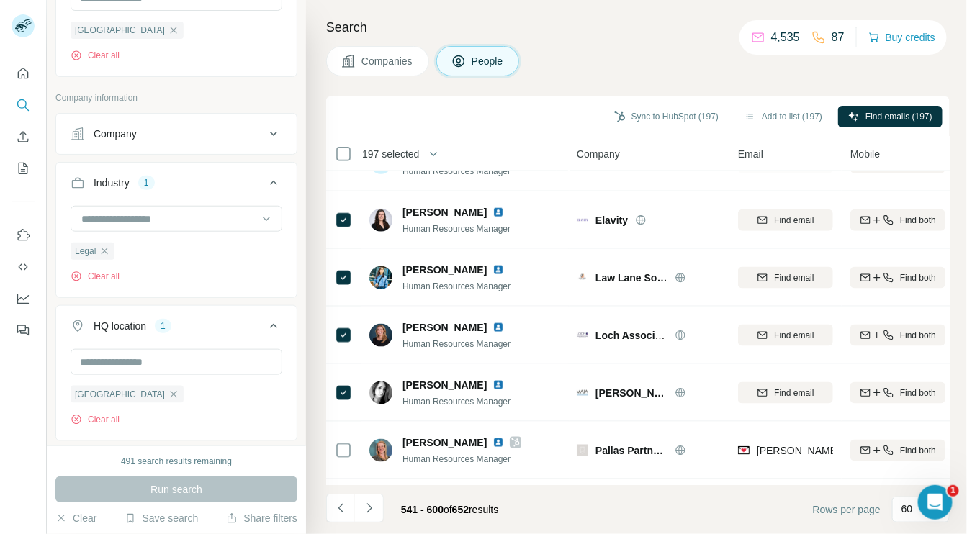
drag, startPoint x: 951, startPoint y: 388, endPoint x: 951, endPoint y: 401, distance: 13.0
click at [951, 401] on div "Search Companies People Sync to HubSpot (197) Add to list (197) Find emails (19…" at bounding box center [636, 267] width 661 height 534
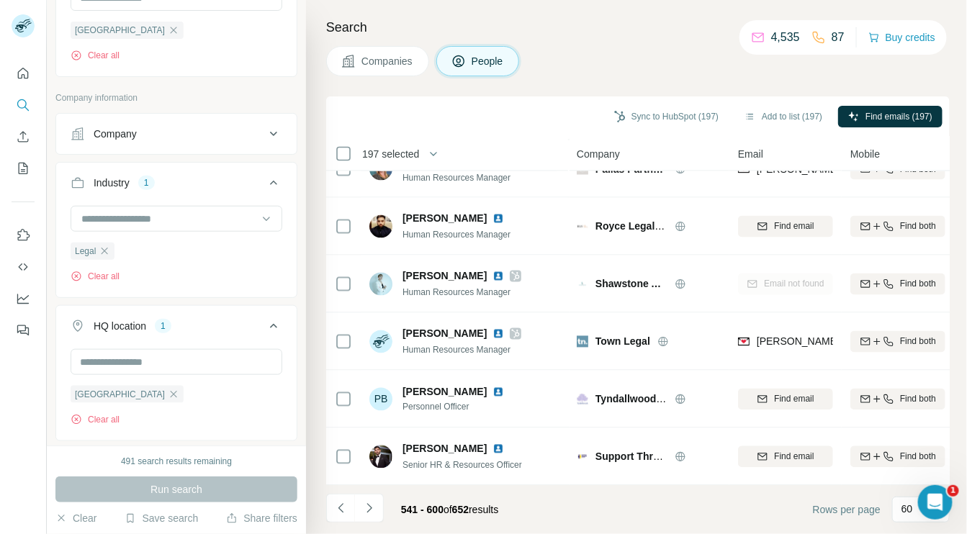
scroll to position [2549, 0]
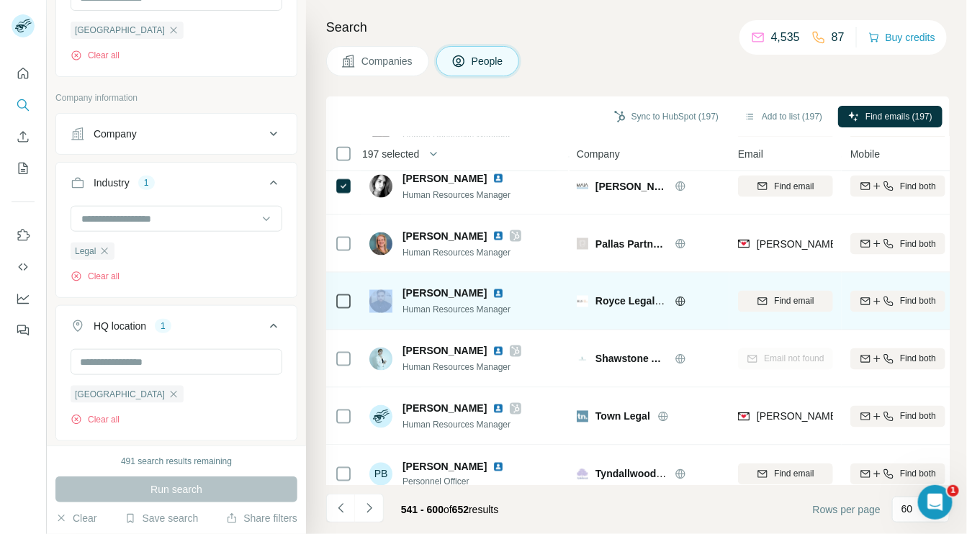
click at [350, 303] on div at bounding box center [343, 301] width 17 height 17
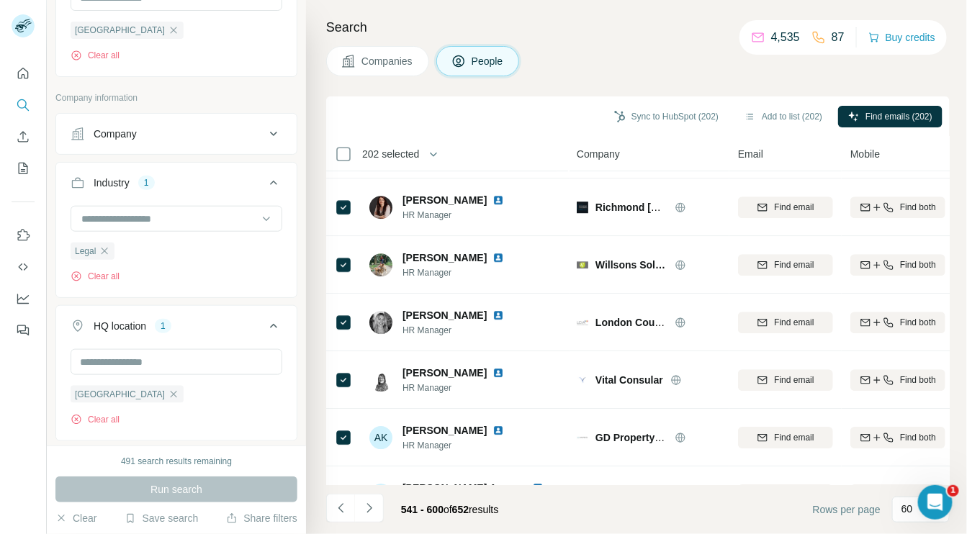
scroll to position [3148, 0]
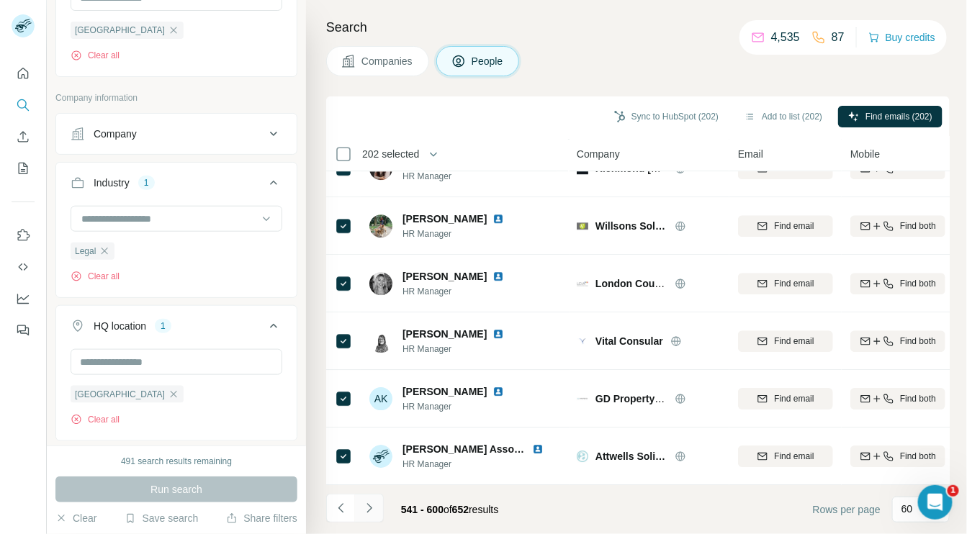
click at [369, 508] on icon "Navigate to next page" at bounding box center [369, 508] width 14 height 14
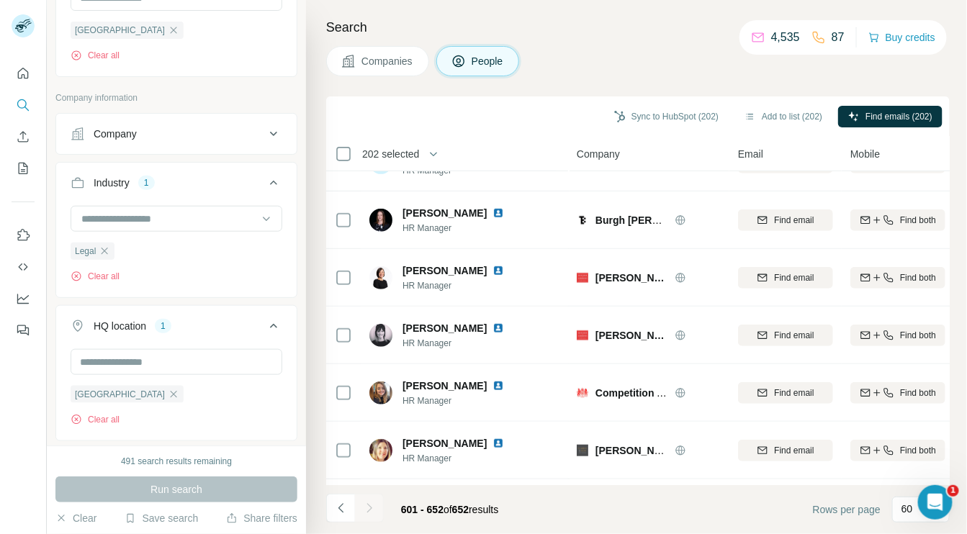
scroll to position [2688, 0]
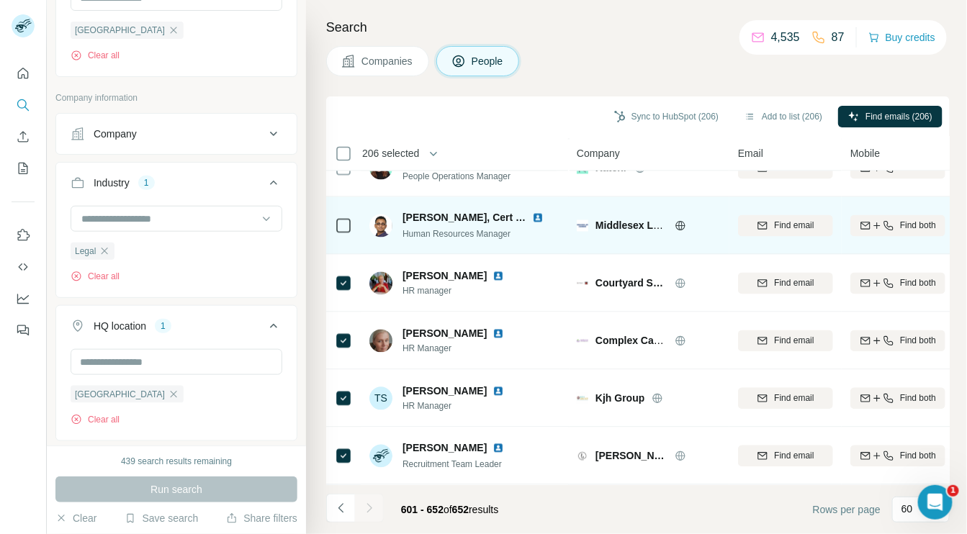
click at [351, 218] on icon at bounding box center [343, 226] width 17 height 17
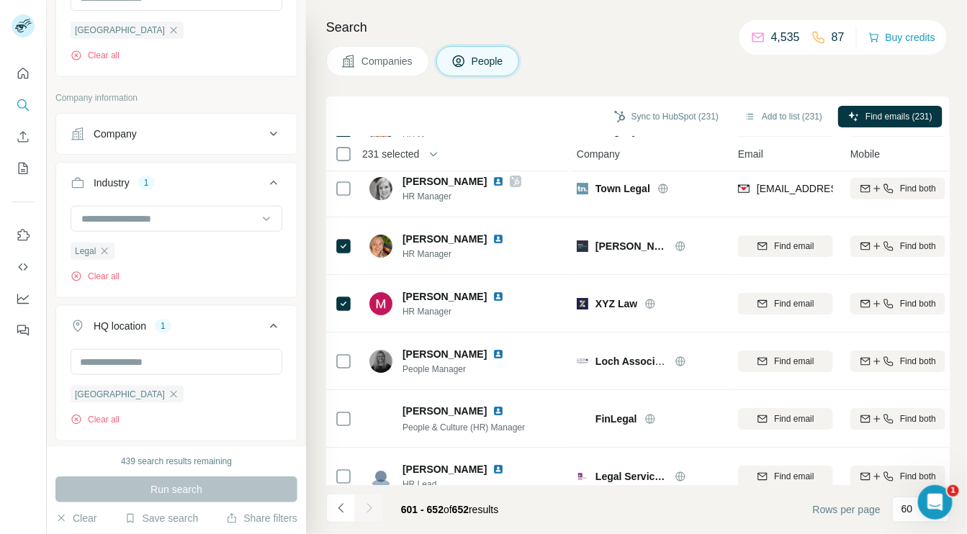
scroll to position [1705, 0]
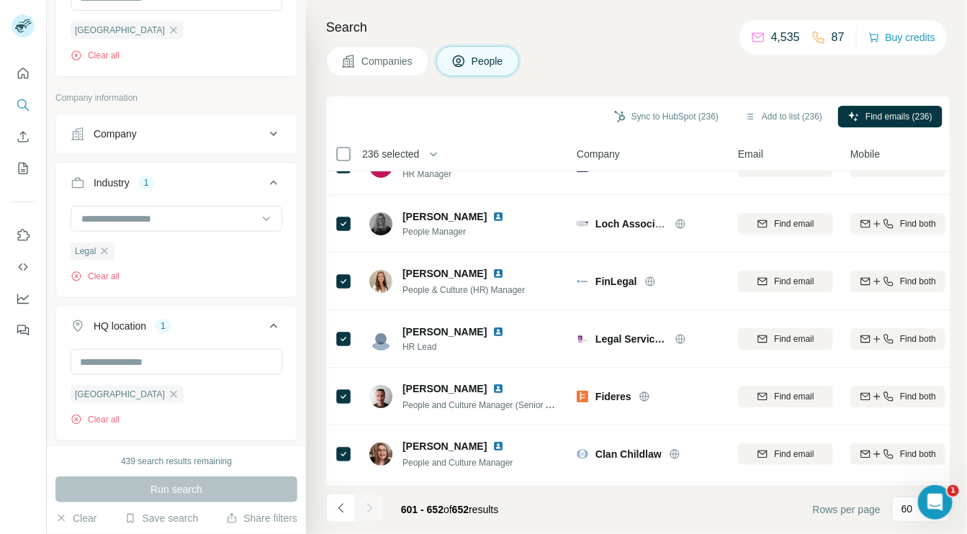
drag, startPoint x: 951, startPoint y: 352, endPoint x: 948, endPoint y: 344, distance: 8.4
click at [948, 344] on div "Search Companies People Sync to HubSpot (236) Add to list (236) Find emails (23…" at bounding box center [636, 267] width 661 height 534
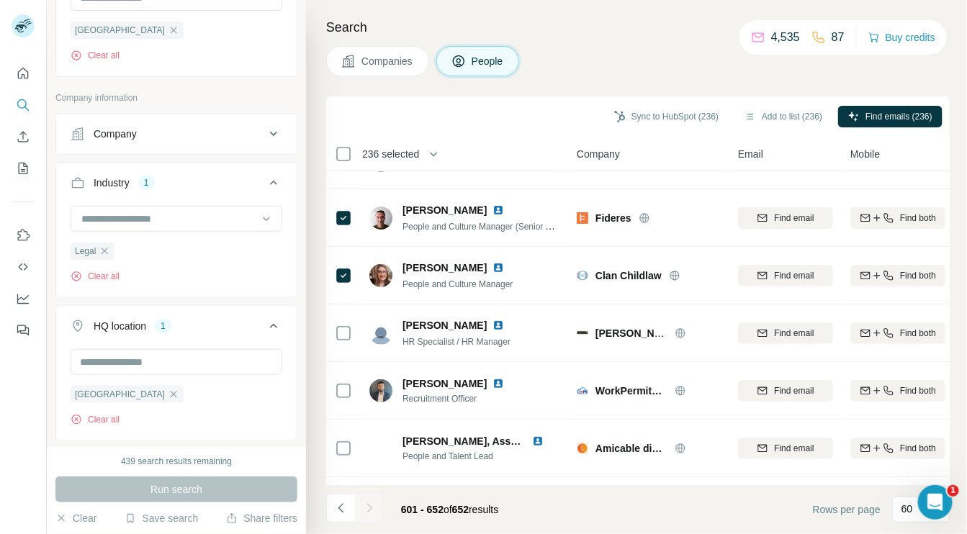
scroll to position [1895, 0]
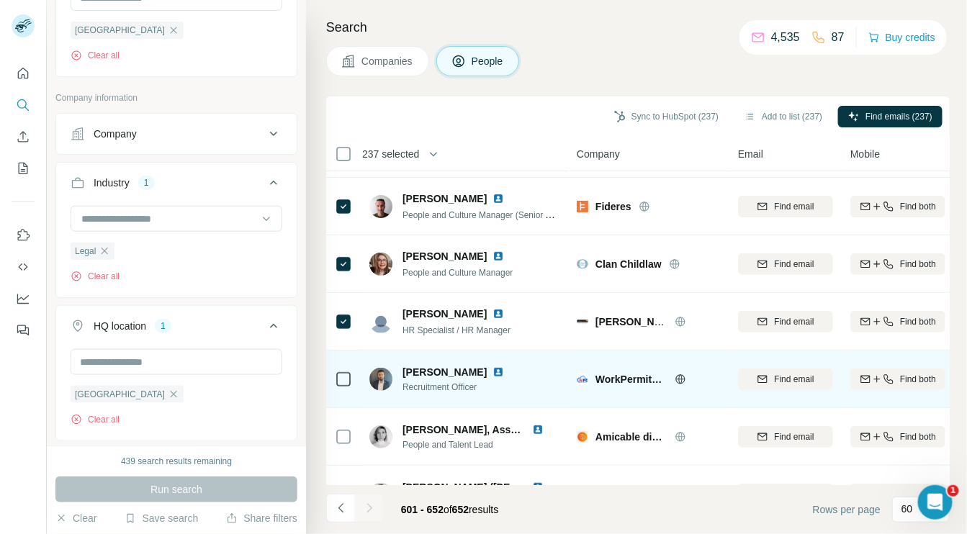
click at [346, 385] on div at bounding box center [343, 379] width 17 height 17
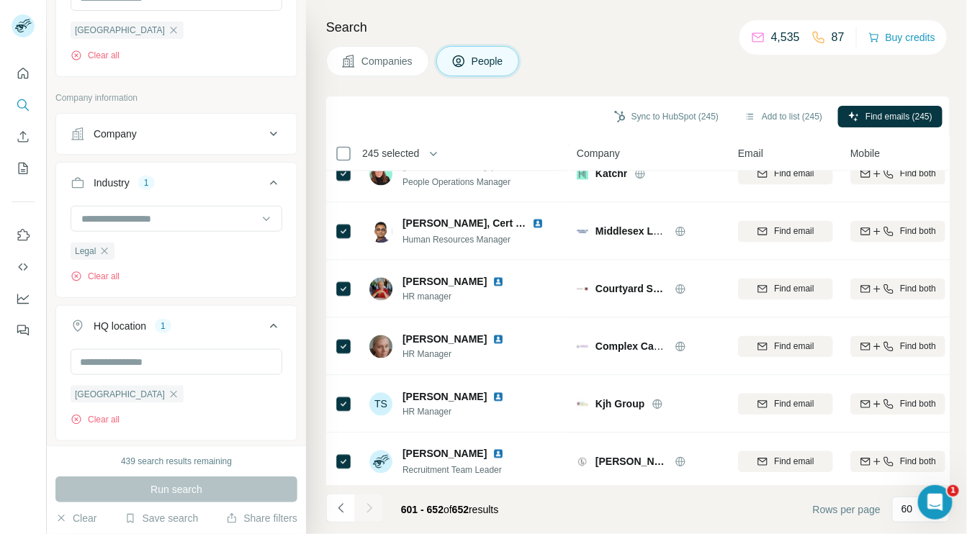
scroll to position [2688, 0]
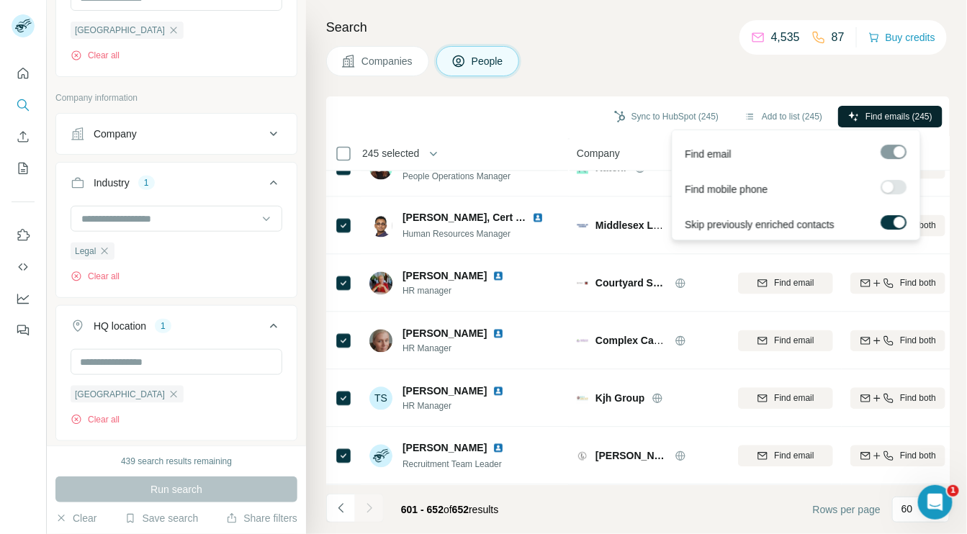
click at [866, 115] on span "Find emails (245)" at bounding box center [899, 116] width 67 height 13
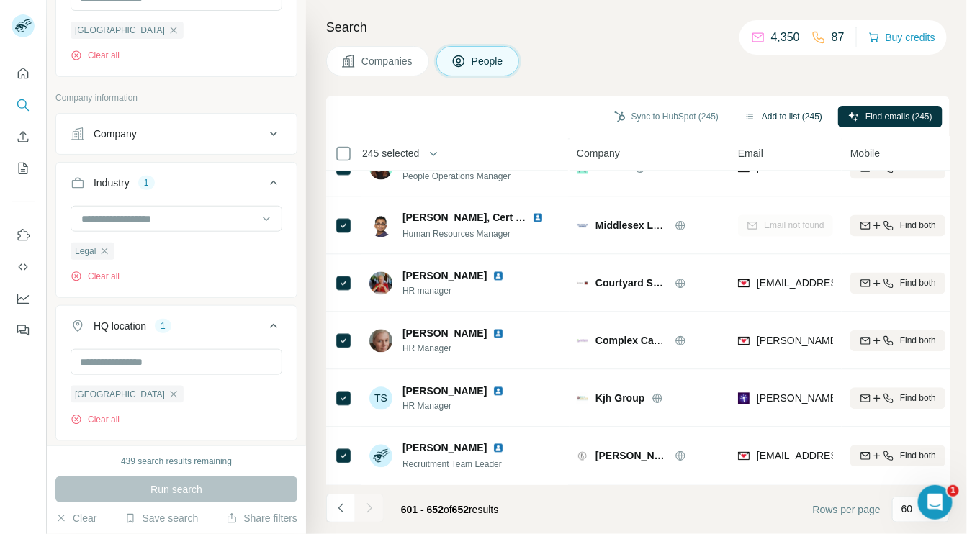
click at [772, 117] on button "Add to list (245)" at bounding box center [784, 117] width 98 height 22
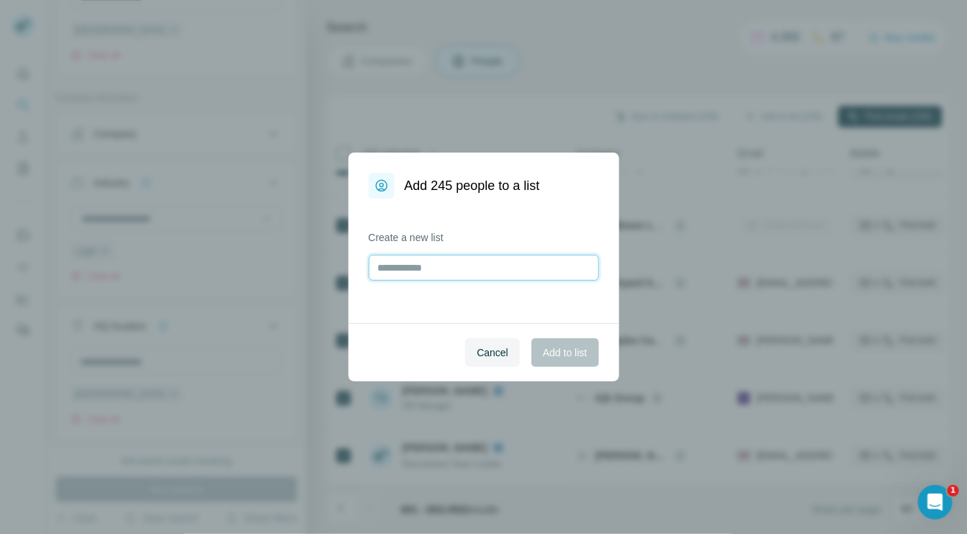
click at [464, 266] on input "text" at bounding box center [484, 268] width 230 height 26
type input "**********"
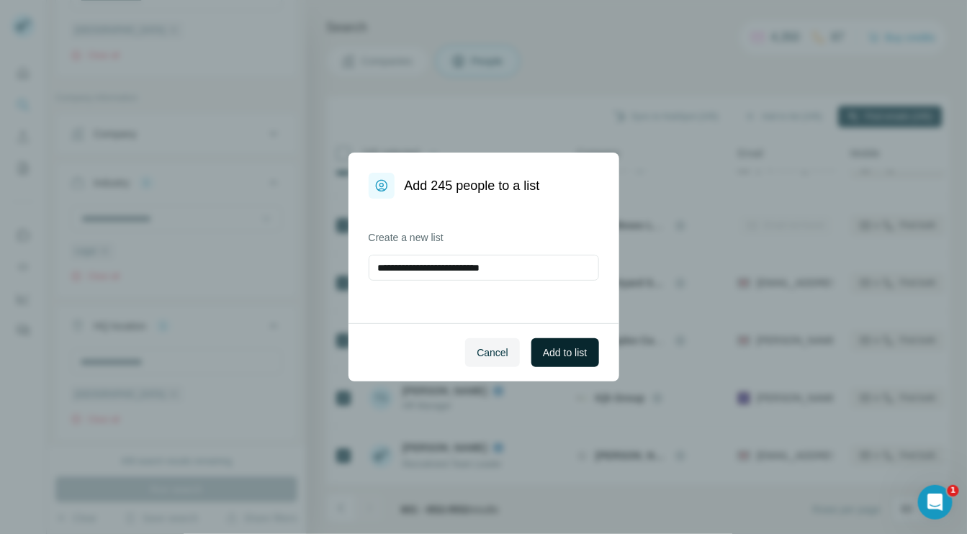
click at [547, 350] on span "Add to list" at bounding box center [565, 353] width 44 height 14
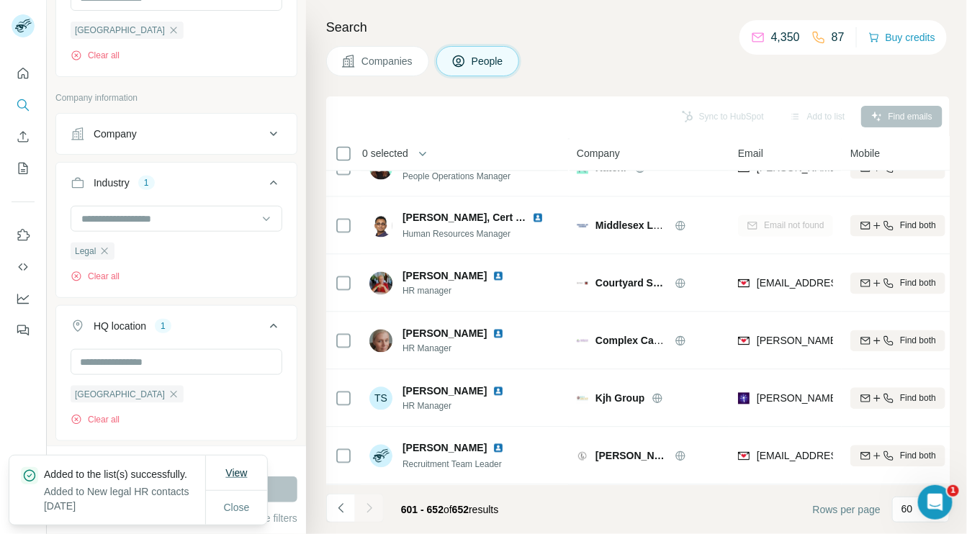
click at [243, 469] on span "View" at bounding box center [236, 473] width 22 height 14
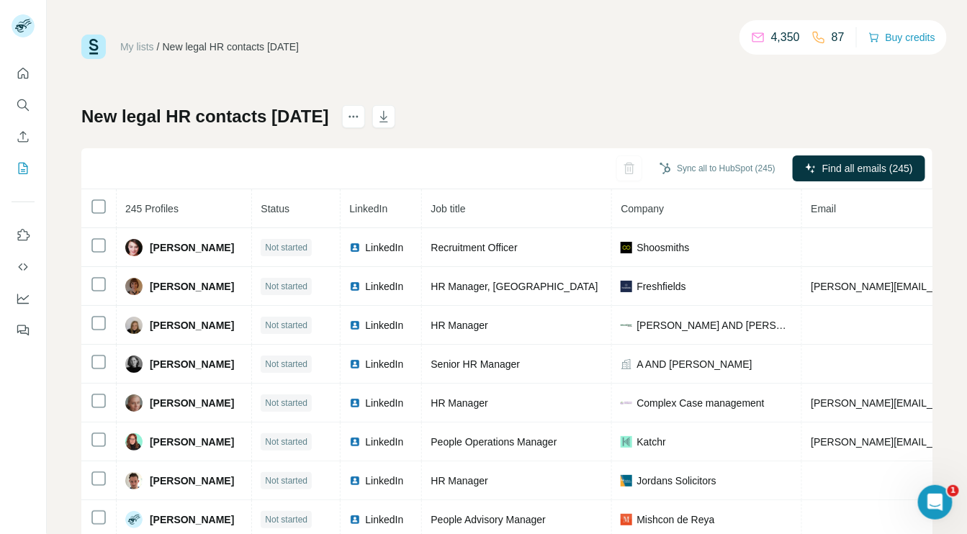
click at [724, 132] on div "New legal HR contacts 14 Aug Sync all to HubSpot (245) Find all emails (245) 24…" at bounding box center [506, 337] width 851 height 465
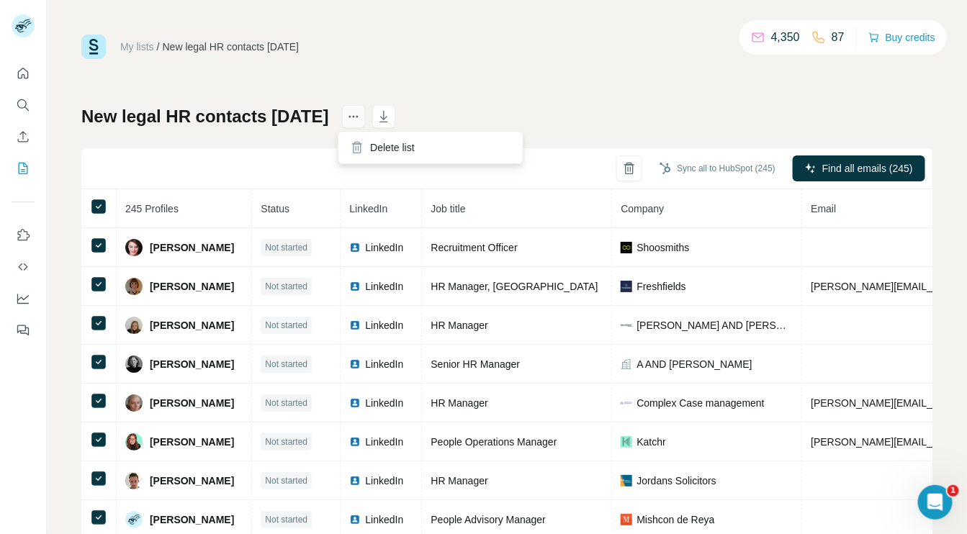
click at [352, 113] on icon "actions" at bounding box center [353, 116] width 14 height 14
click at [478, 112] on div "New legal HR contacts 14 Aug Sync all to HubSpot (245) Find all emails (245) 24…" at bounding box center [506, 337] width 851 height 465
click at [811, 208] on span "Email" at bounding box center [823, 209] width 25 height 12
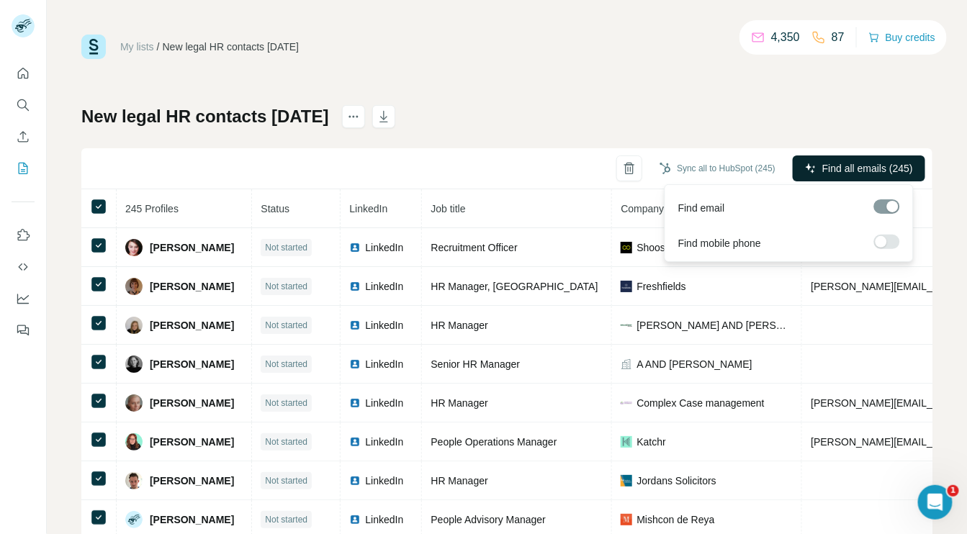
click at [823, 165] on span "Find all emails (245)" at bounding box center [868, 168] width 91 height 14
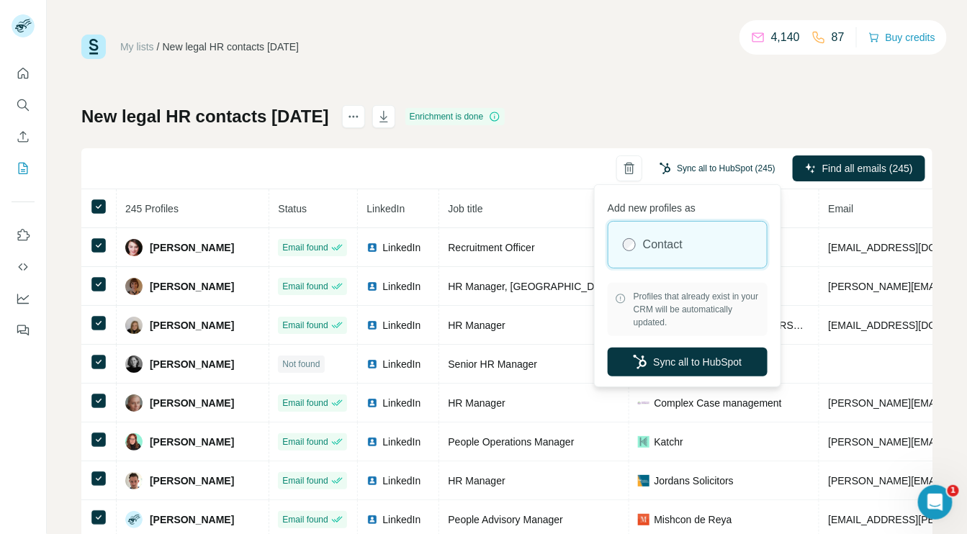
click at [718, 169] on button "Sync all to HubSpot (245)" at bounding box center [718, 169] width 136 height 22
click at [710, 358] on button "Sync all to HubSpot" at bounding box center [688, 362] width 160 height 29
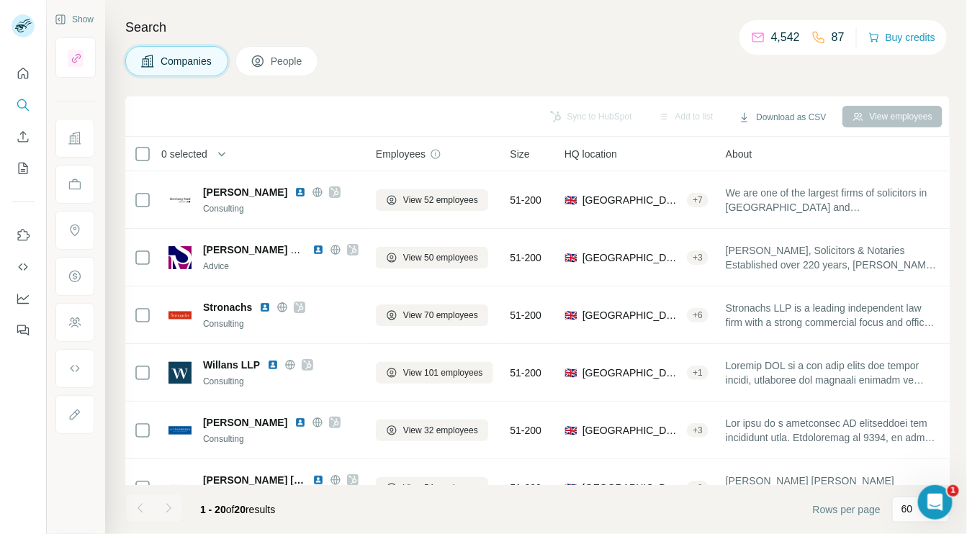
scroll to position [844, 0]
